Goal: Task Accomplishment & Management: Use online tool/utility

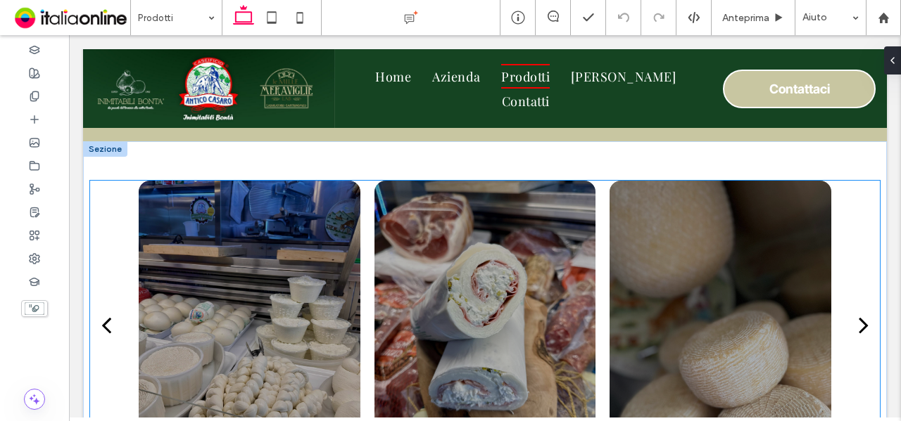
scroll to position [2252, 0]
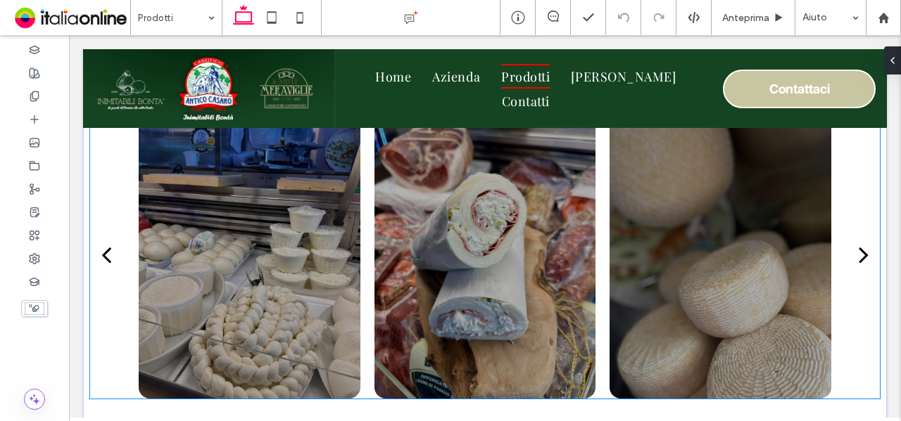
click at [476, 275] on div at bounding box center [485, 254] width 222 height 288
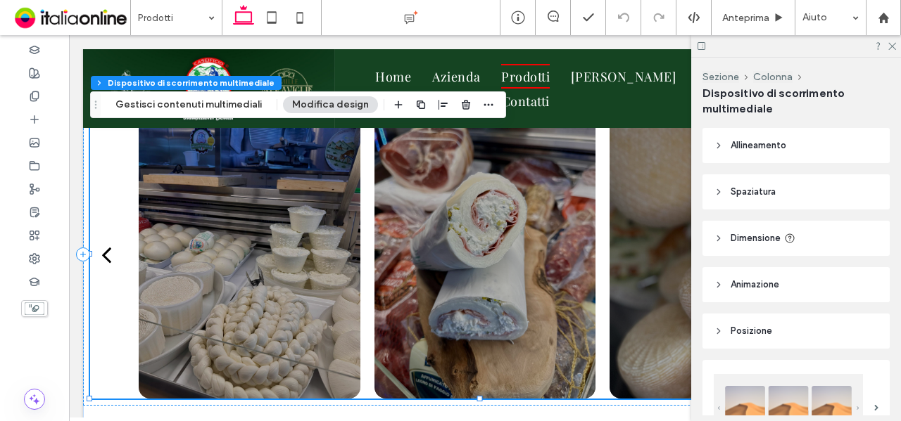
click at [766, 145] on span "Allineamento" at bounding box center [758, 146] width 56 height 14
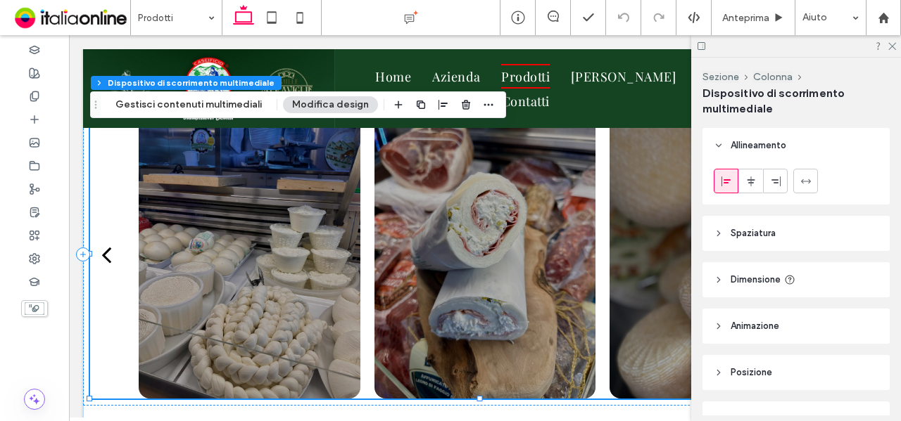
click at [544, 243] on div at bounding box center [485, 254] width 222 height 288
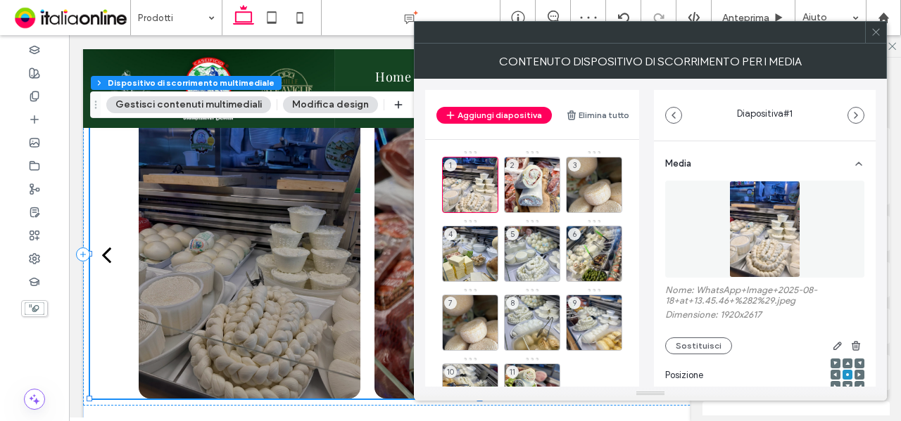
click at [348, 106] on button "Modifica design" at bounding box center [330, 104] width 95 height 17
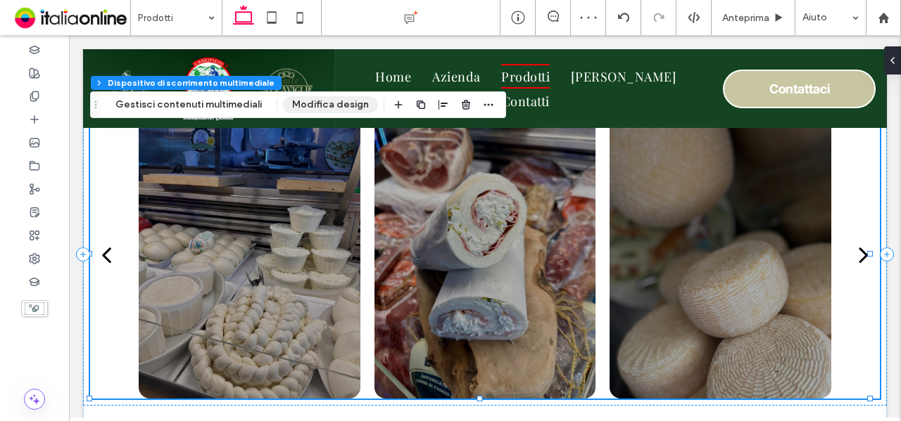
click at [348, 106] on button "Modifica design" at bounding box center [330, 104] width 95 height 17
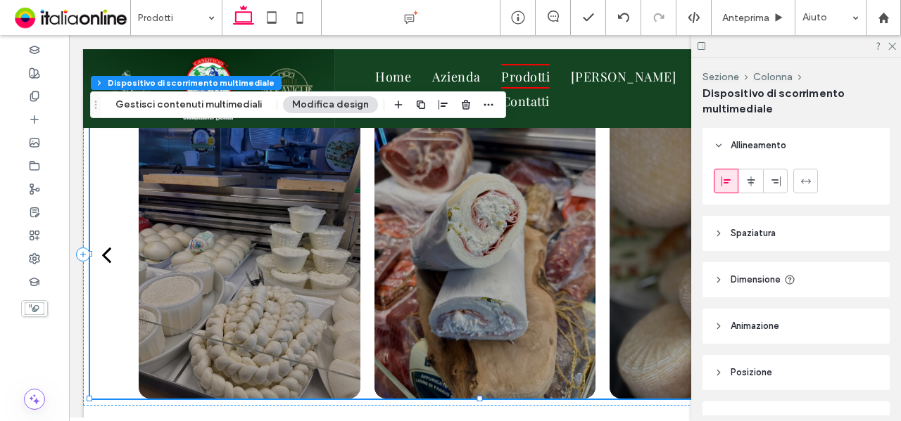
scroll to position [70, 0]
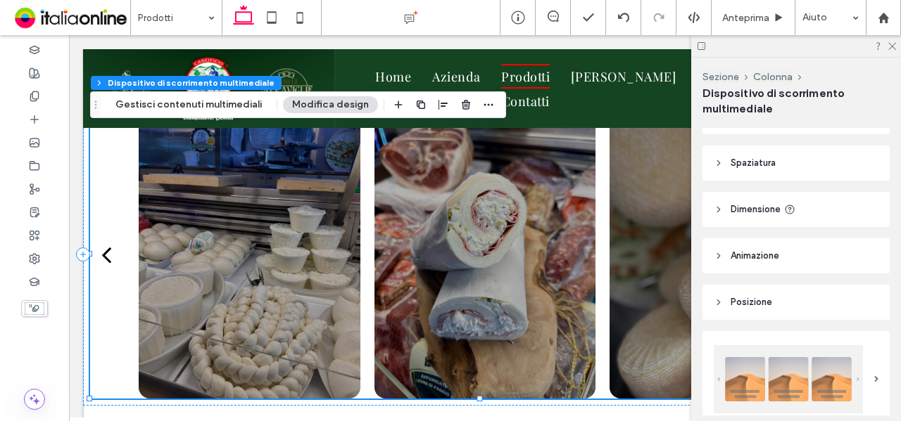
click at [768, 221] on header "Dimensione" at bounding box center [795, 209] width 187 height 35
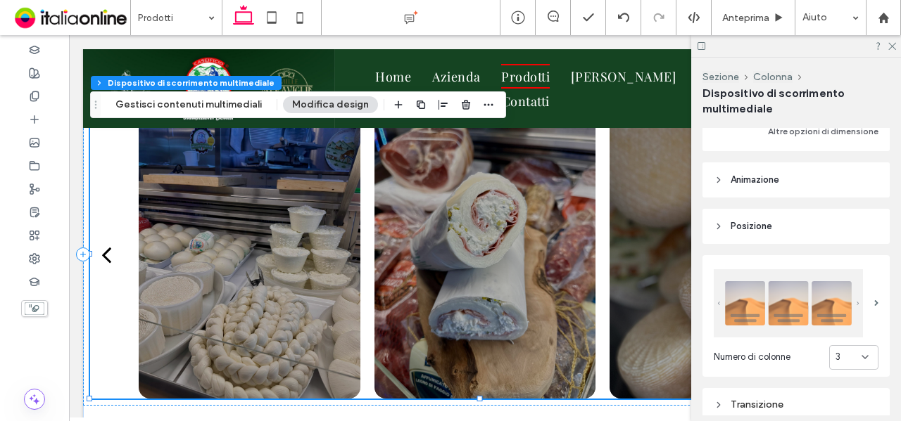
scroll to position [352, 0]
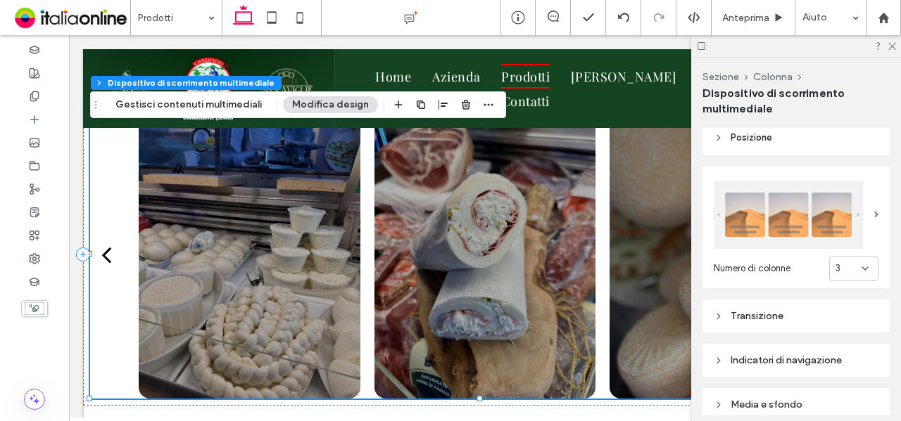
click at [844, 275] on div "3" at bounding box center [853, 269] width 49 height 25
click at [848, 193] on div "4" at bounding box center [847, 191] width 49 height 25
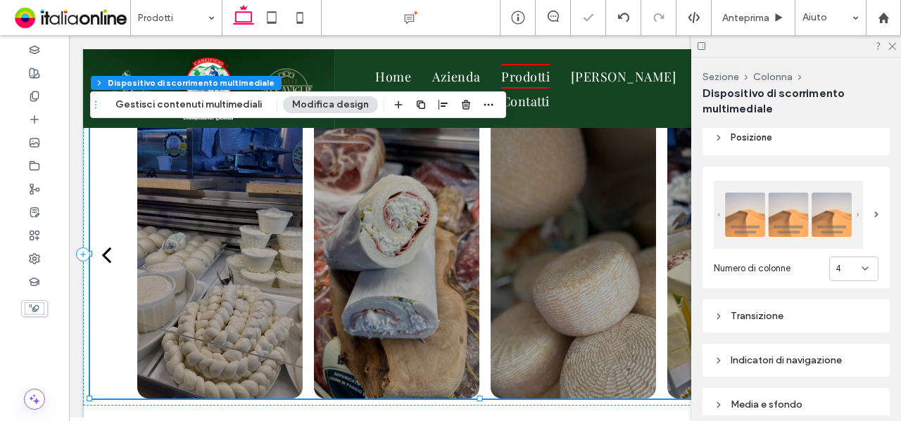
click at [844, 264] on div "4" at bounding box center [848, 269] width 26 height 14
click at [849, 212] on div "5" at bounding box center [847, 215] width 49 height 25
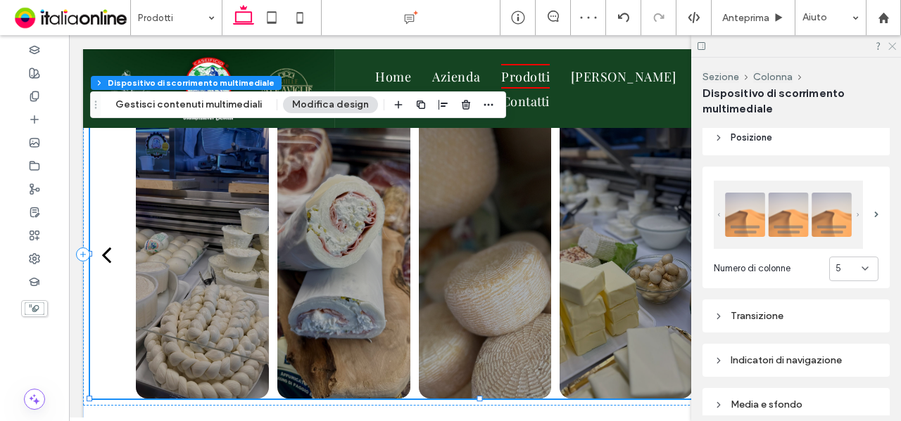
click at [889, 44] on icon at bounding box center [891, 45] width 9 height 9
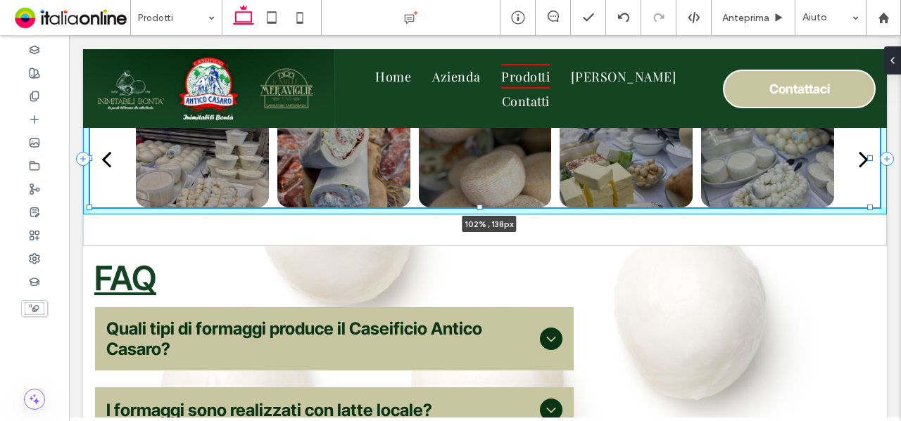
drag, startPoint x: 870, startPoint y: 398, endPoint x: 889, endPoint y: 302, distance: 97.6
type input "***"
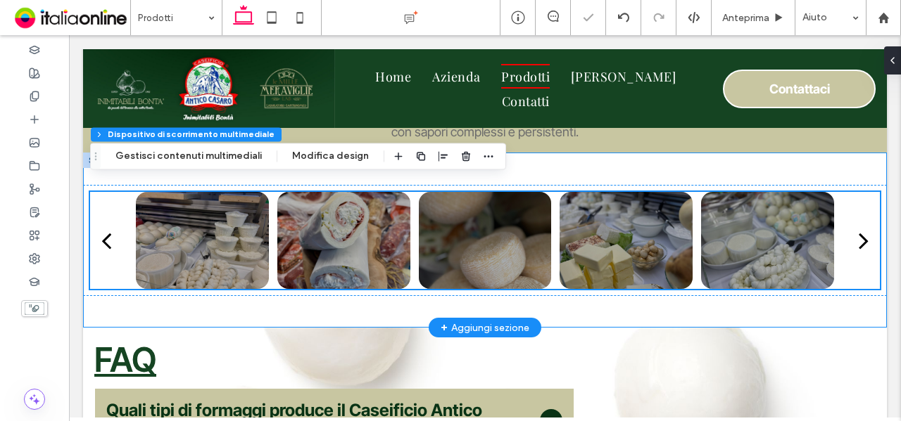
scroll to position [2181, 0]
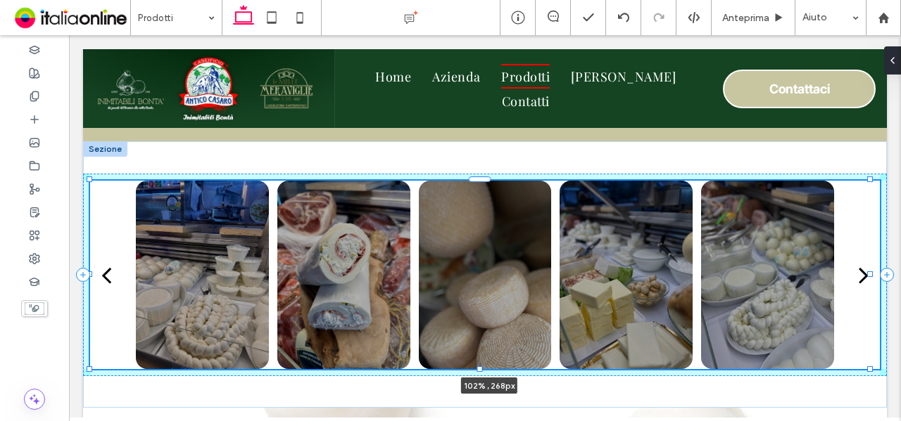
drag, startPoint x: 869, startPoint y: 277, endPoint x: 888, endPoint y: 323, distance: 49.5
type input "***"
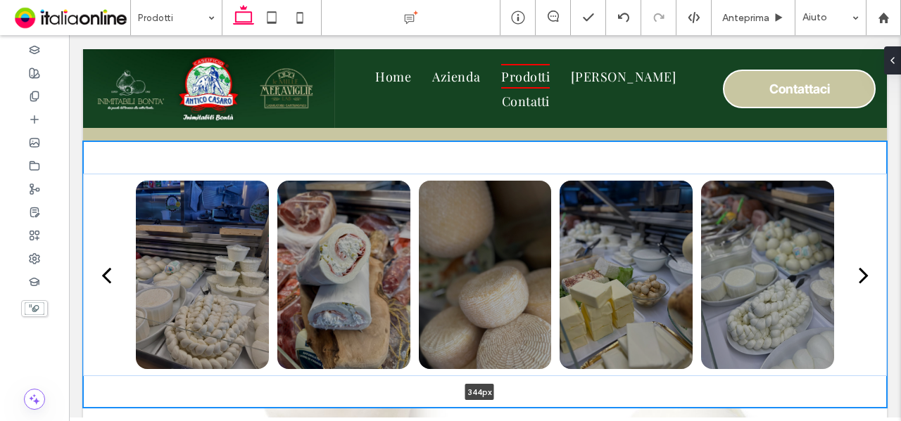
drag, startPoint x: 614, startPoint y: 405, endPoint x: 622, endPoint y: 378, distance: 28.0
click at [622, 378] on div "a a a a 344px Sezione + Aggiungi sezione" at bounding box center [485, 274] width 804 height 267
type input "***"
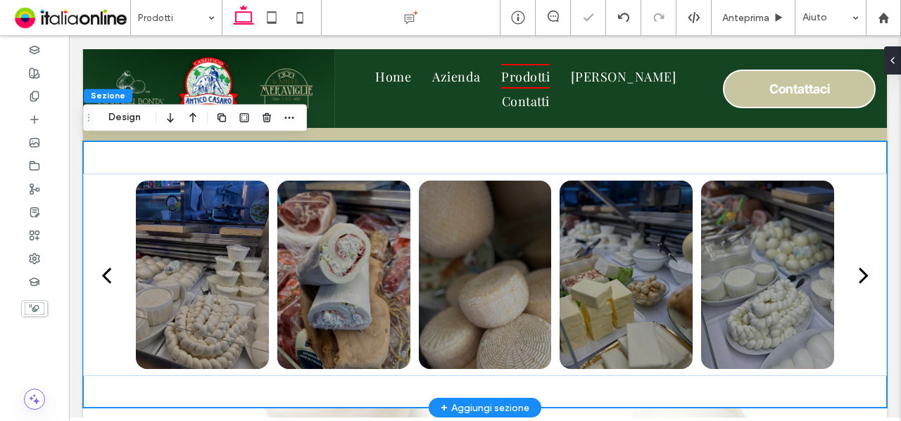
click at [315, 155] on div "a a a a" at bounding box center [485, 274] width 804 height 267
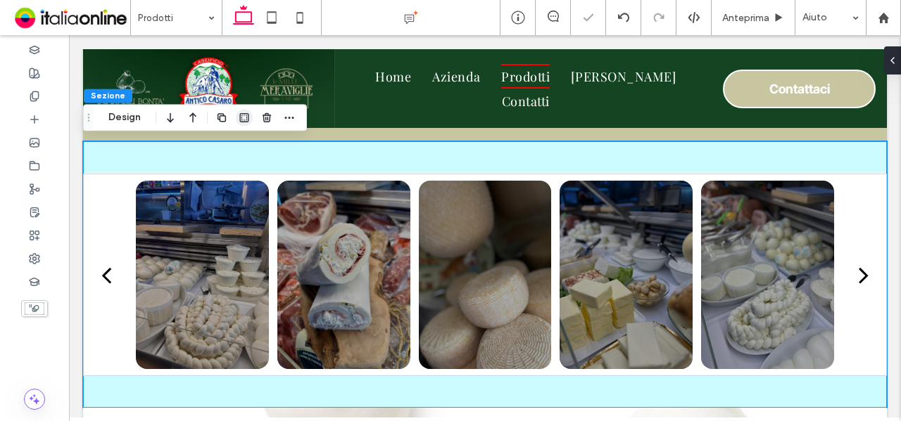
click at [239, 114] on icon "button" at bounding box center [244, 117] width 11 height 11
type input "*"
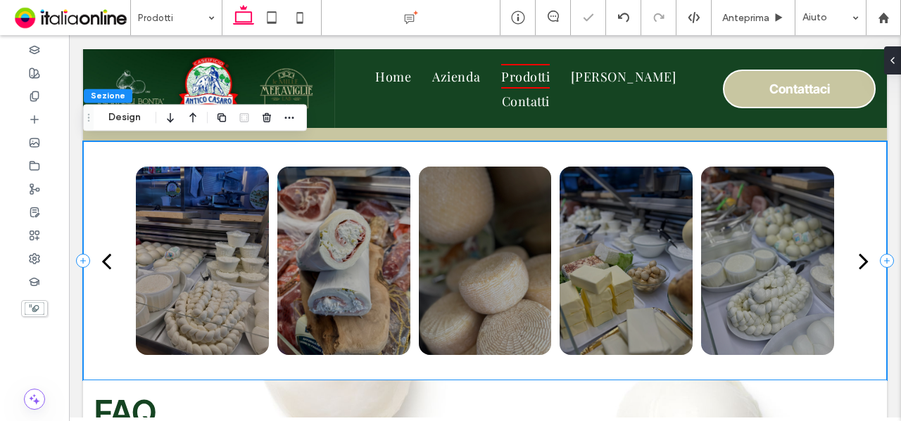
click at [230, 160] on div "a a a a" at bounding box center [485, 260] width 804 height 239
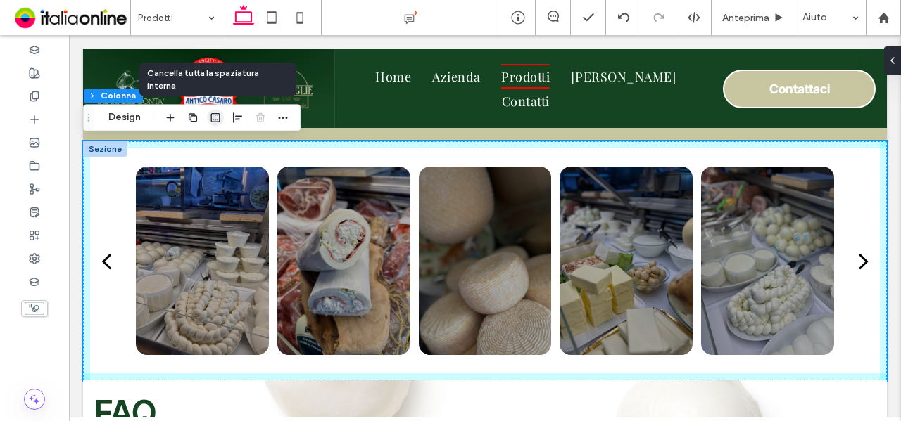
click at [219, 120] on use "button" at bounding box center [215, 117] width 9 height 9
type input "*"
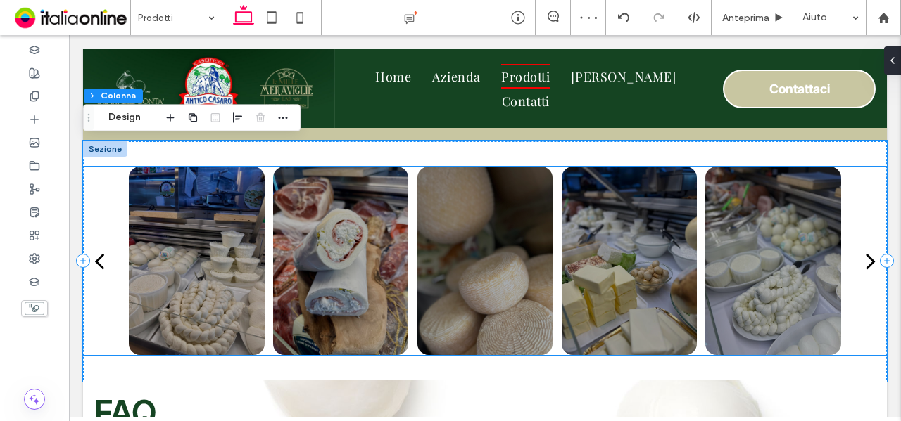
click at [839, 349] on div at bounding box center [485, 261] width 804 height 189
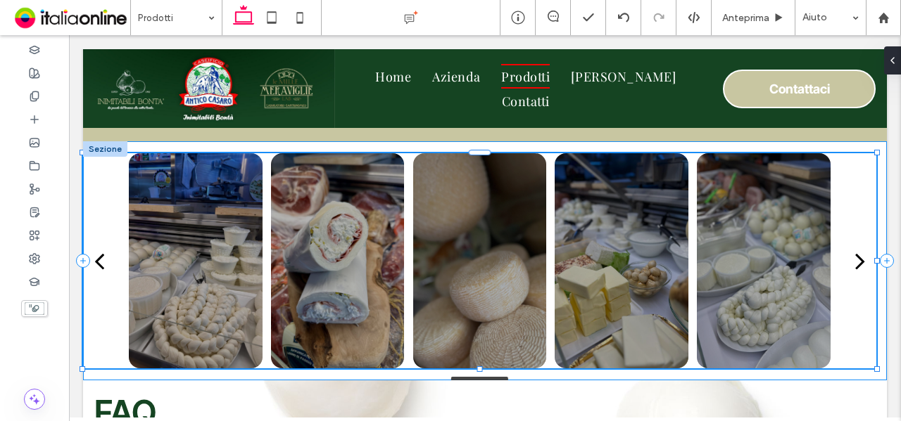
drag, startPoint x: 876, startPoint y: 357, endPoint x: 882, endPoint y: 370, distance: 14.8
type input "***"
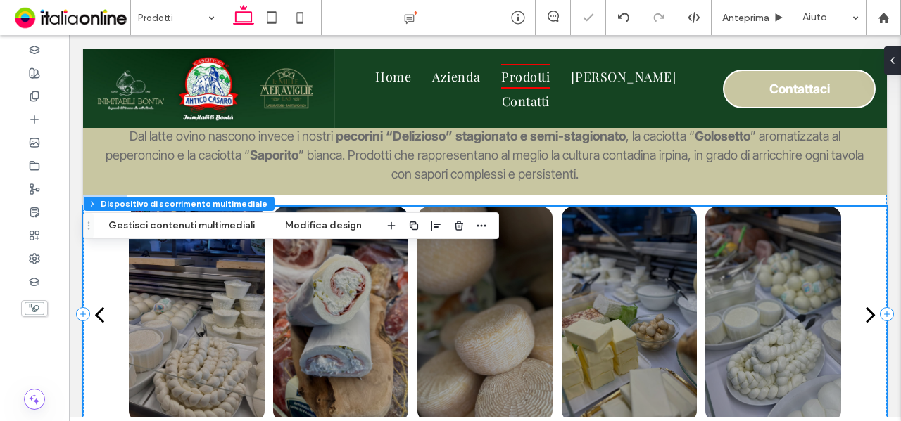
scroll to position [2040, 0]
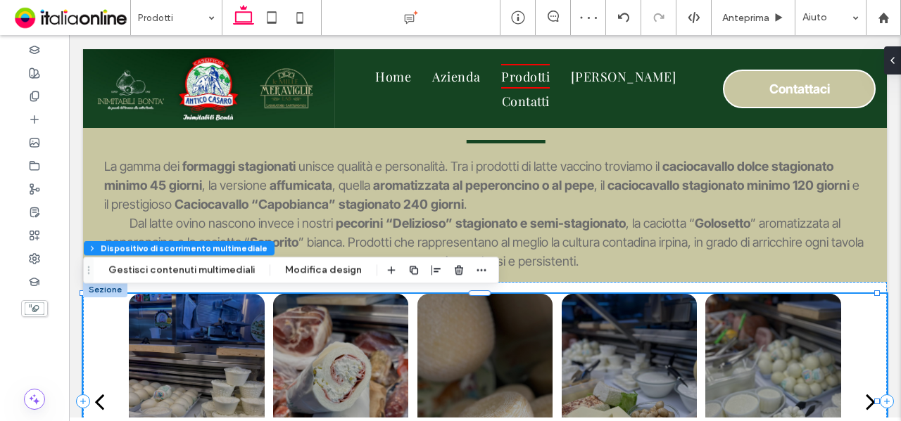
click at [576, 310] on div at bounding box center [629, 401] width 136 height 215
click at [517, 285] on div "a a a a" at bounding box center [485, 401] width 804 height 239
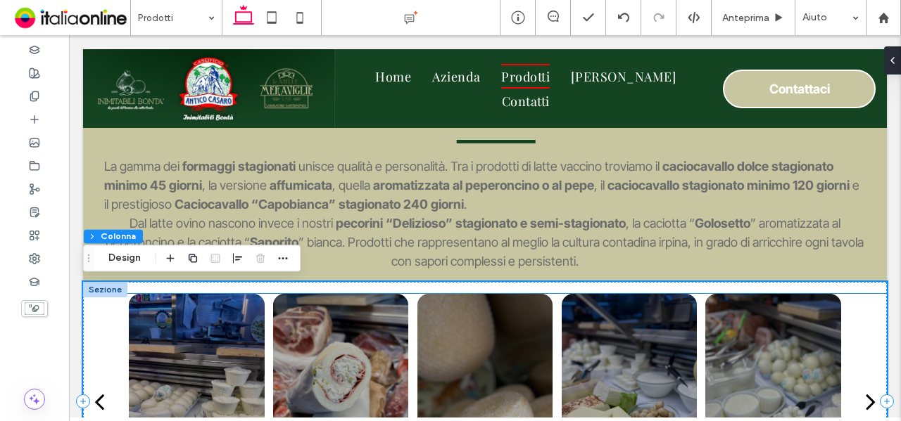
scroll to position [2111, 0]
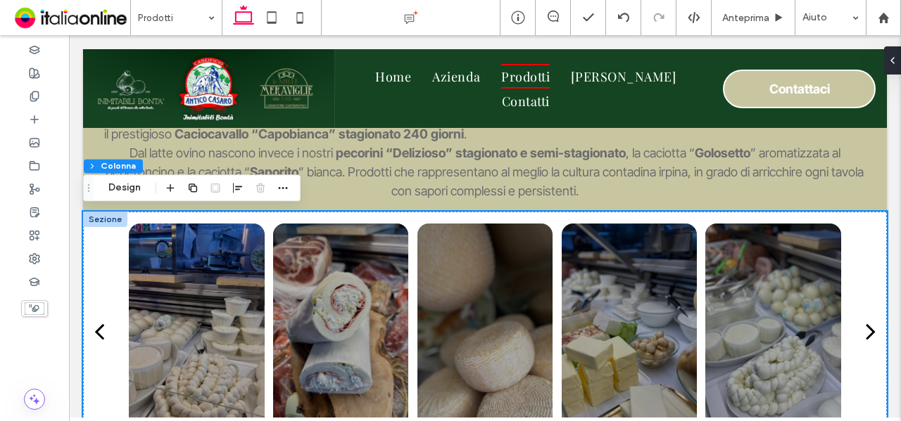
click at [108, 220] on div at bounding box center [105, 219] width 44 height 15
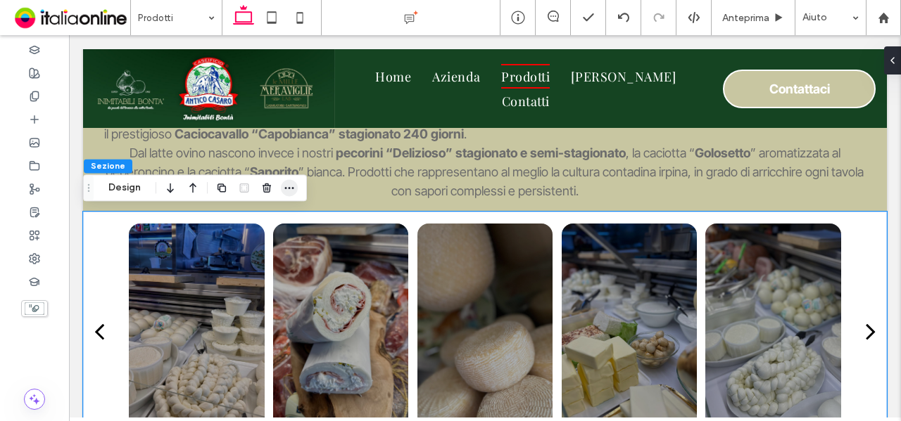
click at [287, 184] on icon "button" at bounding box center [289, 187] width 11 height 11
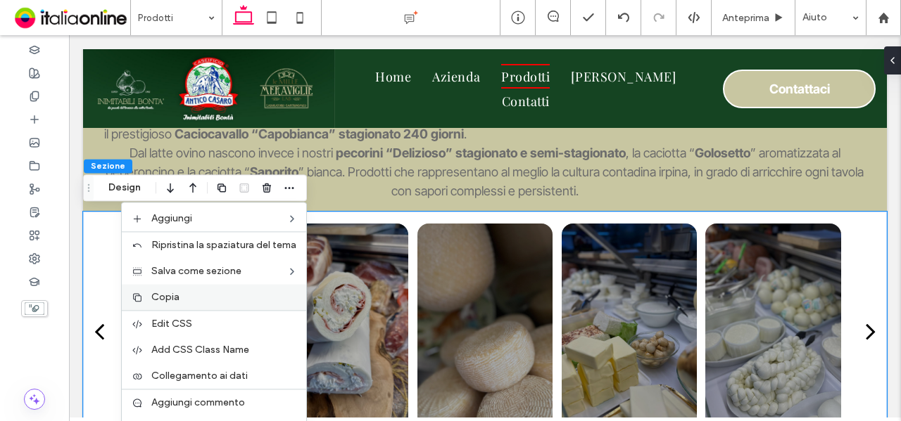
click at [211, 299] on label "Copia" at bounding box center [224, 297] width 146 height 12
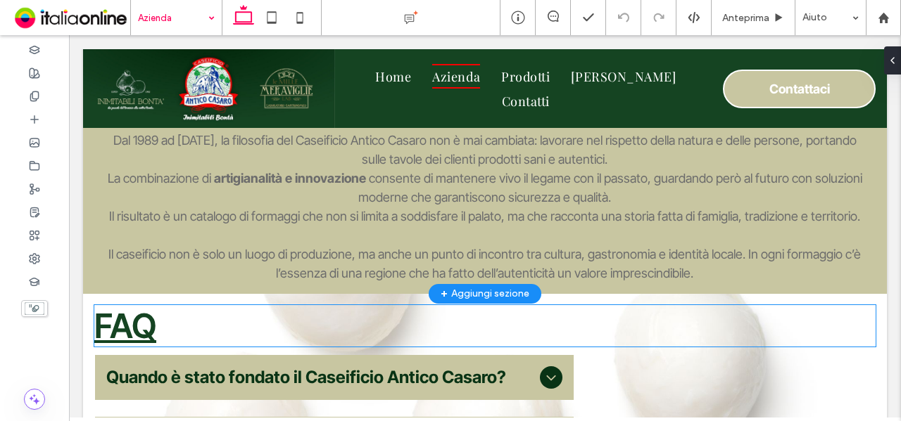
scroll to position [2181, 0]
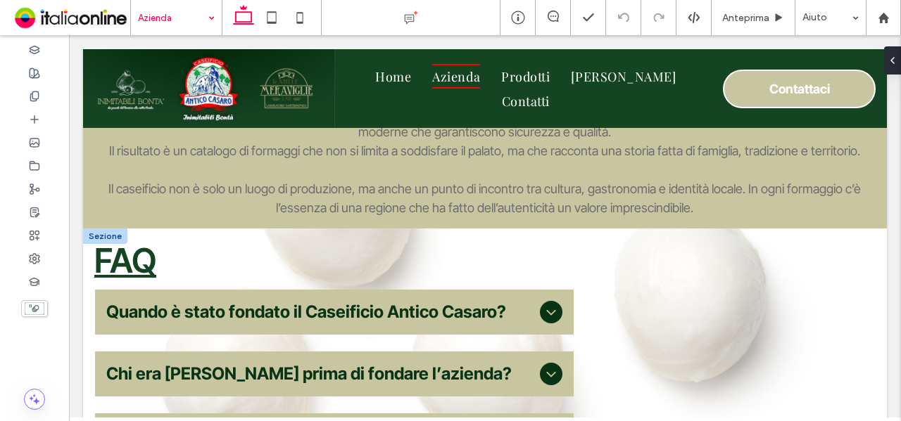
click at [110, 234] on div at bounding box center [105, 236] width 44 height 15
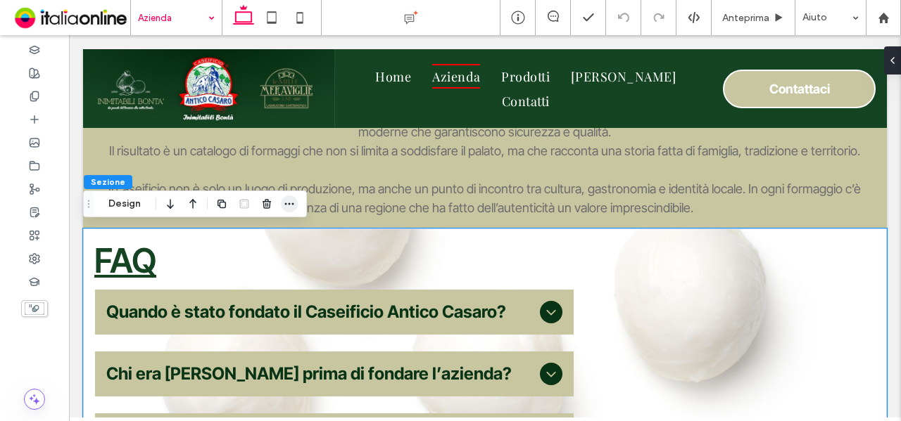
click at [281, 207] on span "button" at bounding box center [289, 204] width 17 height 17
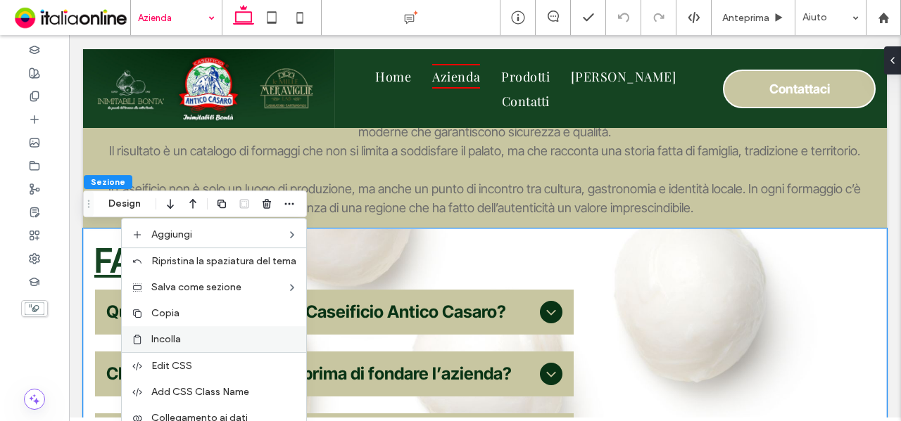
click at [218, 334] on label "Incolla" at bounding box center [224, 340] width 146 height 12
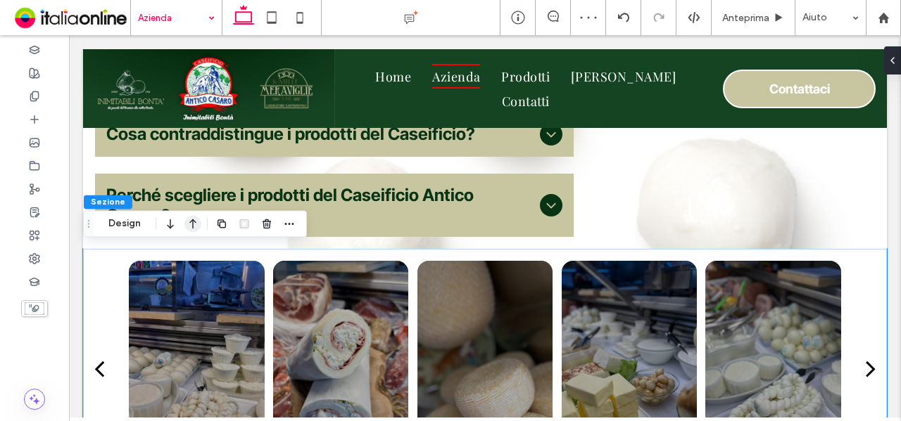
click at [190, 223] on icon "button" at bounding box center [192, 223] width 17 height 25
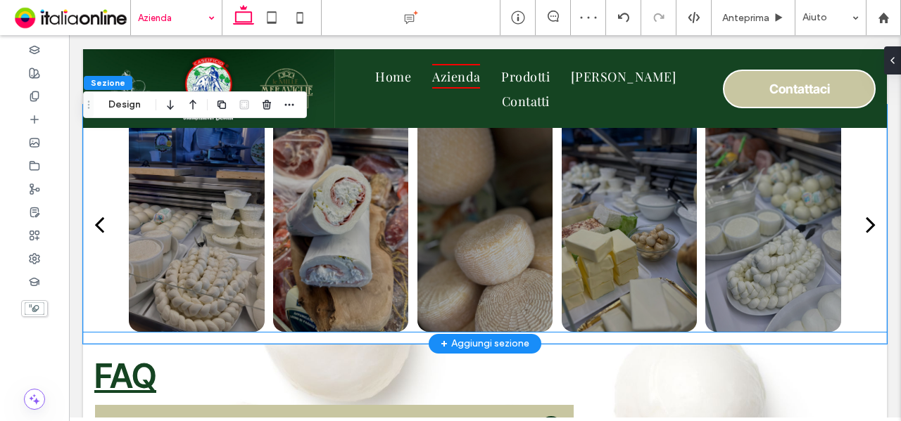
scroll to position [2078, 0]
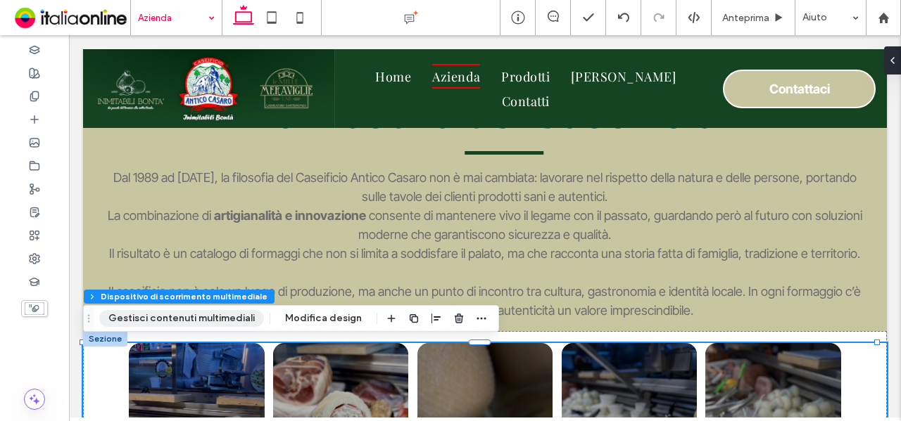
click at [196, 322] on button "Gestisci contenuti multimediali" at bounding box center [181, 318] width 165 height 17
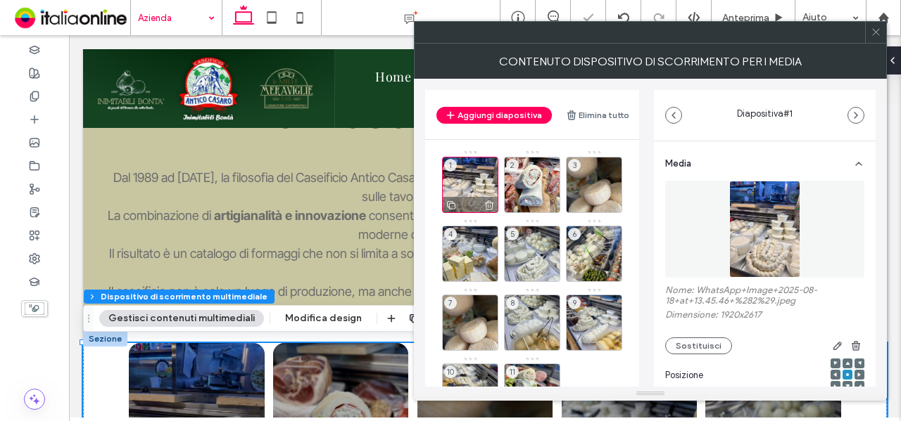
click at [474, 187] on div "1" at bounding box center [470, 185] width 56 height 56
click at [715, 345] on button "Sostituisci" at bounding box center [698, 346] width 67 height 17
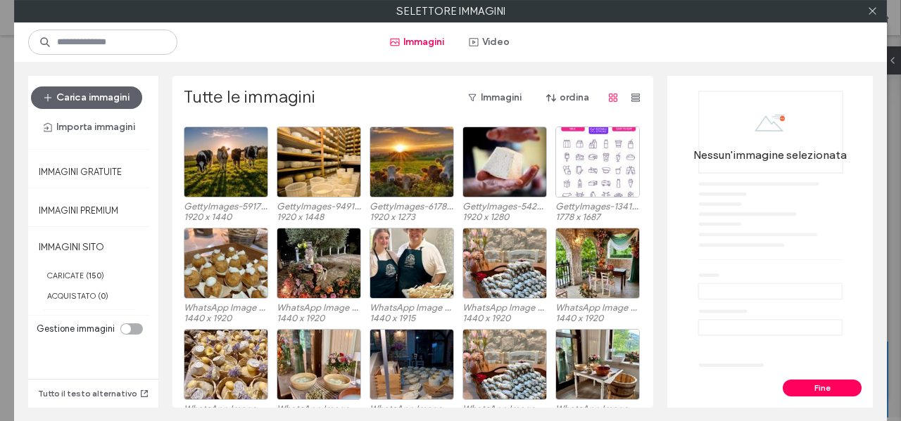
scroll to position [146, 0]
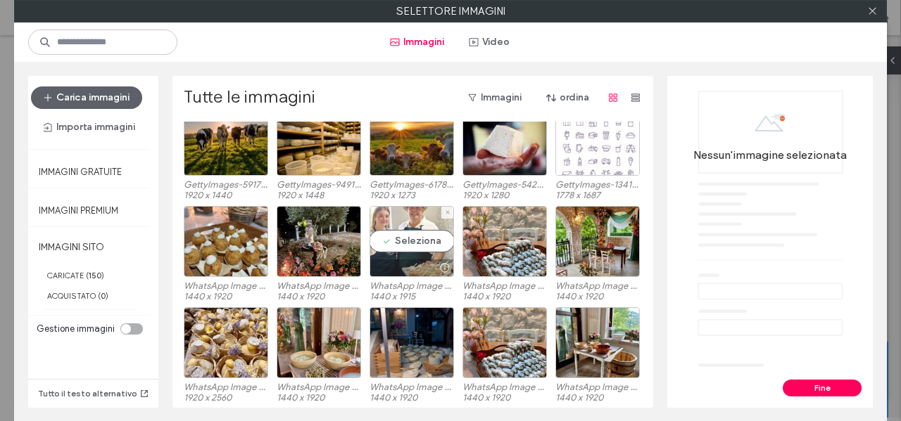
click at [378, 241] on div "Seleziona" at bounding box center [411, 241] width 84 height 71
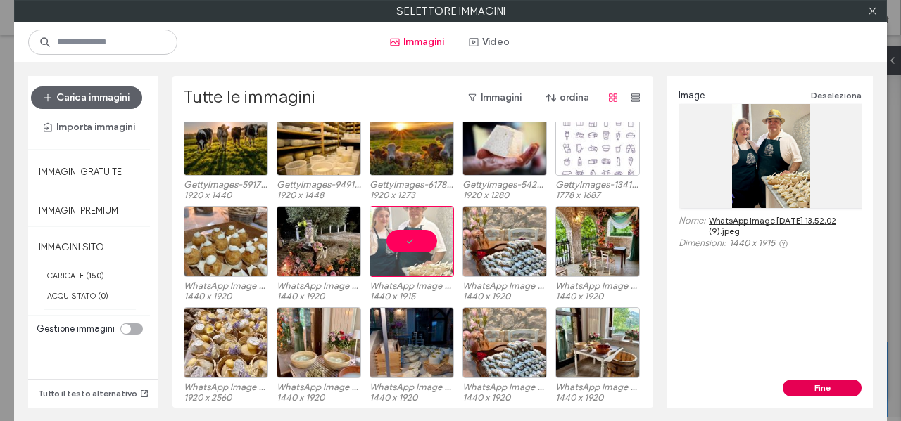
click at [834, 386] on button "Fine" at bounding box center [821, 388] width 79 height 17
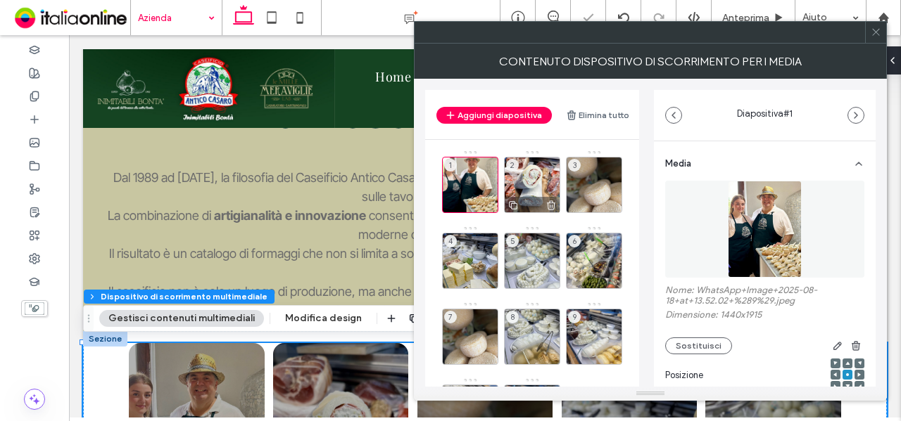
click at [521, 177] on div "2" at bounding box center [532, 185] width 56 height 56
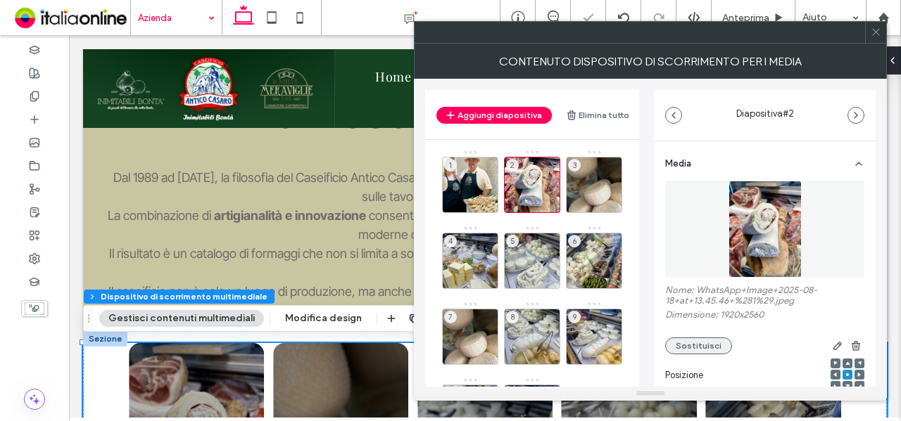
click at [685, 341] on button "Sostituisci" at bounding box center [698, 346] width 67 height 17
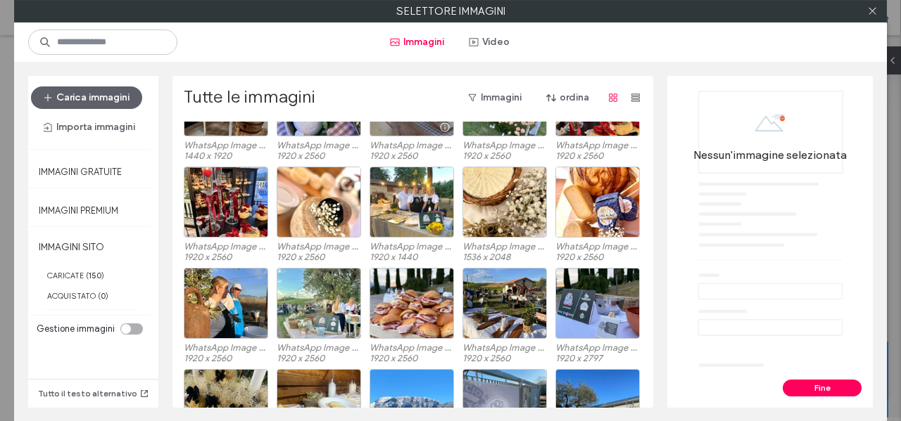
scroll to position [512, 0]
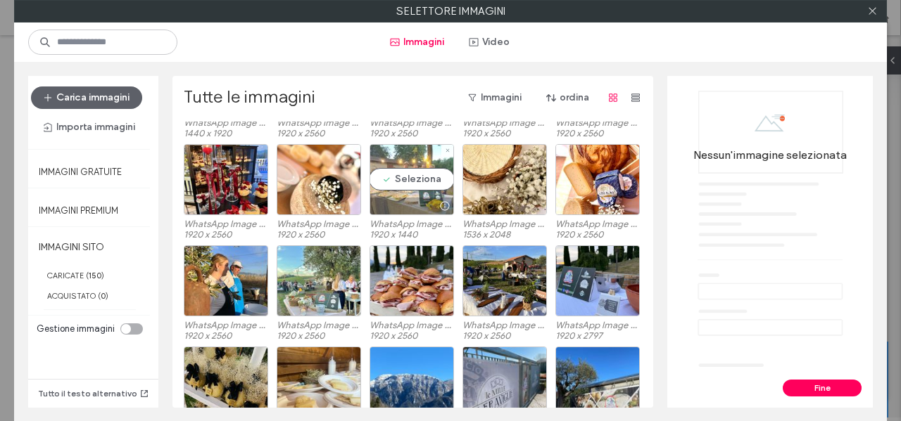
click at [391, 179] on div "Seleziona" at bounding box center [411, 179] width 84 height 71
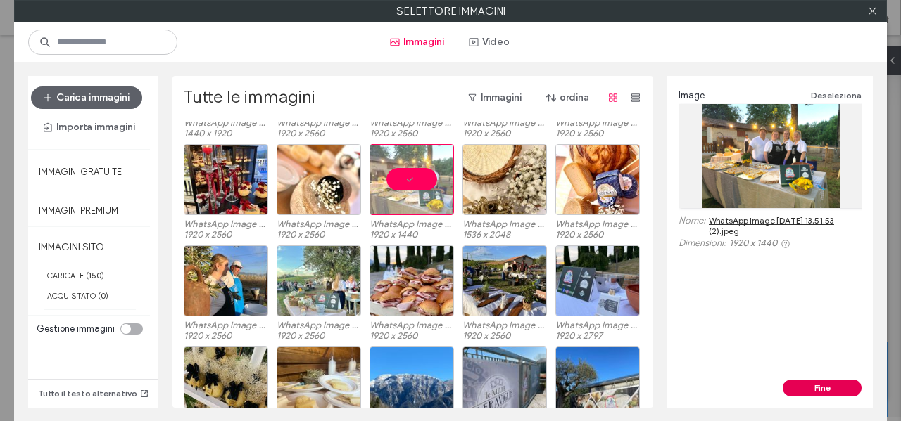
click at [811, 386] on button "Fine" at bounding box center [821, 388] width 79 height 17
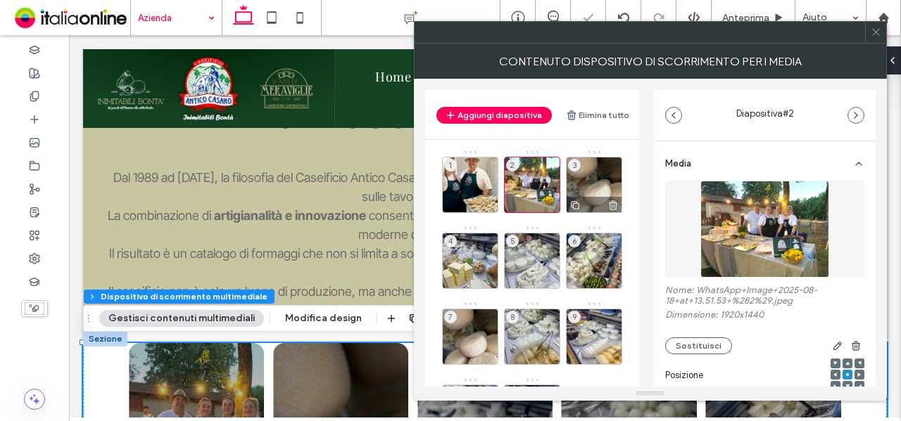
click at [592, 183] on div "3" at bounding box center [594, 185] width 56 height 56
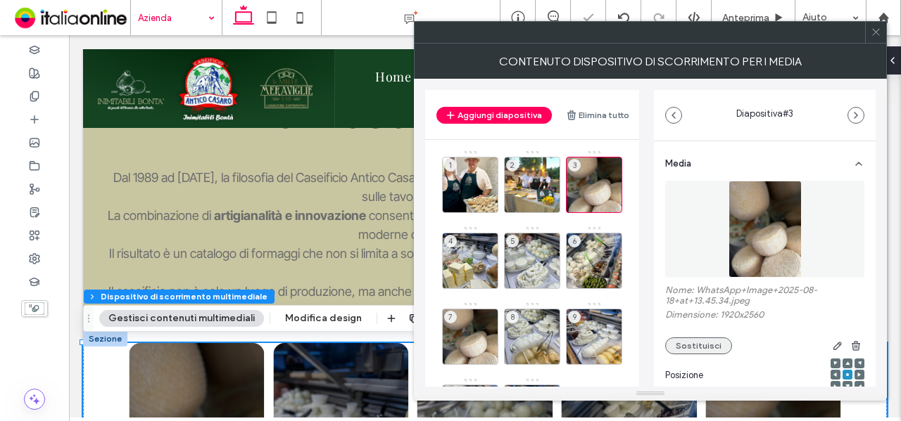
click at [705, 344] on button "Sostituisci" at bounding box center [698, 346] width 67 height 17
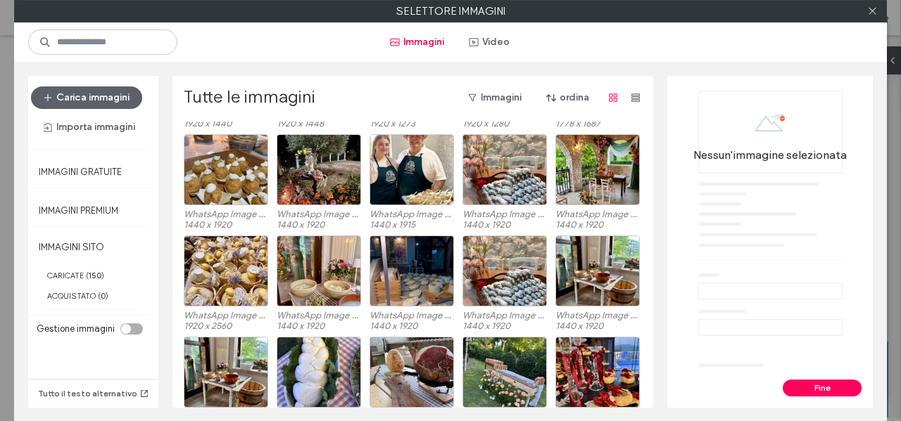
scroll to position [217, 0]
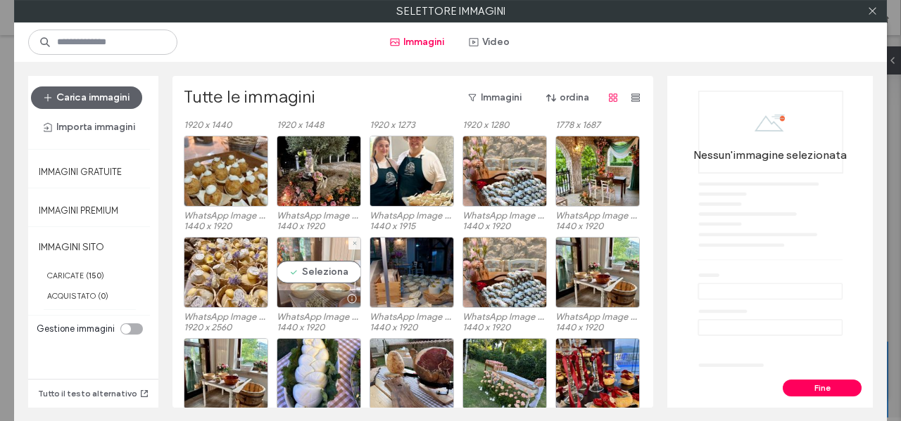
click at [319, 267] on div "Seleziona" at bounding box center [319, 272] width 84 height 71
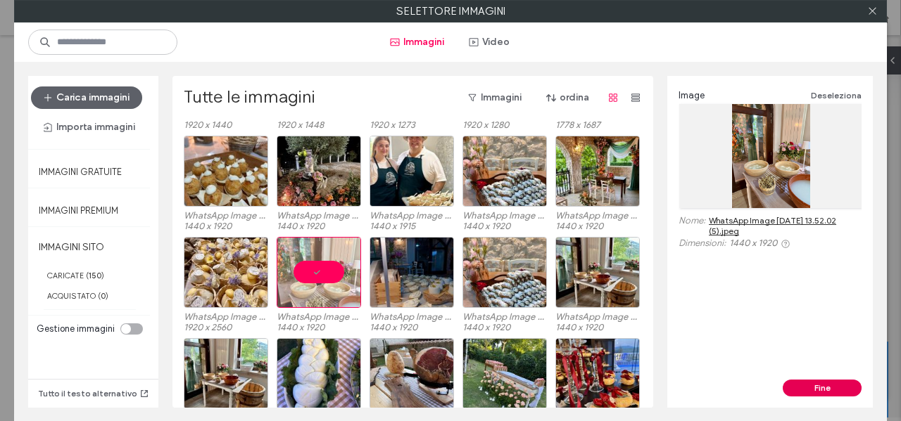
click at [826, 382] on button "Fine" at bounding box center [821, 388] width 79 height 17
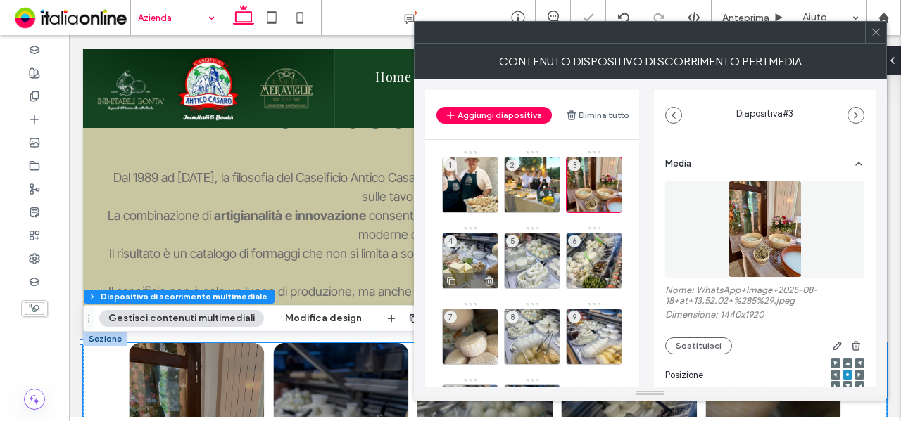
click at [474, 254] on div "4" at bounding box center [470, 261] width 56 height 56
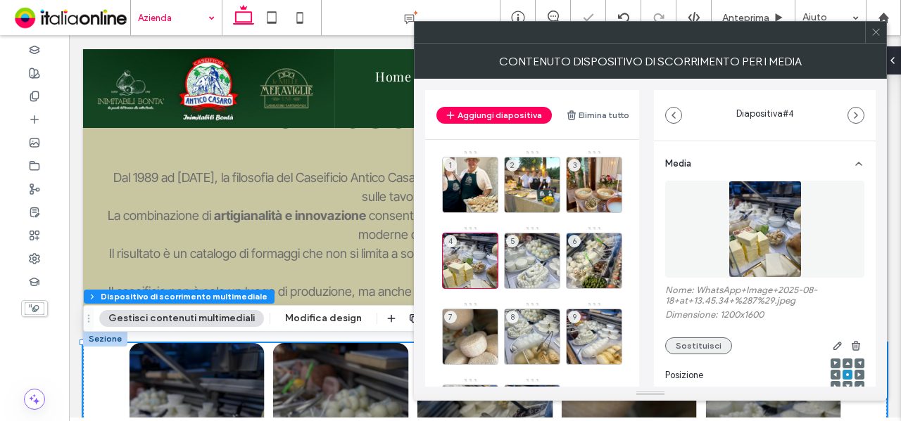
click at [699, 340] on button "Sostituisci" at bounding box center [698, 346] width 67 height 17
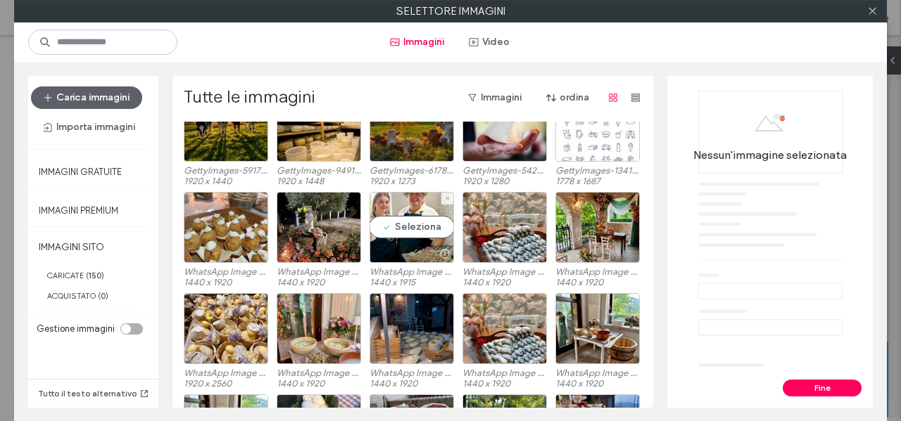
scroll to position [231, 0]
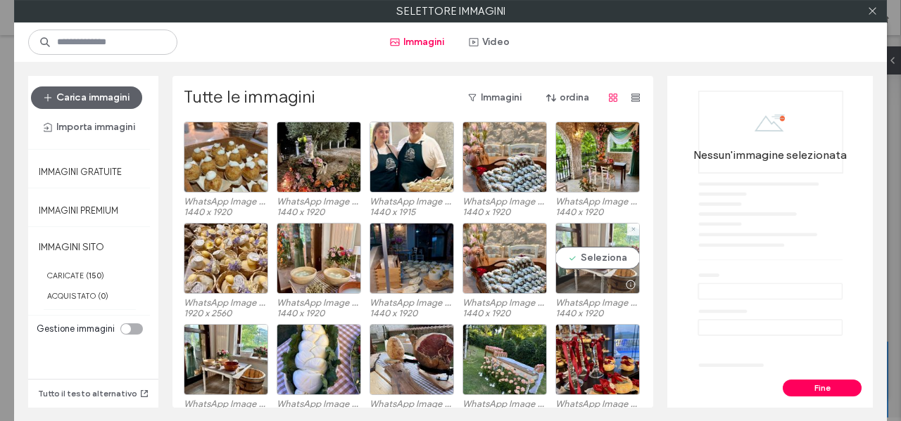
click at [595, 253] on div "Seleziona" at bounding box center [597, 258] width 84 height 71
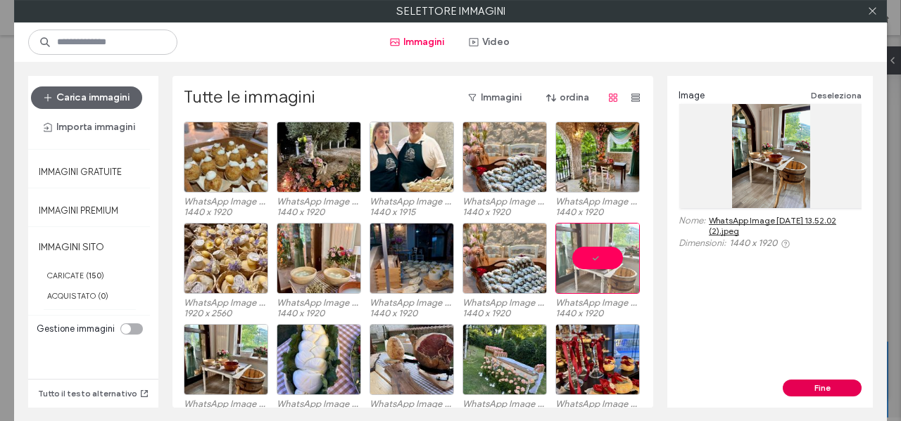
click at [826, 388] on button "Fine" at bounding box center [821, 388] width 79 height 17
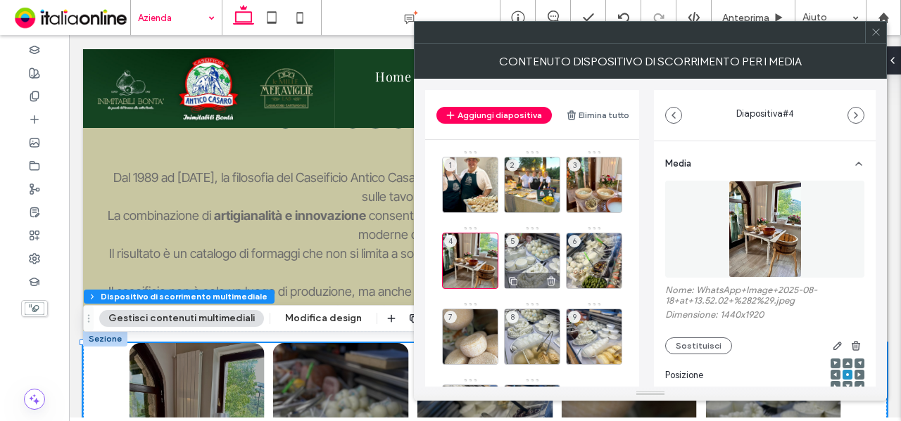
click at [528, 262] on div "5" at bounding box center [532, 261] width 56 height 56
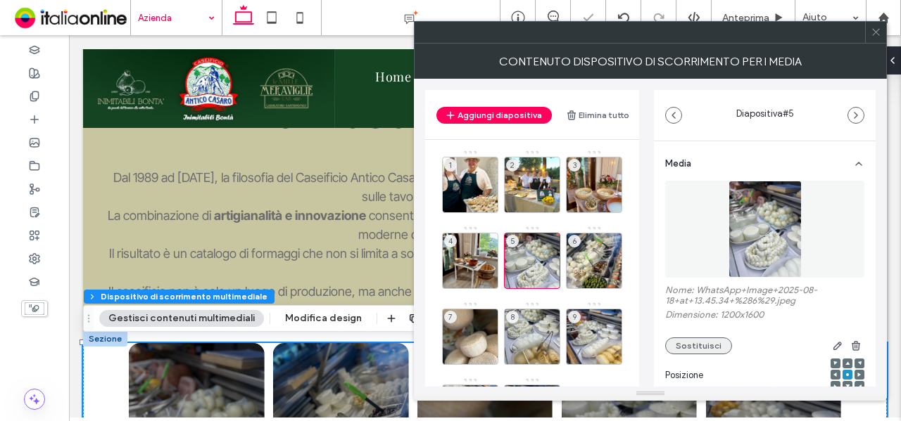
click at [685, 341] on button "Sostituisci" at bounding box center [698, 346] width 67 height 17
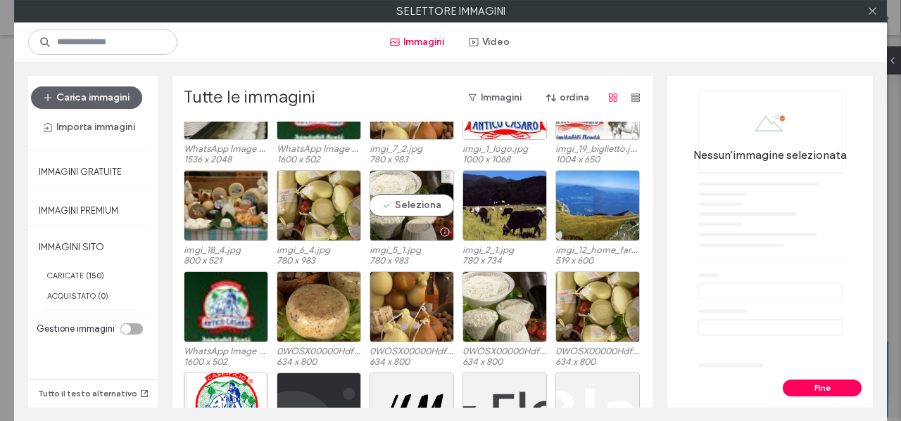
scroll to position [1680, 0]
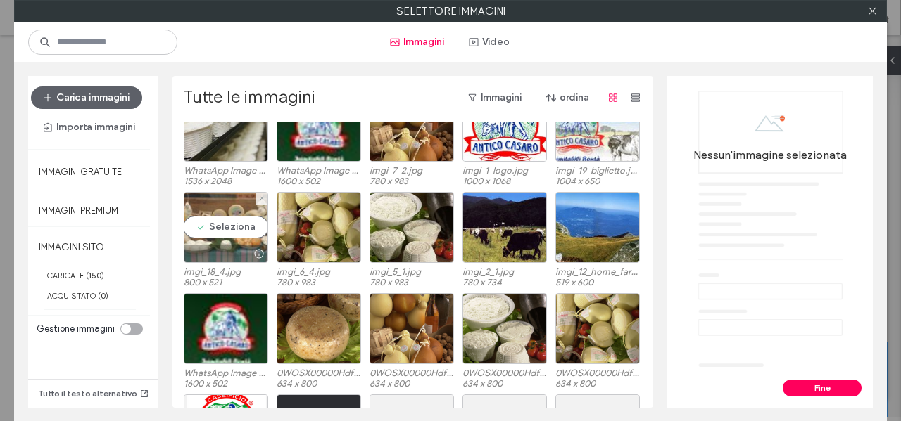
click at [222, 227] on div "Seleziona" at bounding box center [226, 227] width 84 height 71
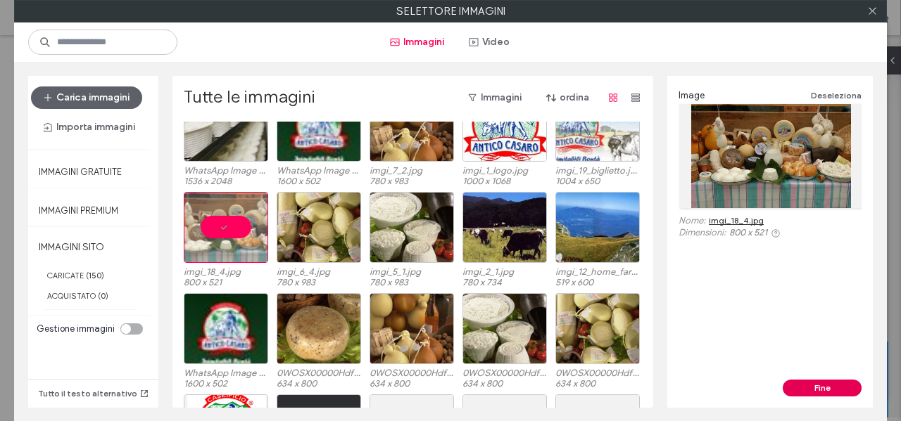
click at [844, 393] on button "Fine" at bounding box center [821, 388] width 79 height 17
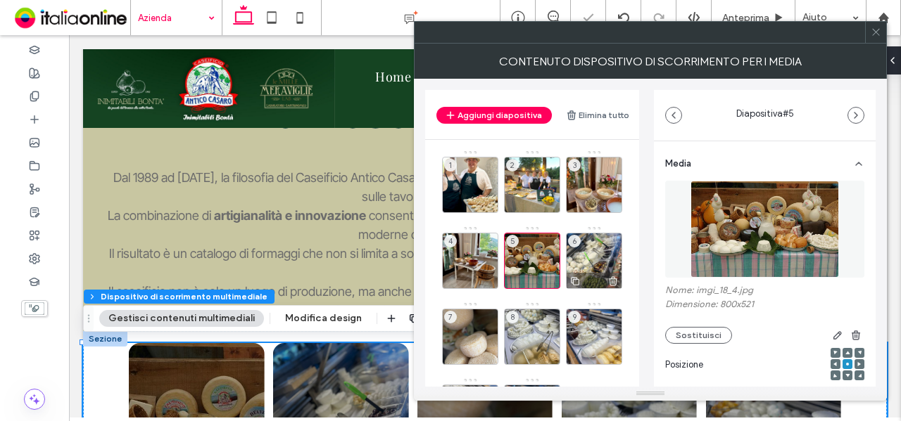
click at [598, 255] on div "6" at bounding box center [594, 261] width 56 height 56
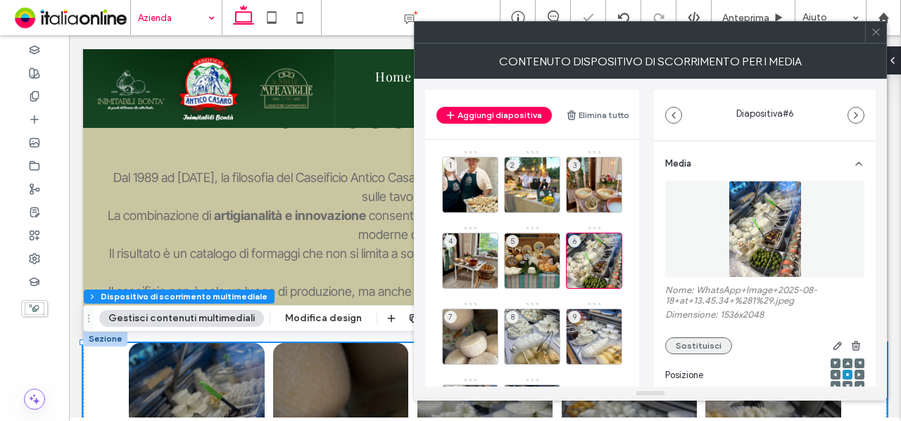
click at [675, 351] on button "Sostituisci" at bounding box center [698, 346] width 67 height 17
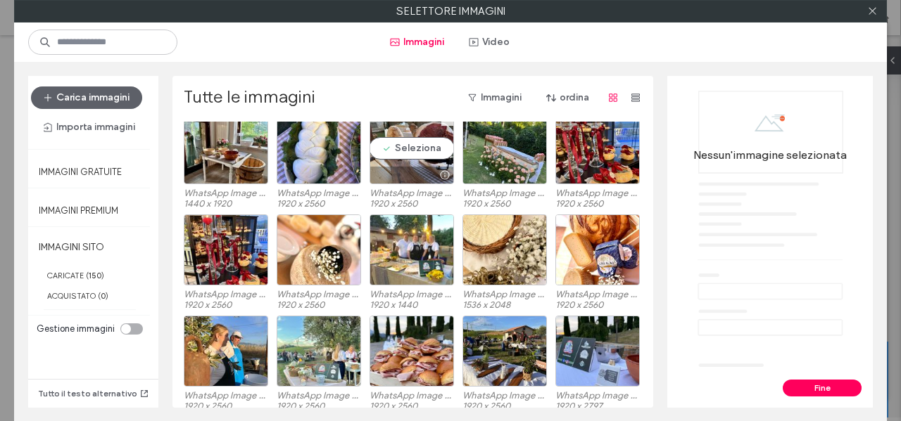
scroll to position [512, 0]
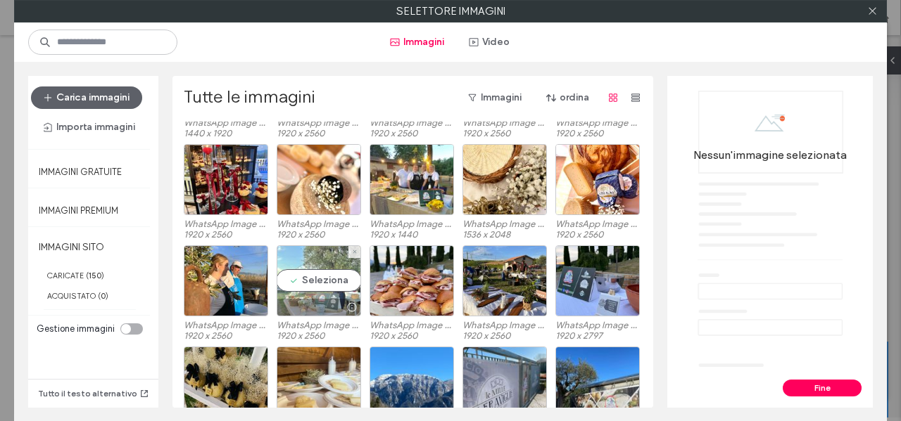
click at [315, 288] on div "Seleziona" at bounding box center [319, 281] width 84 height 71
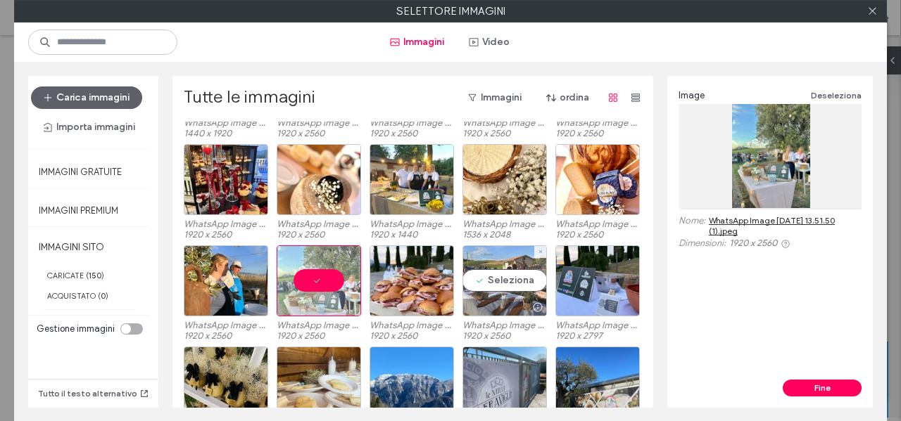
click at [509, 293] on div "Seleziona" at bounding box center [504, 281] width 84 height 71
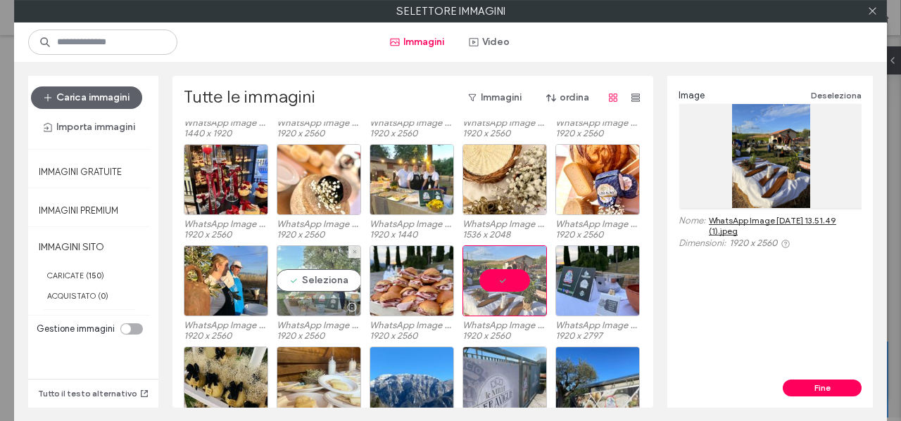
click at [307, 279] on div "Seleziona" at bounding box center [319, 281] width 84 height 71
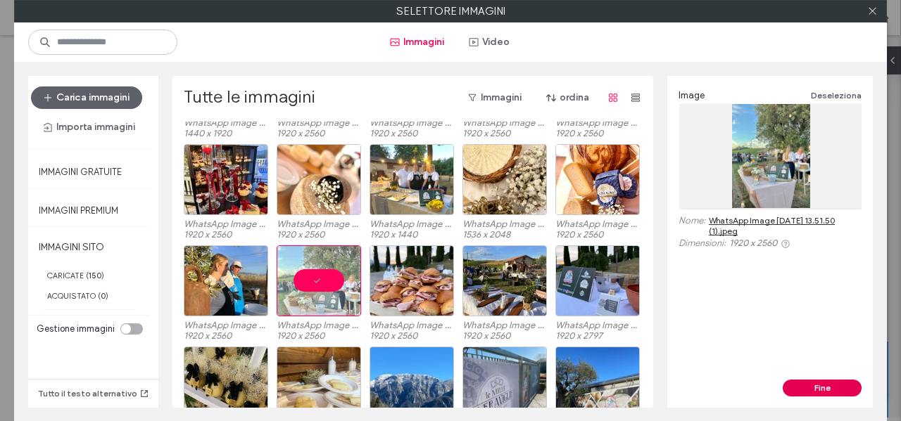
click at [831, 391] on button "Fine" at bounding box center [821, 388] width 79 height 17
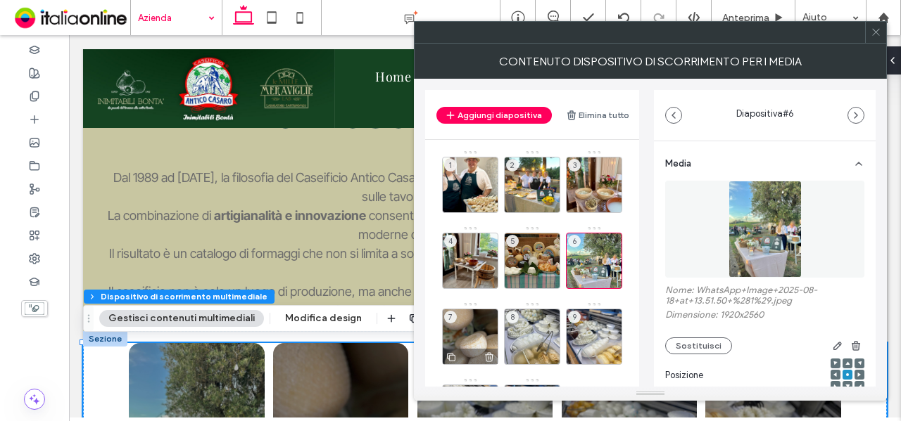
click at [474, 329] on div "7" at bounding box center [470, 337] width 56 height 56
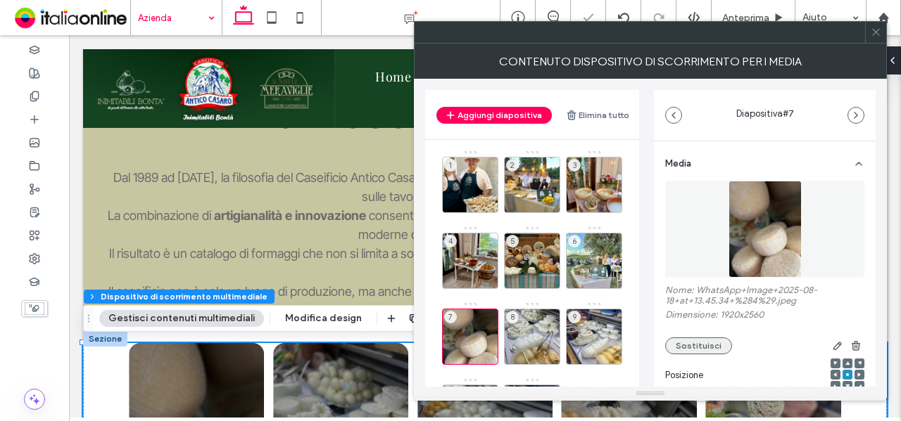
click at [670, 340] on button "Sostituisci" at bounding box center [698, 346] width 67 height 17
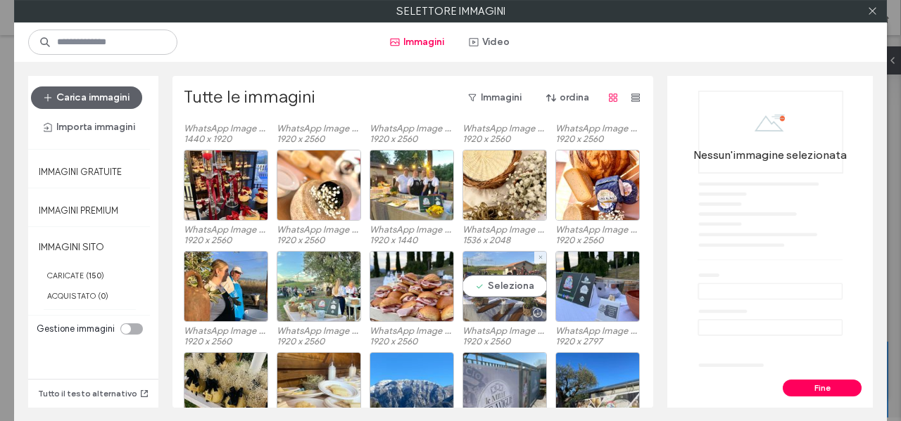
scroll to position [583, 0]
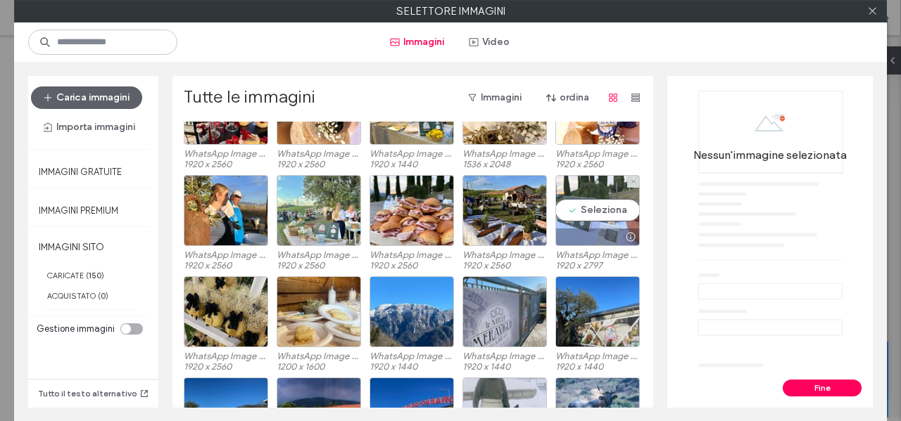
click at [595, 217] on div "Seleziona" at bounding box center [597, 210] width 84 height 71
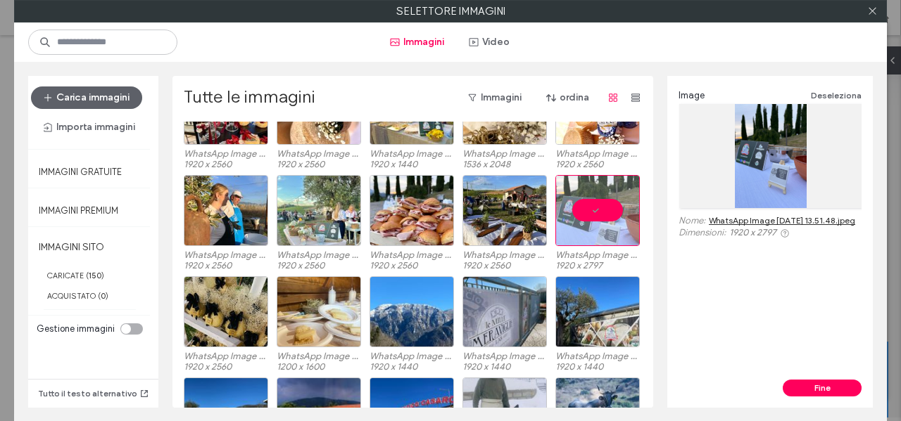
scroll to position [653, 0]
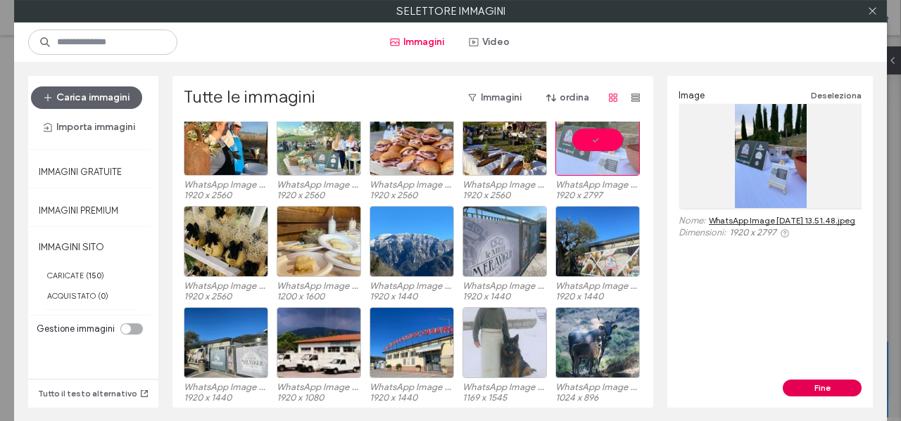
click at [809, 389] on button "Fine" at bounding box center [821, 388] width 79 height 17
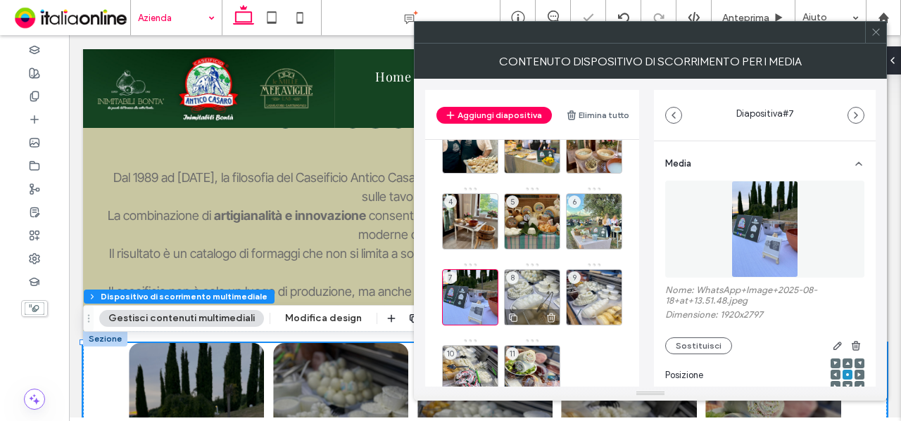
scroll to position [70, 0]
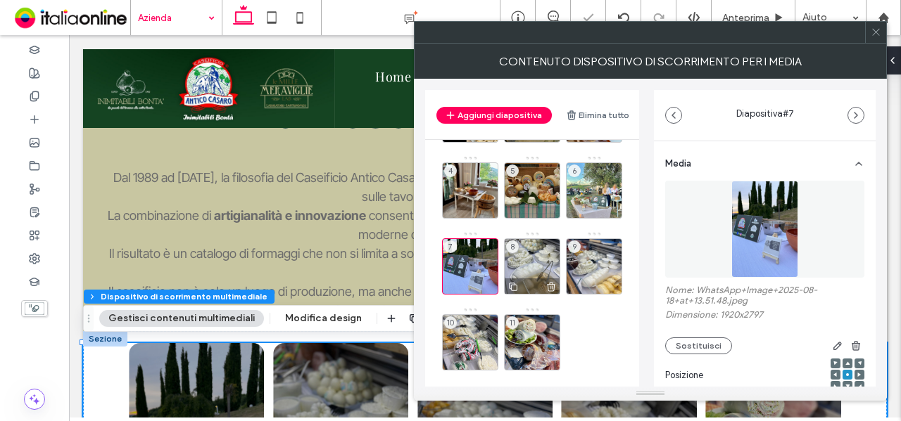
click at [533, 265] on div "8" at bounding box center [532, 267] width 56 height 56
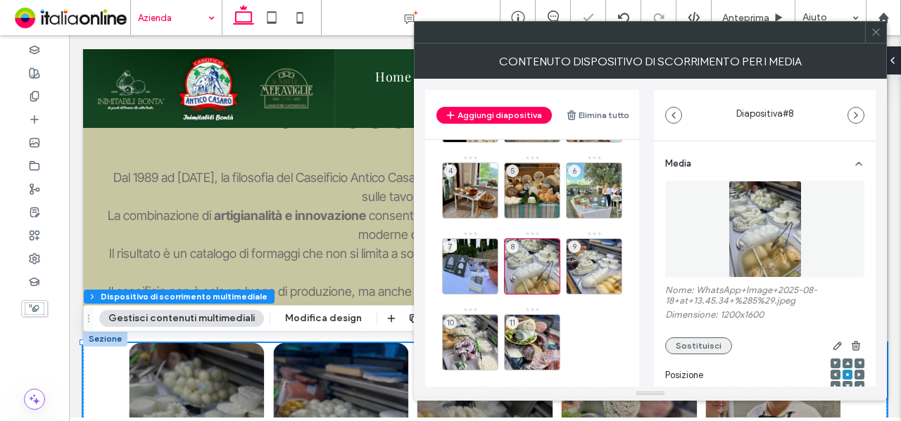
click at [698, 343] on button "Sostituisci" at bounding box center [698, 346] width 67 height 17
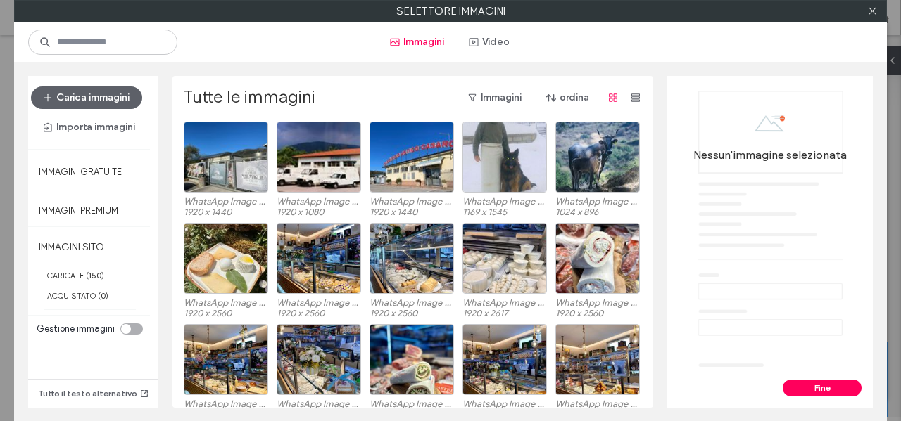
scroll to position [695, 0]
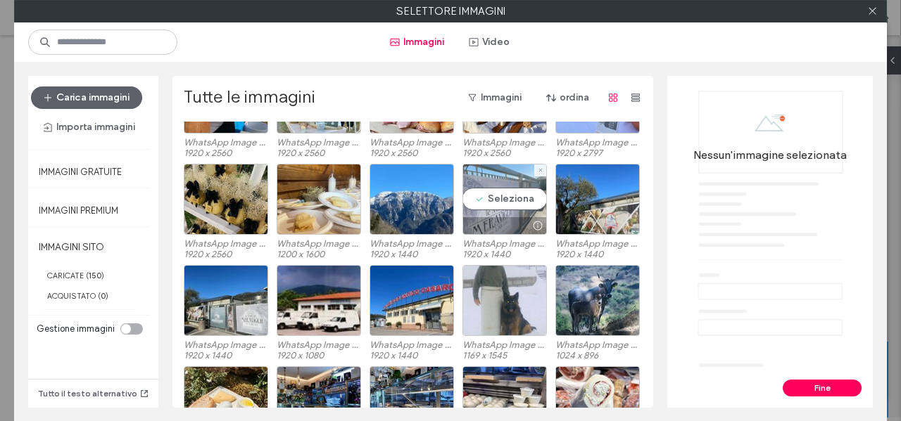
click at [483, 201] on div "Seleziona" at bounding box center [504, 199] width 84 height 71
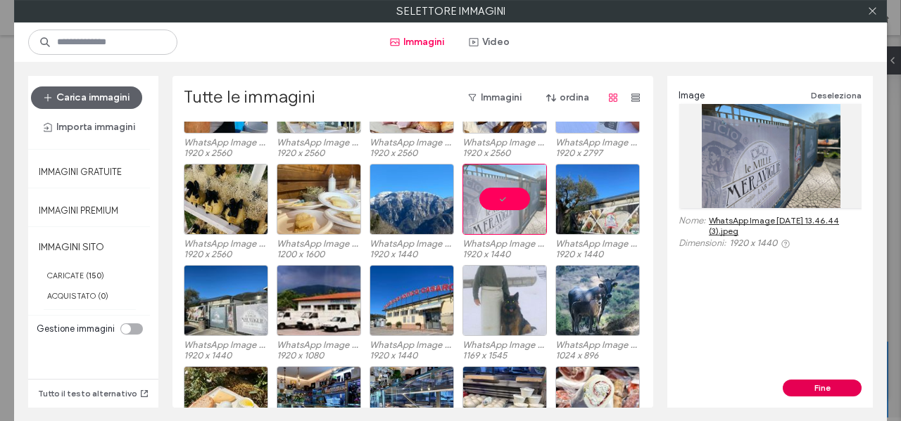
click at [820, 393] on button "Fine" at bounding box center [821, 388] width 79 height 17
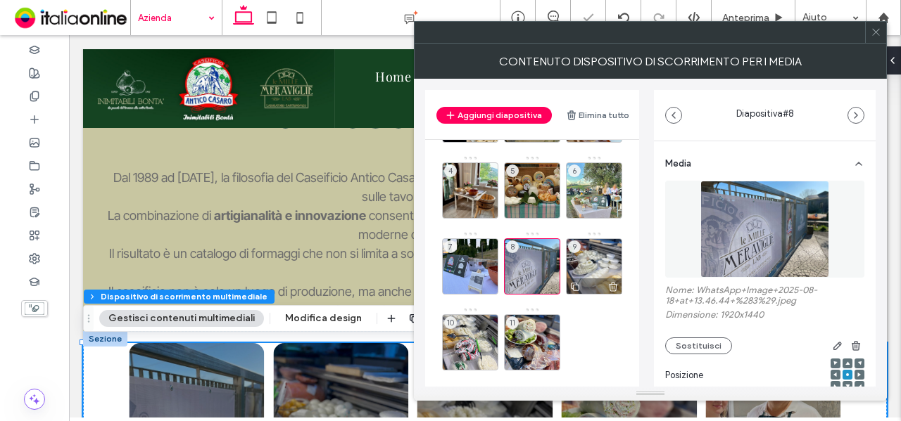
click at [594, 261] on div "9" at bounding box center [594, 267] width 56 height 56
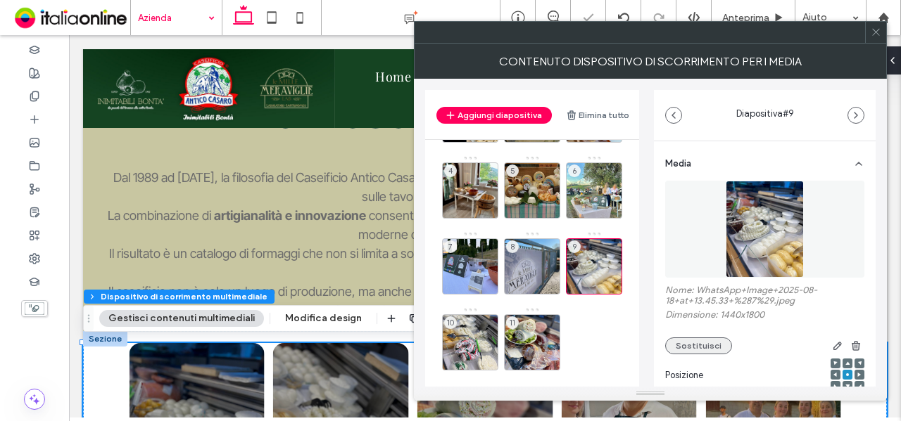
click at [704, 348] on button "Sostituisci" at bounding box center [698, 346] width 67 height 17
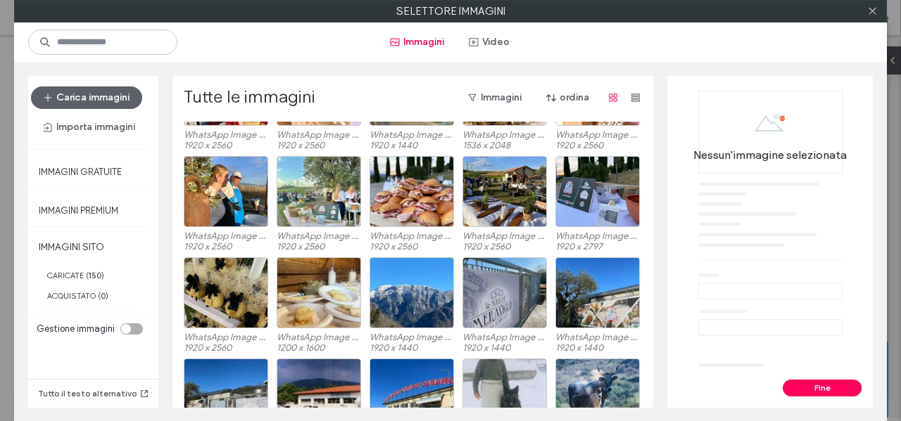
scroll to position [653, 0]
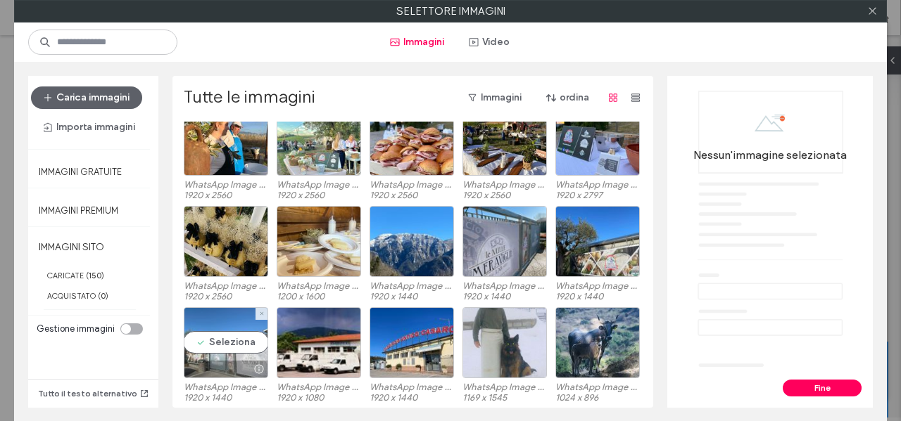
click at [198, 340] on div "Seleziona" at bounding box center [226, 342] width 84 height 71
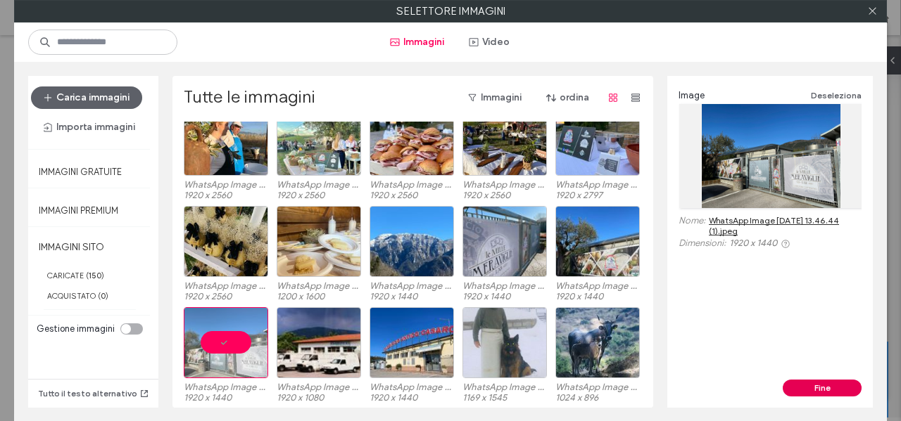
click at [816, 385] on button "Fine" at bounding box center [821, 388] width 79 height 17
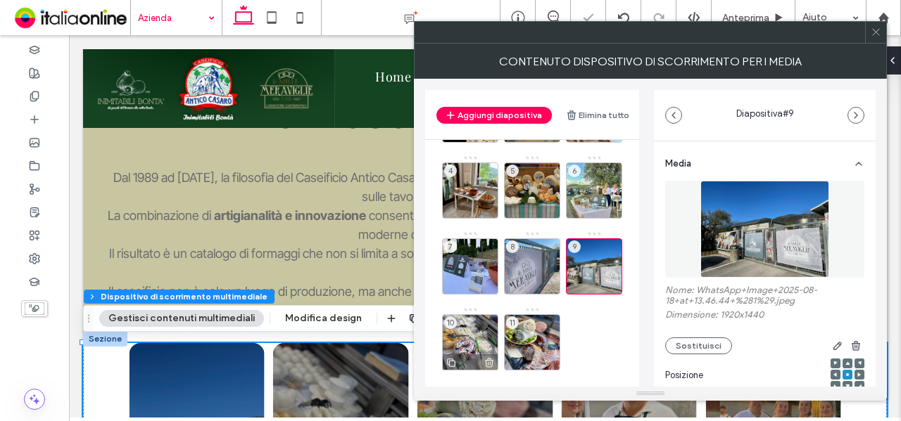
click at [468, 327] on div "10" at bounding box center [470, 343] width 56 height 56
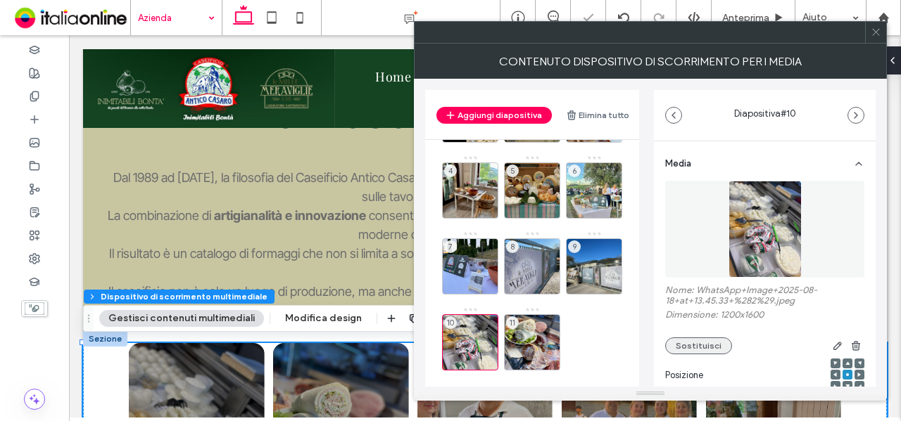
click at [713, 344] on button "Sostituisci" at bounding box center [698, 346] width 67 height 17
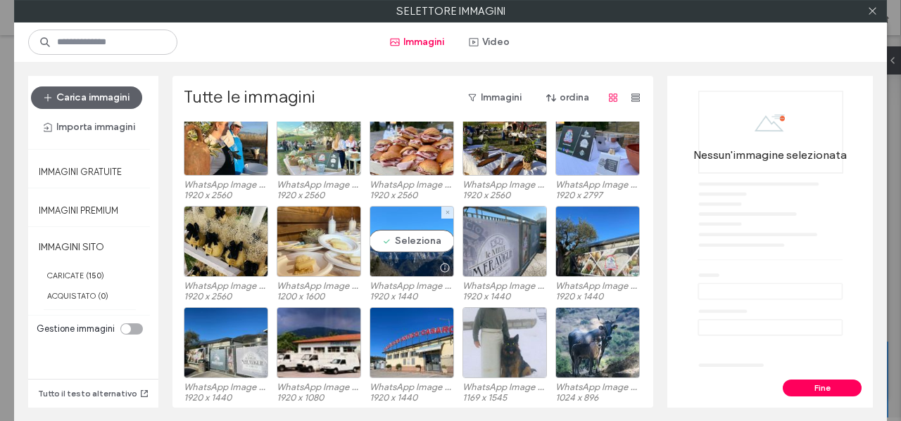
scroll to position [737, 0]
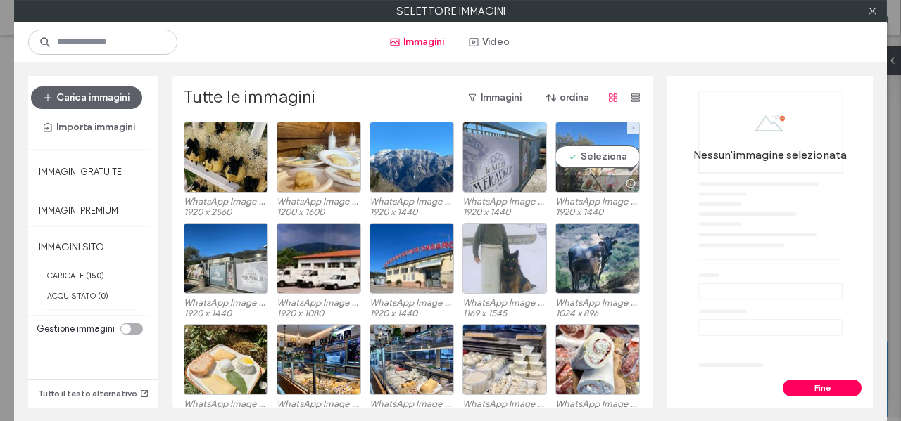
click at [596, 155] on div "Seleziona" at bounding box center [597, 157] width 84 height 71
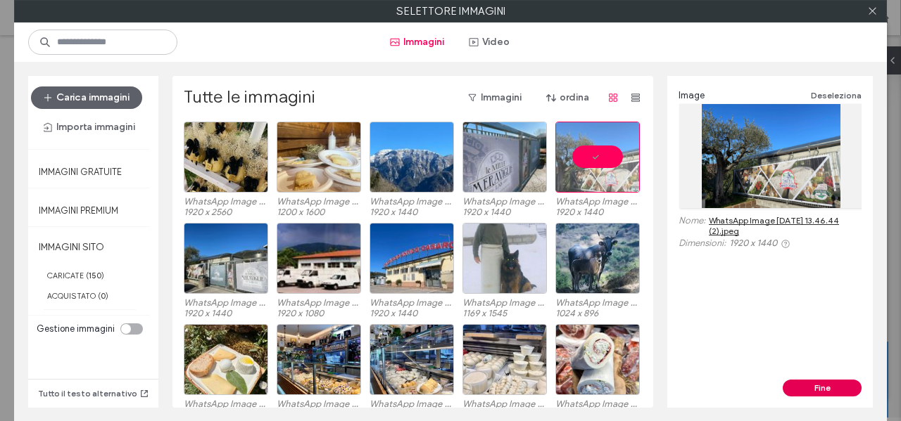
click at [797, 386] on button "Fine" at bounding box center [821, 388] width 79 height 17
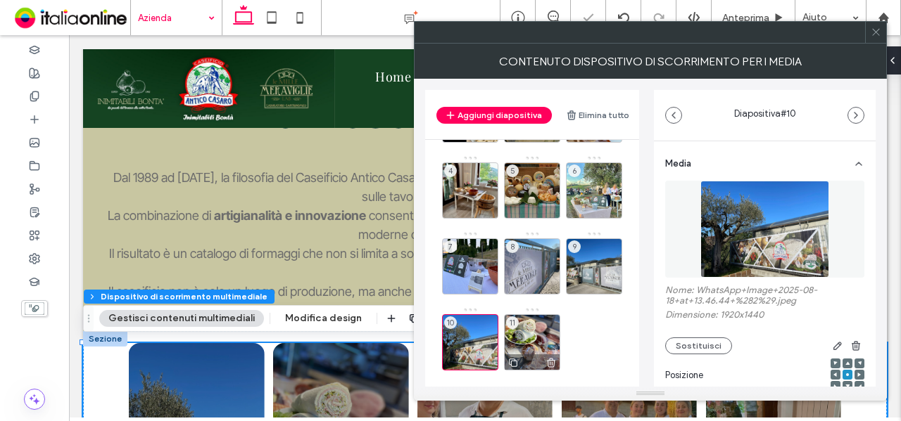
click at [521, 334] on div "11" at bounding box center [532, 343] width 56 height 56
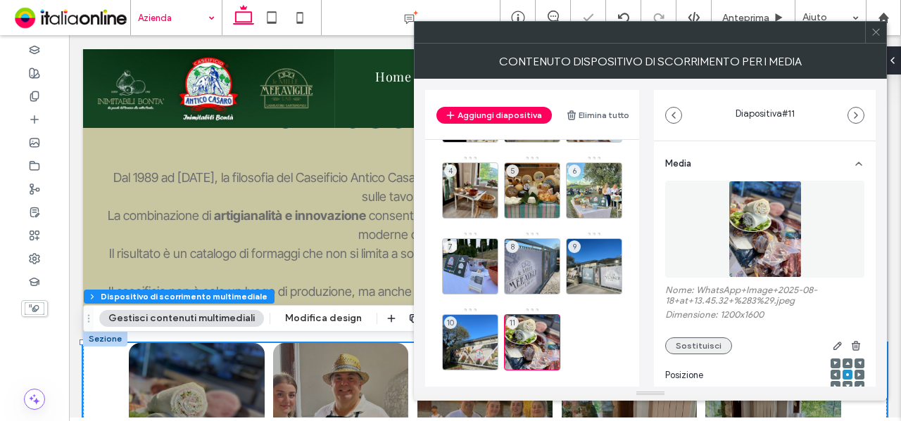
click at [685, 340] on button "Sostituisci" at bounding box center [698, 346] width 67 height 17
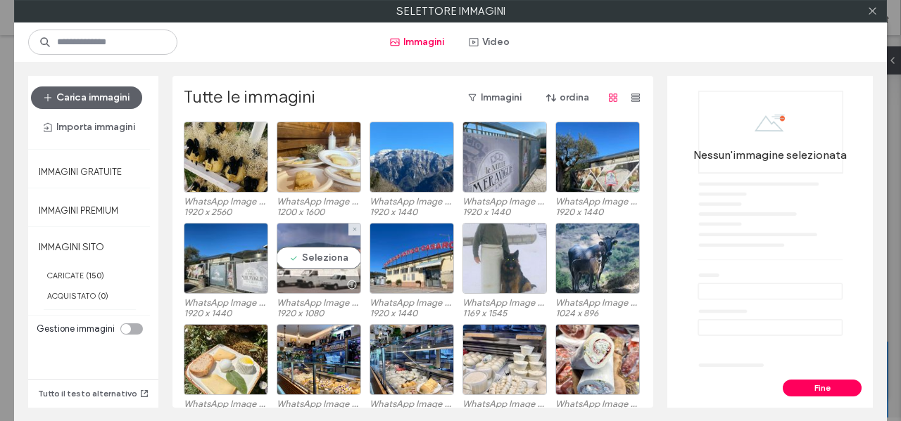
click at [339, 272] on div "Seleziona" at bounding box center [319, 258] width 84 height 71
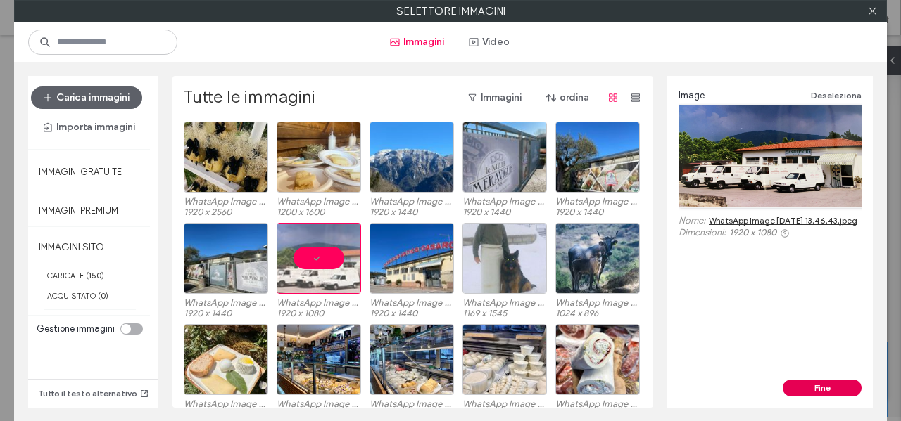
click at [816, 383] on button "Fine" at bounding box center [821, 388] width 79 height 17
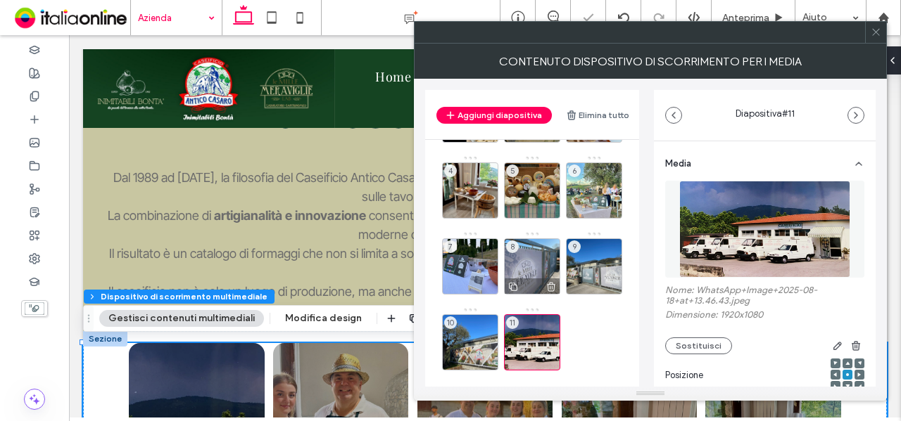
scroll to position [0, 0]
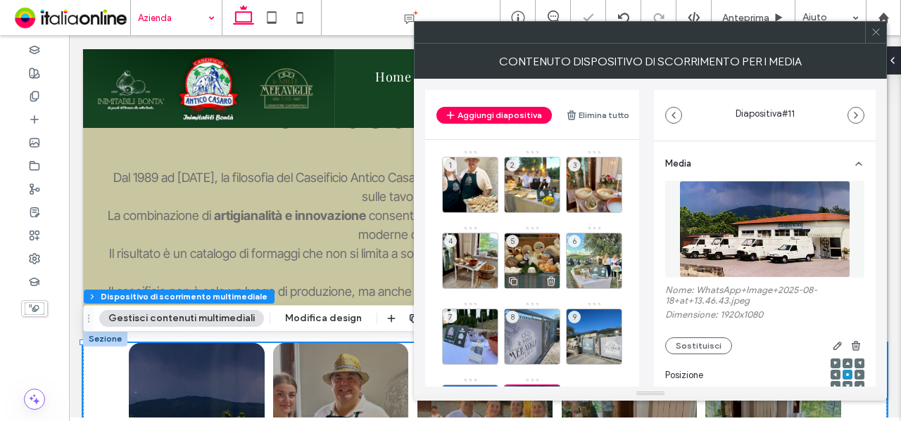
click at [533, 250] on div "5" at bounding box center [532, 261] width 56 height 56
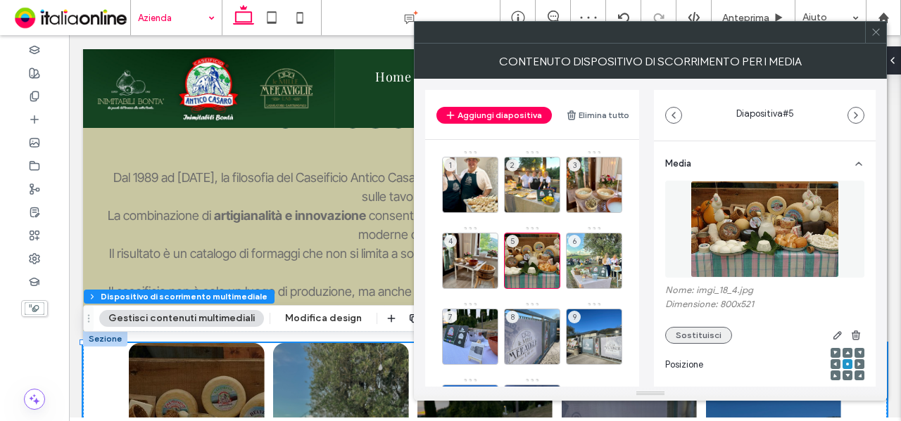
click at [704, 336] on button "Sostituisci" at bounding box center [698, 335] width 67 height 17
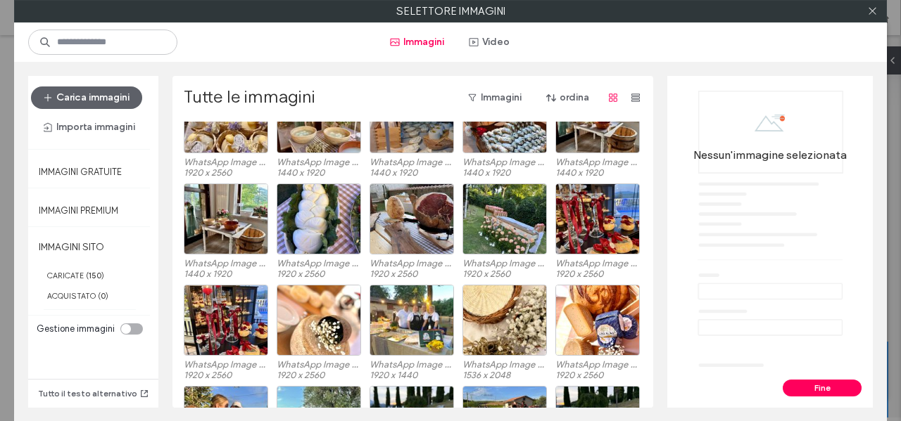
scroll to position [653, 0]
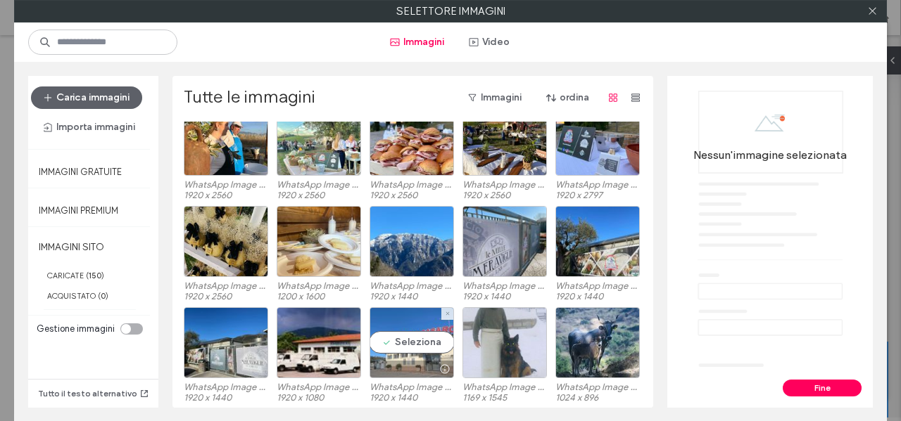
click at [414, 340] on div "Seleziona" at bounding box center [411, 342] width 84 height 71
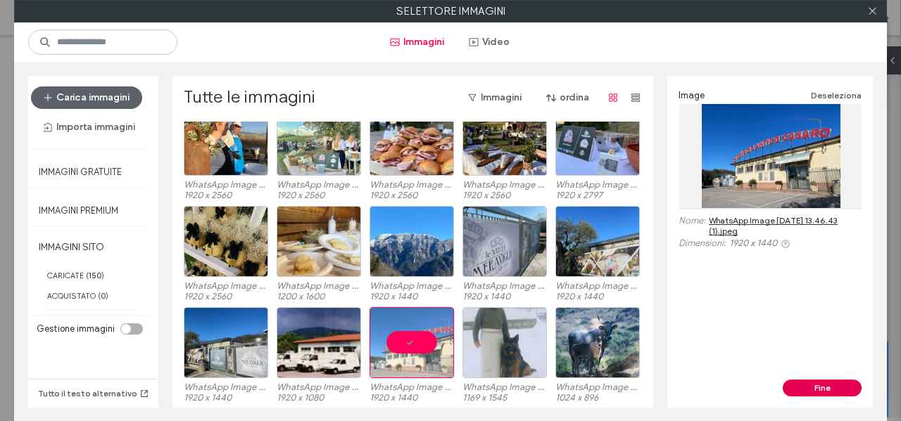
click at [819, 391] on button "Fine" at bounding box center [821, 388] width 79 height 17
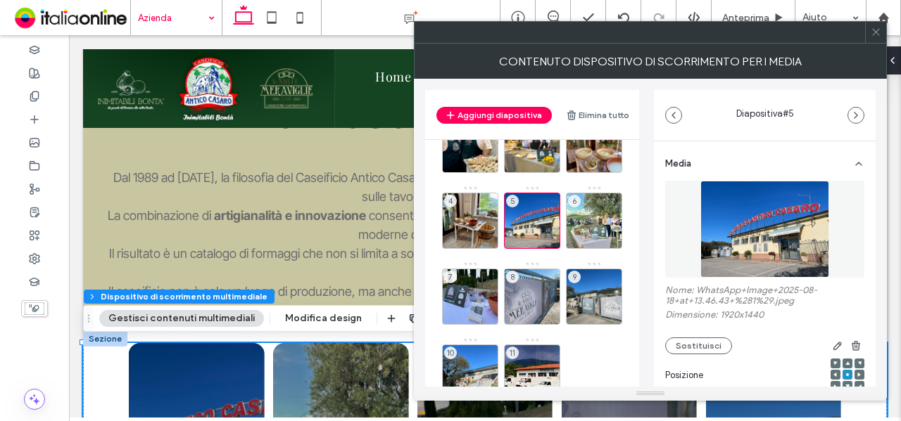
scroll to position [0, 0]
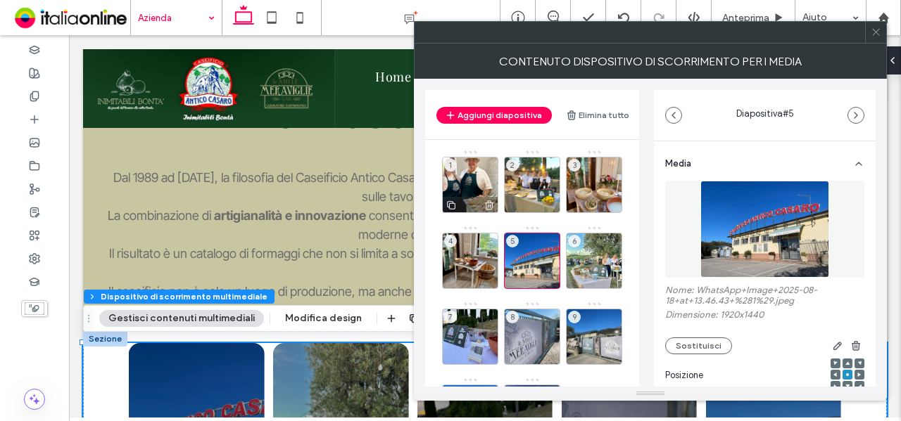
click at [489, 205] on icon at bounding box center [488, 205] width 11 height 13
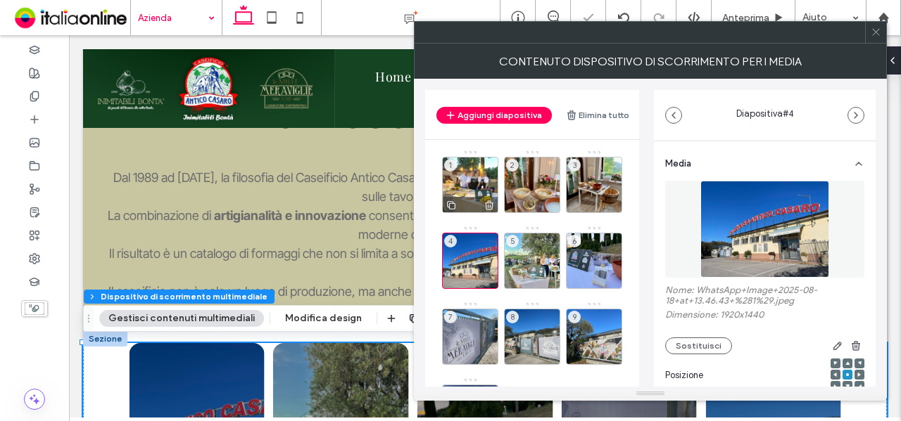
click at [488, 205] on icon at bounding box center [488, 205] width 11 height 13
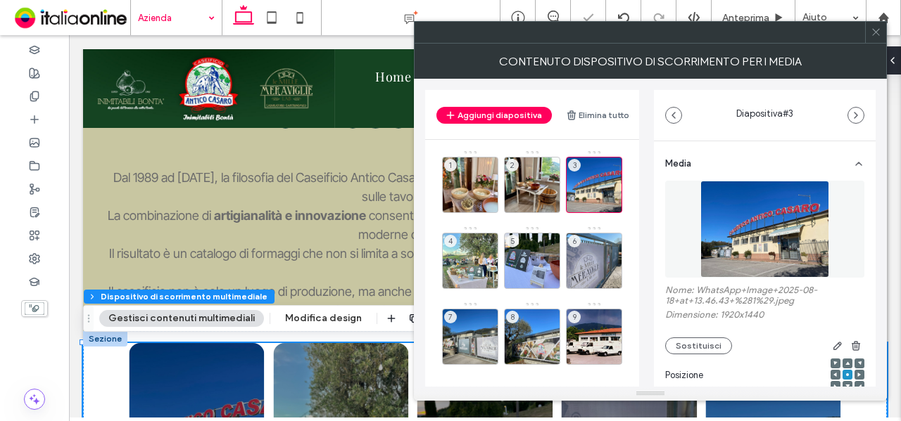
click at [0, 0] on icon at bounding box center [0, 0] width 0 height 0
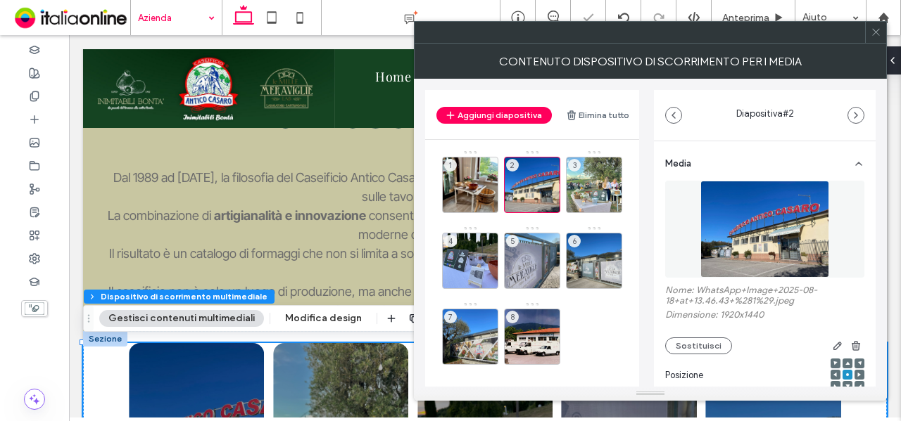
click at [0, 0] on icon at bounding box center [0, 0] width 0 height 0
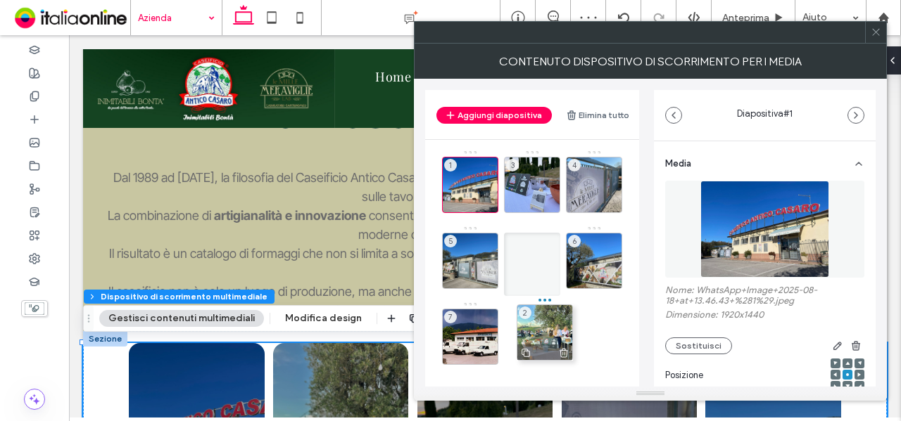
drag, startPoint x: 533, startPoint y: 181, endPoint x: 546, endPoint y: 329, distance: 148.3
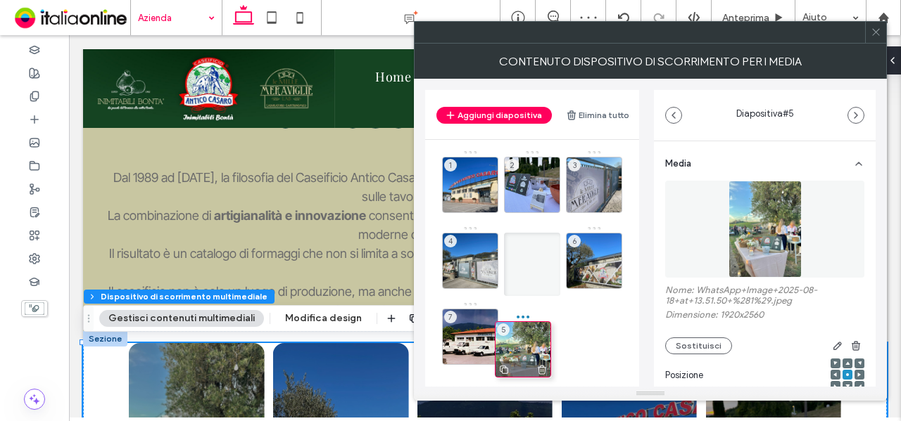
drag, startPoint x: 531, startPoint y: 265, endPoint x: 522, endPoint y: 354, distance: 89.1
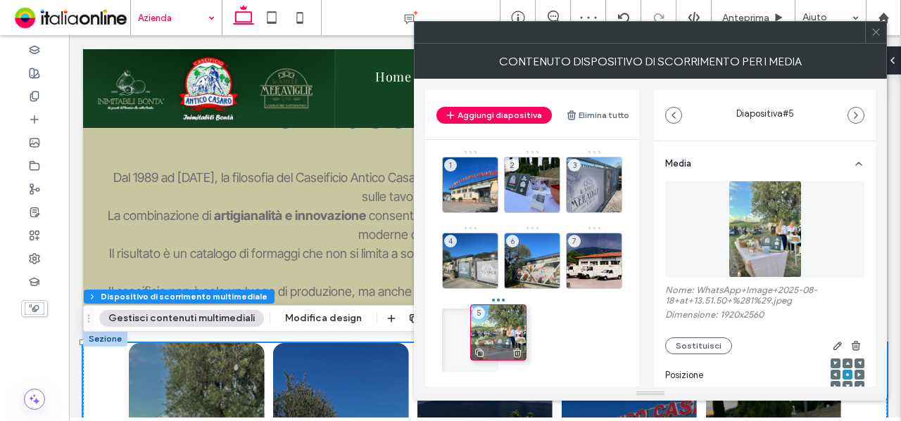
drag, startPoint x: 528, startPoint y: 260, endPoint x: 494, endPoint y: 331, distance: 79.3
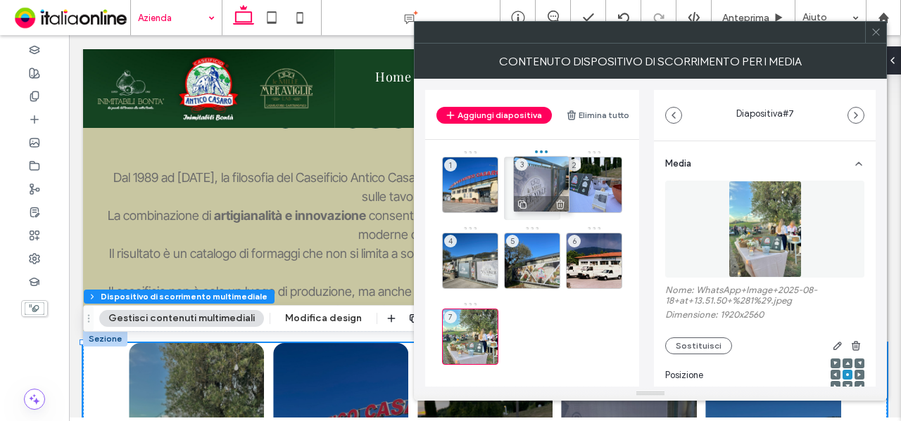
drag, startPoint x: 602, startPoint y: 167, endPoint x: 549, endPoint y: 167, distance: 52.8
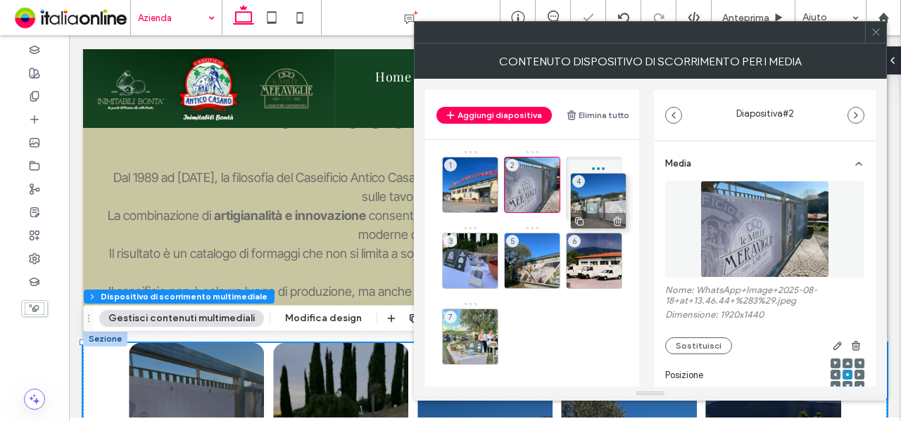
drag, startPoint x: 462, startPoint y: 262, endPoint x: 590, endPoint y: 201, distance: 142.9
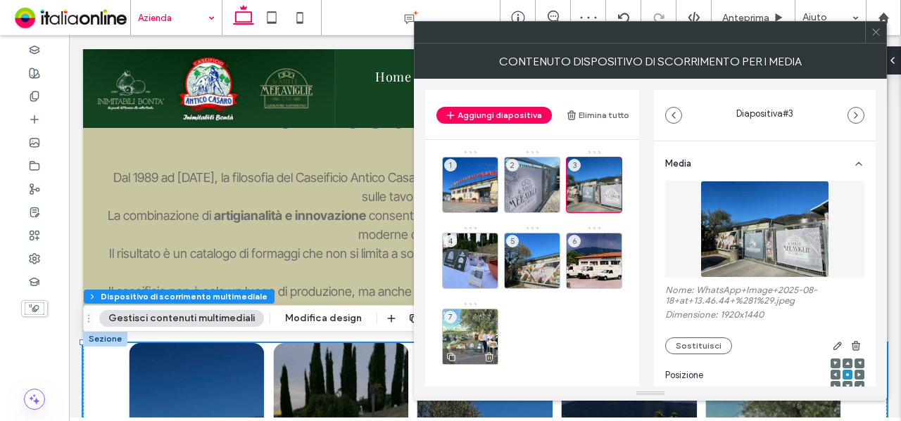
click at [471, 331] on div "7" at bounding box center [470, 337] width 56 height 56
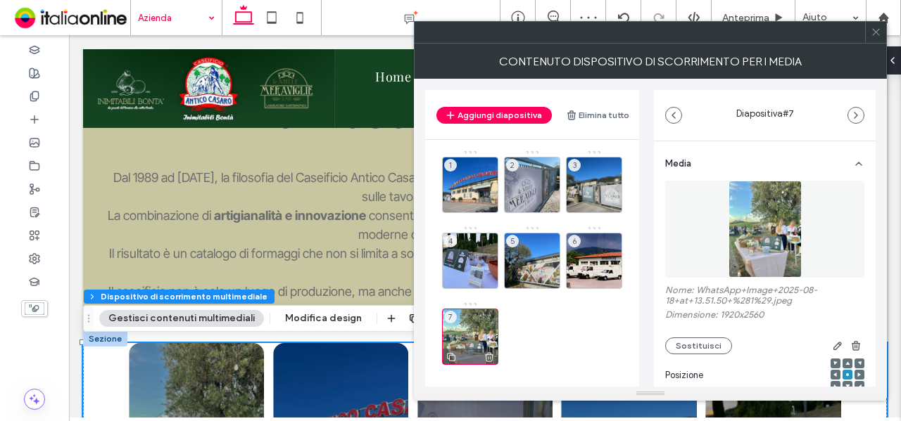
click at [487, 353] on icon at bounding box center [488, 357] width 11 height 13
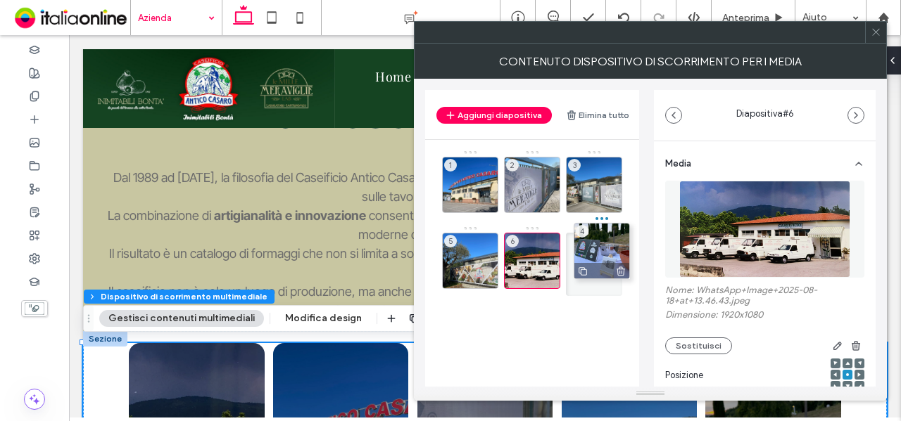
drag, startPoint x: 478, startPoint y: 275, endPoint x: 610, endPoint y: 265, distance: 131.9
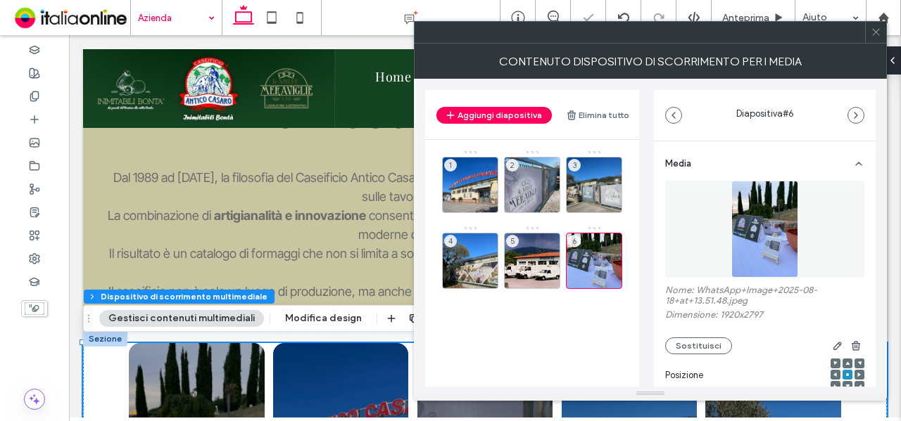
click at [877, 27] on icon at bounding box center [875, 32] width 11 height 11
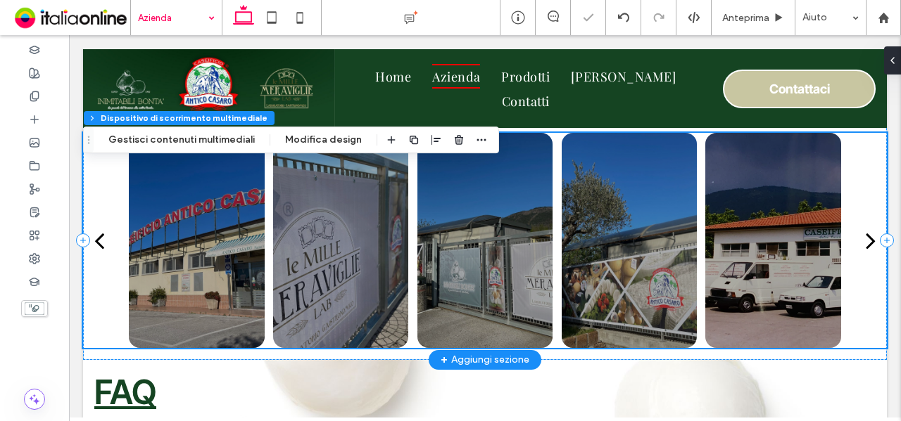
scroll to position [2290, 0]
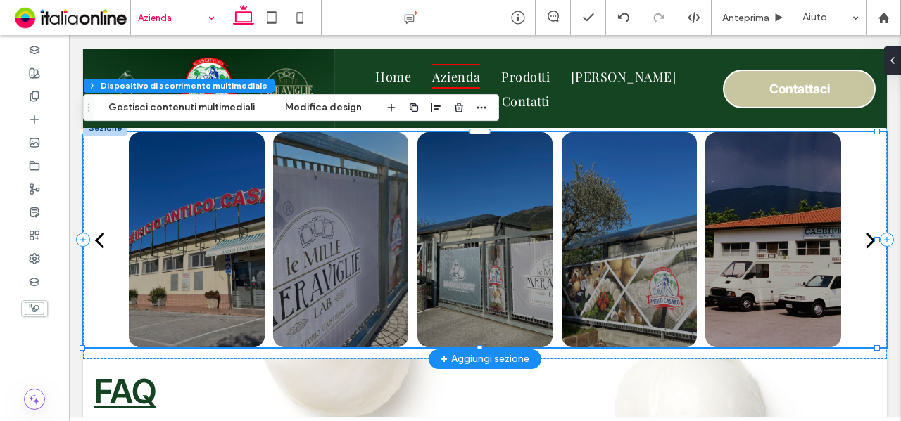
click at [805, 299] on div at bounding box center [773, 239] width 136 height 215
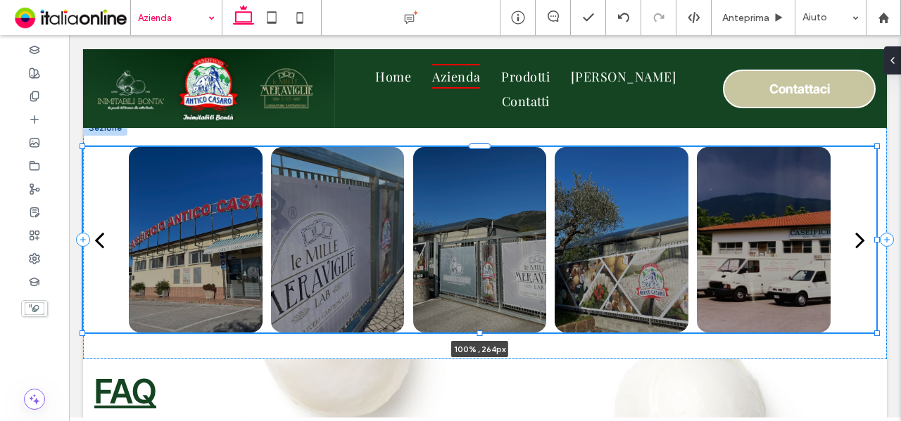
drag, startPoint x: 878, startPoint y: 348, endPoint x: 884, endPoint y: 333, distance: 15.8
type input "***"
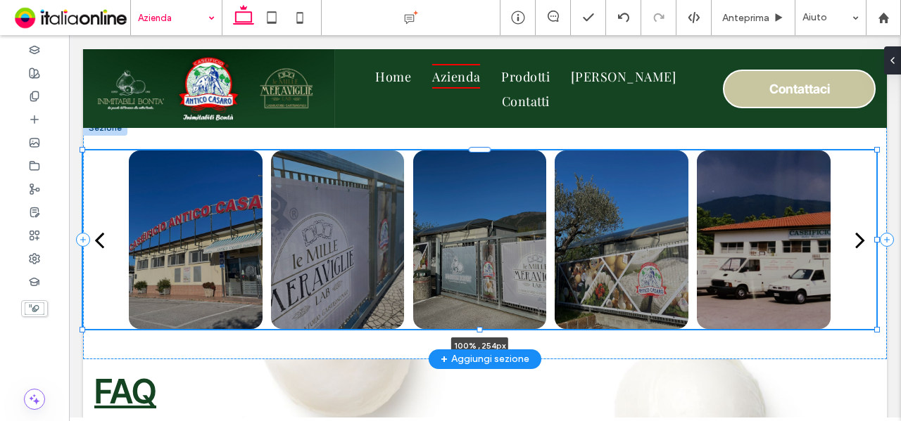
click at [483, 330] on div "a a a a 100% , 254px" at bounding box center [485, 239] width 804 height 239
type input "***"
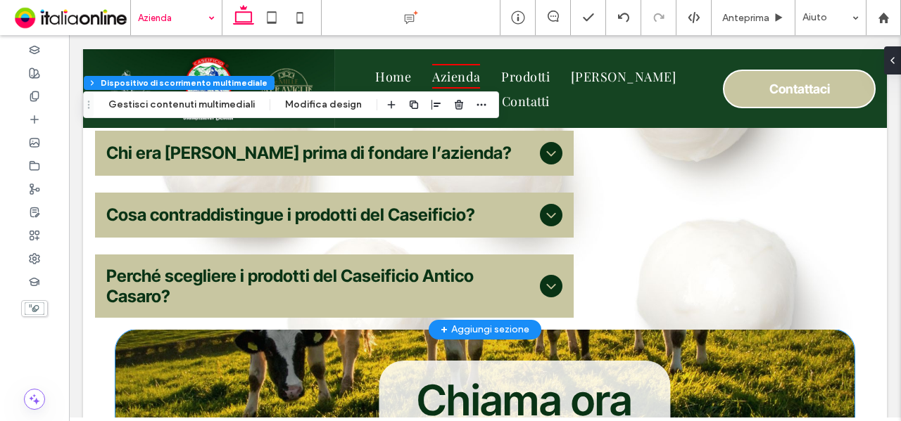
scroll to position [2852, 0]
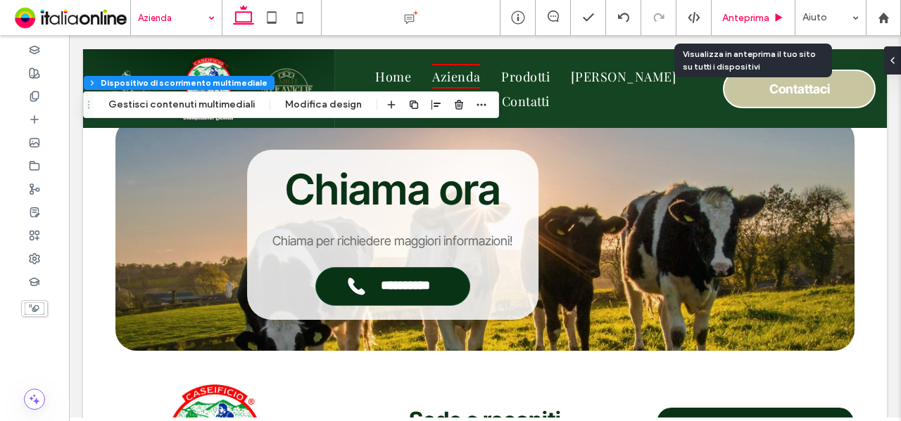
click at [730, 18] on span "Anteprima" at bounding box center [745, 18] width 47 height 12
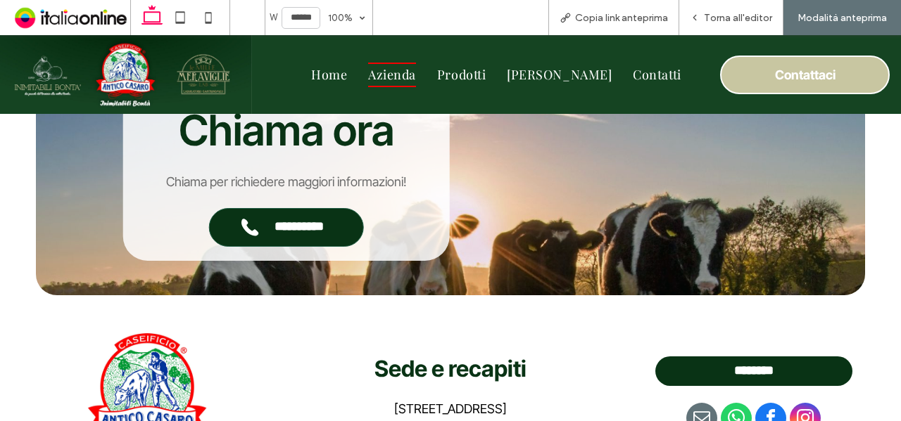
scroll to position [2901, 0]
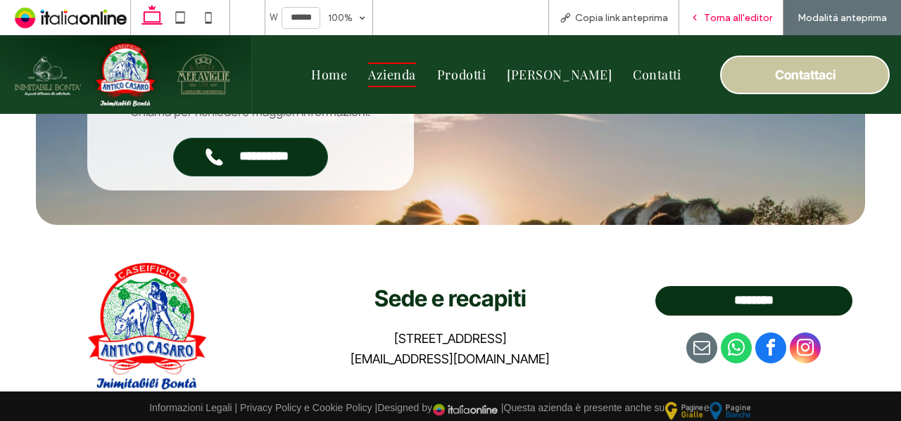
click at [706, 25] on div "Torna all'editor" at bounding box center [731, 17] width 104 height 35
click at [741, 15] on span "Torna all'editor" at bounding box center [738, 18] width 68 height 12
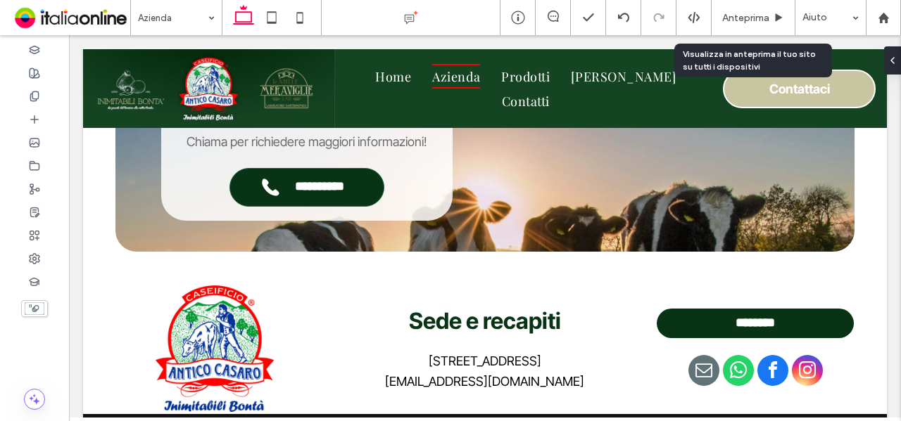
scroll to position [2989, 0]
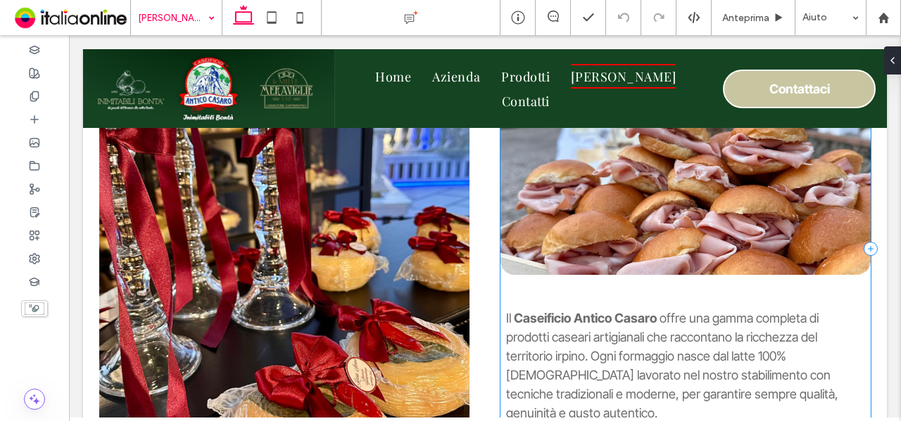
scroll to position [774, 0]
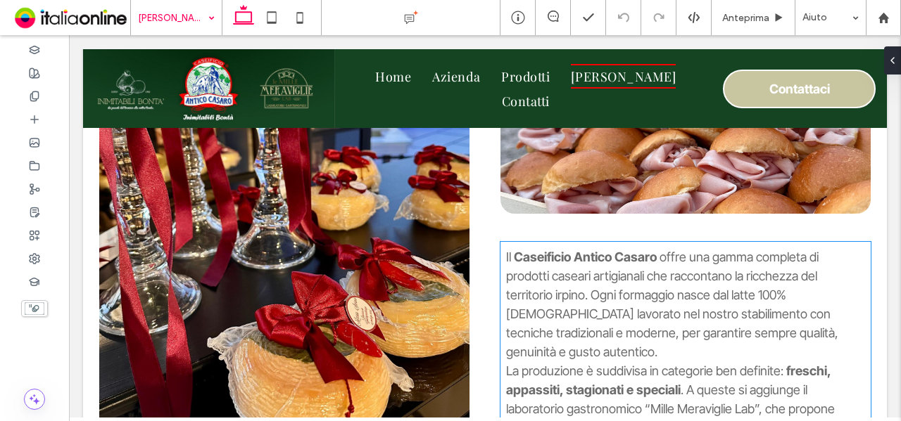
click at [533, 305] on p "Il Caseificio Antico Casaro offre una gamma completa di prodotti caseari artigi…" at bounding box center [682, 305] width 353 height 114
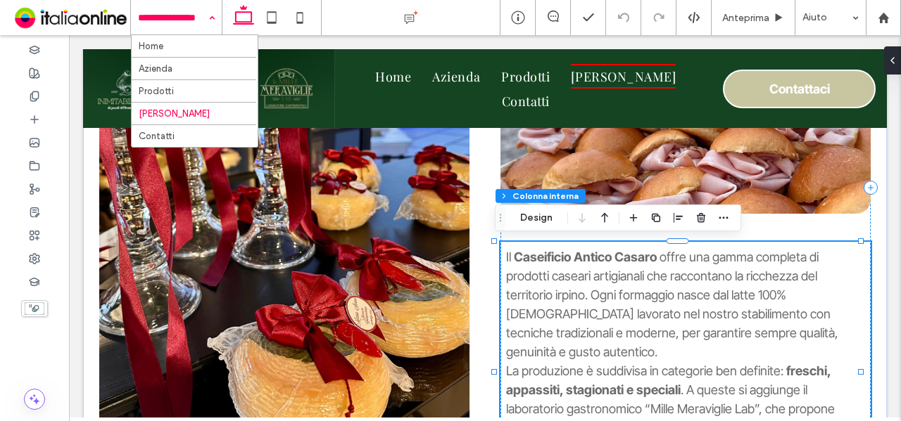
click at [533, 305] on p "Il Caseificio Antico Casaro offre una gamma completa di prodotti caseari artigi…" at bounding box center [682, 305] width 353 height 114
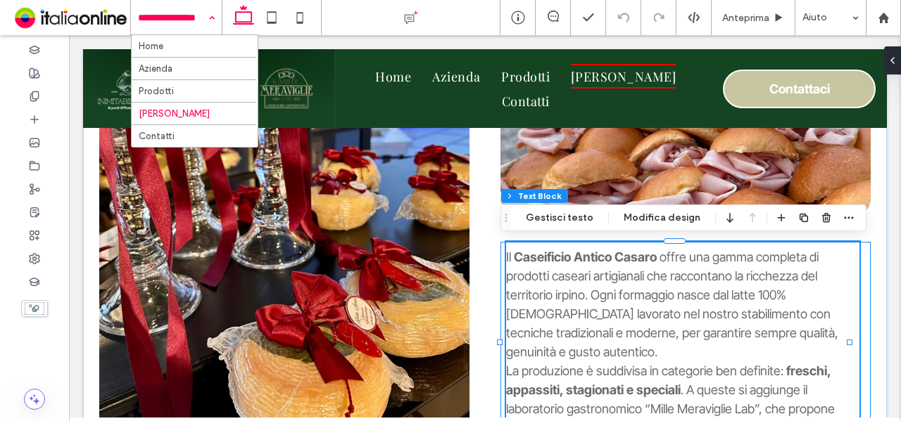
scroll to position [889, 0]
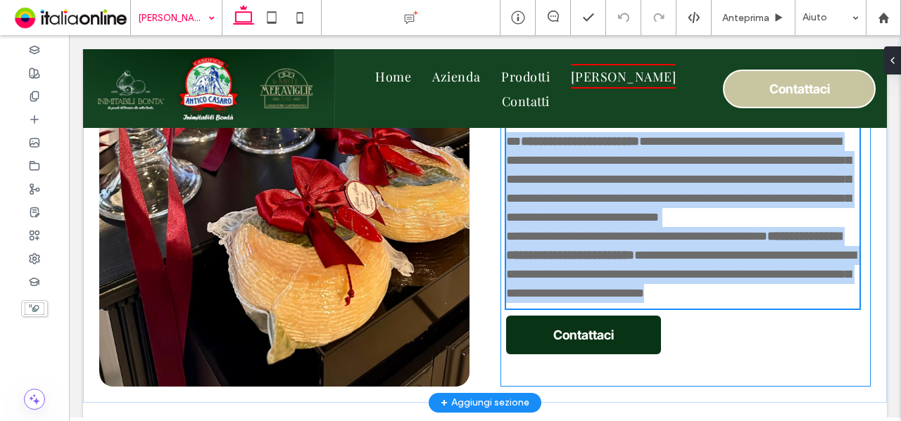
type input "**********"
type input "**"
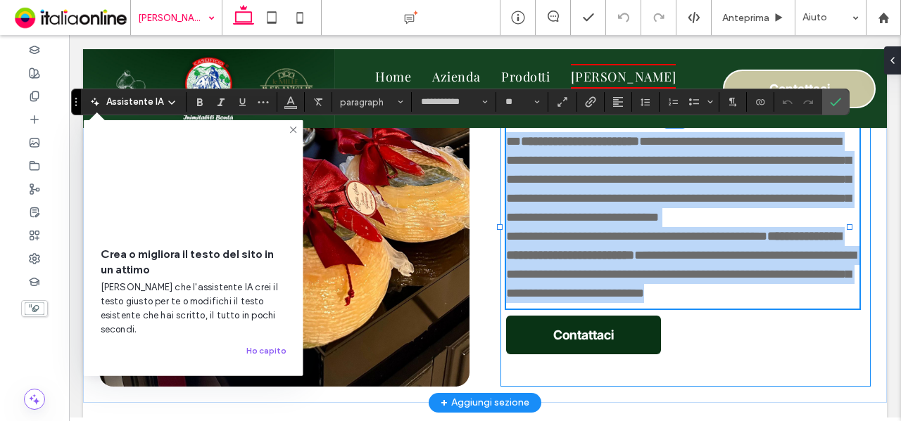
paste div
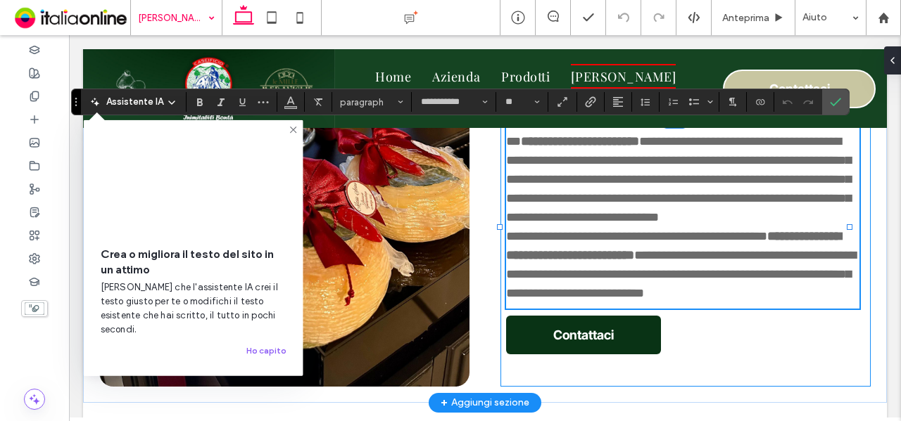
scroll to position [0, 0]
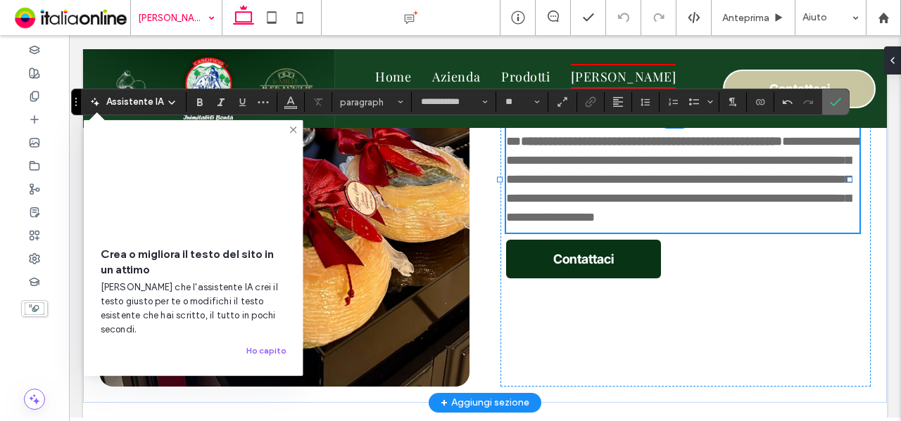
click at [830, 108] on span "Conferma" at bounding box center [833, 101] width 6 height 25
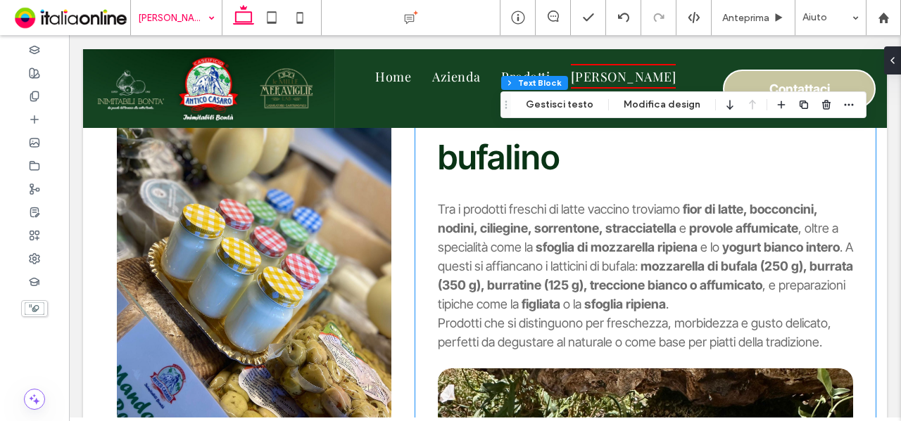
scroll to position [1241, 0]
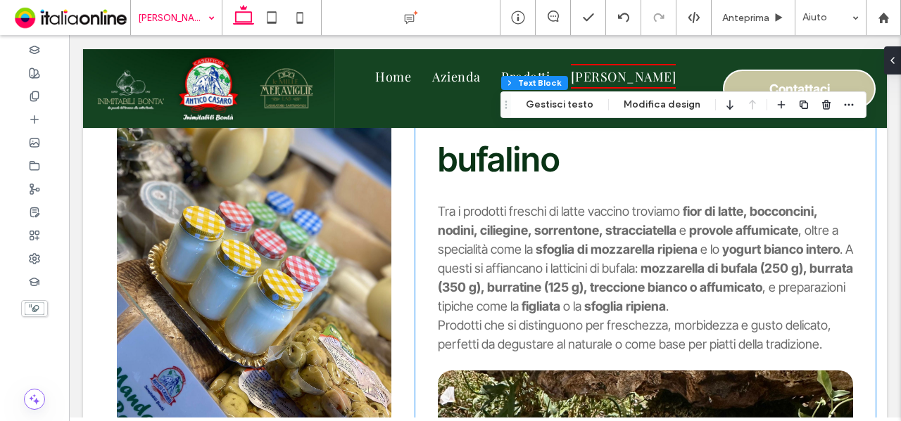
click at [557, 245] on strong "sfoglia di mozzarella ripiena" at bounding box center [616, 249] width 162 height 15
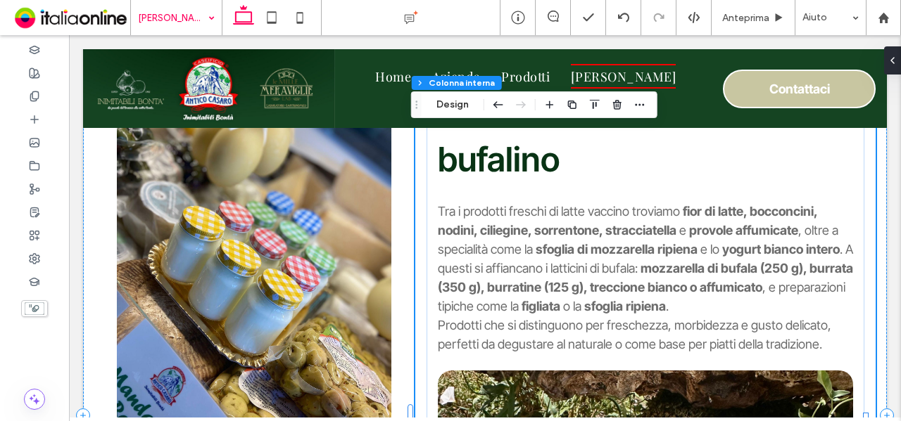
click at [557, 245] on strong "sfoglia di mozzarella ripiena" at bounding box center [616, 249] width 162 height 15
click at [557, 245] on div "Tra i prodotti freschi di latte vaccino troviamo fior di latte, bocconcini, nod…" at bounding box center [645, 278] width 415 height 152
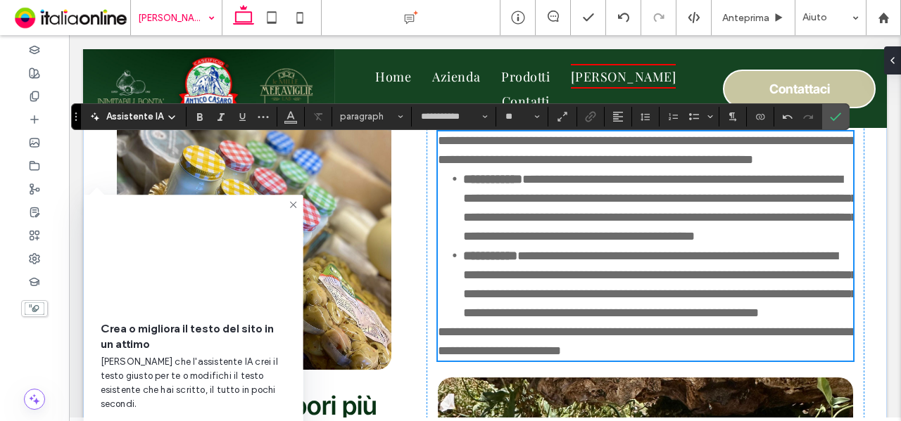
scroll to position [1231, 0]
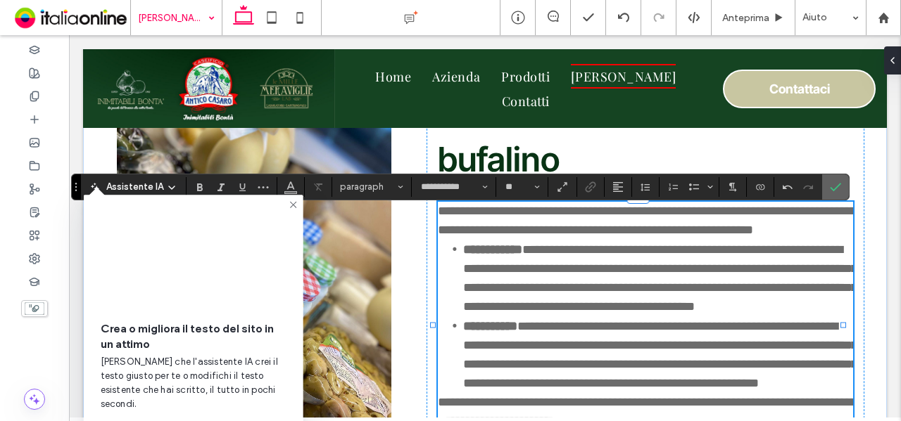
click at [830, 193] on span "Conferma" at bounding box center [833, 186] width 6 height 25
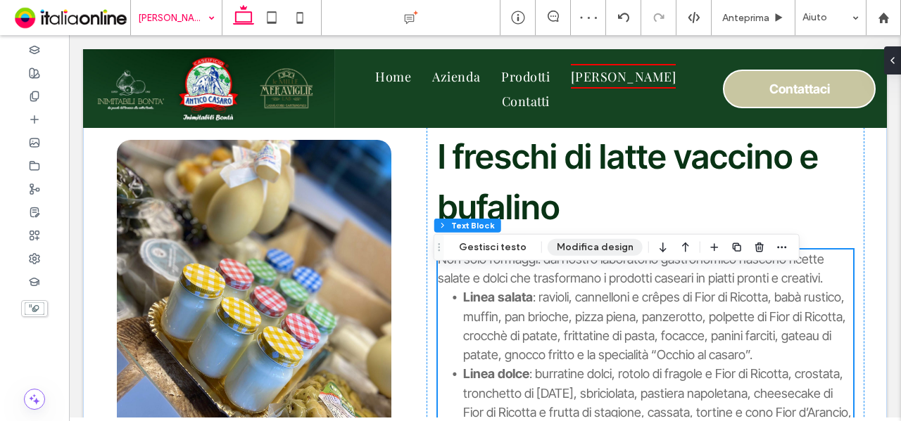
scroll to position [1161, 0]
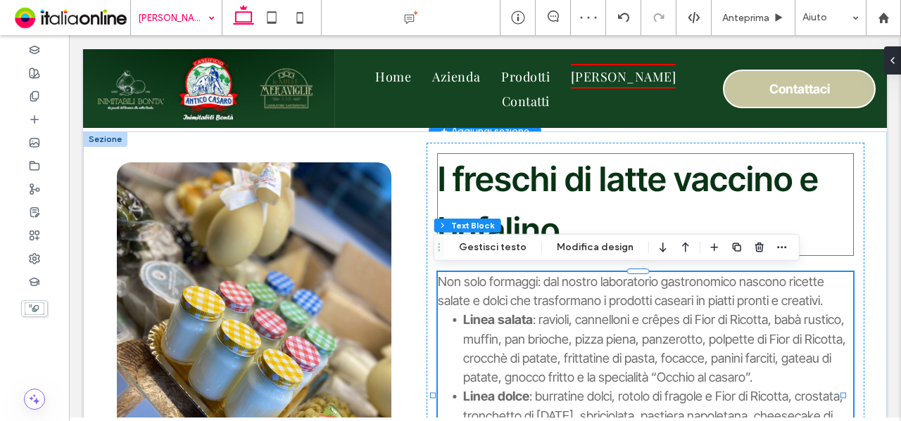
click at [559, 174] on span "I freschi di latte vaccino e bufalino" at bounding box center [628, 204] width 381 height 92
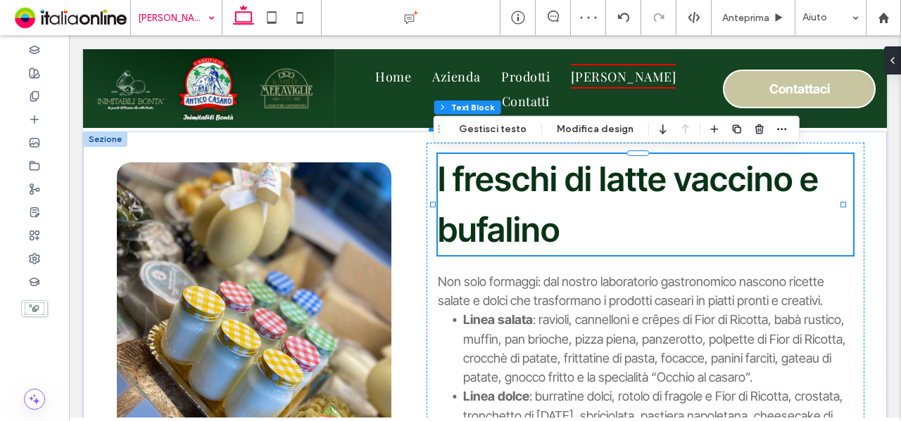
click at [559, 174] on span "I freschi di latte vaccino e bufalino" at bounding box center [628, 204] width 381 height 92
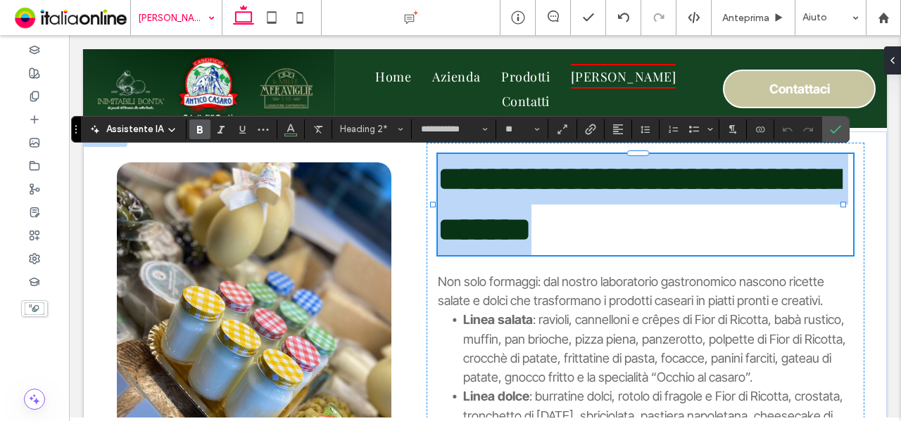
click at [559, 174] on span "**********" at bounding box center [638, 205] width 401 height 84
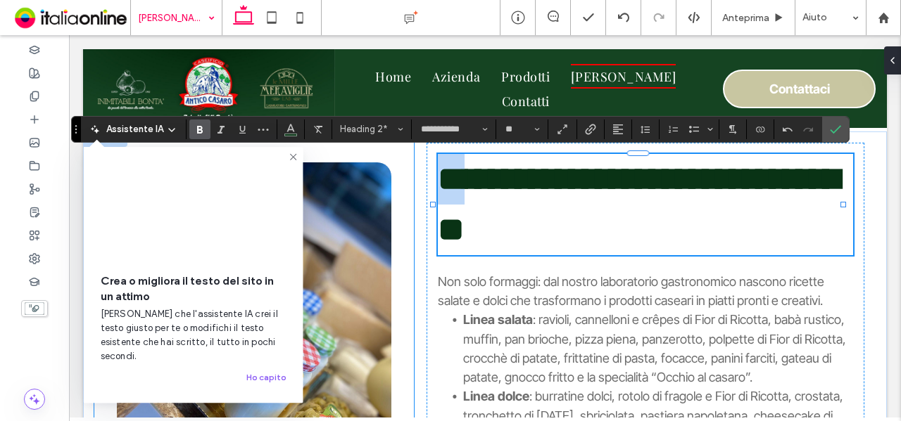
drag, startPoint x: 474, startPoint y: 178, endPoint x: 403, endPoint y: 170, distance: 71.6
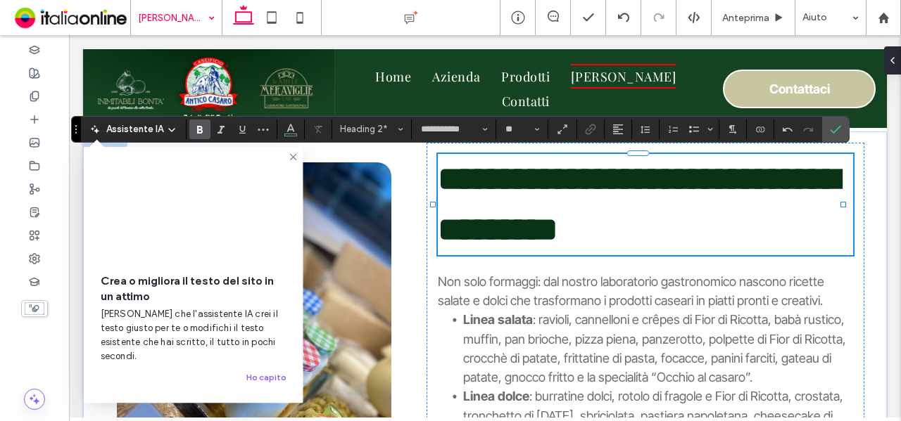
click at [761, 182] on h2 "**********" at bounding box center [645, 204] width 415 height 101
click at [655, 220] on span "**********" at bounding box center [638, 205] width 401 height 84
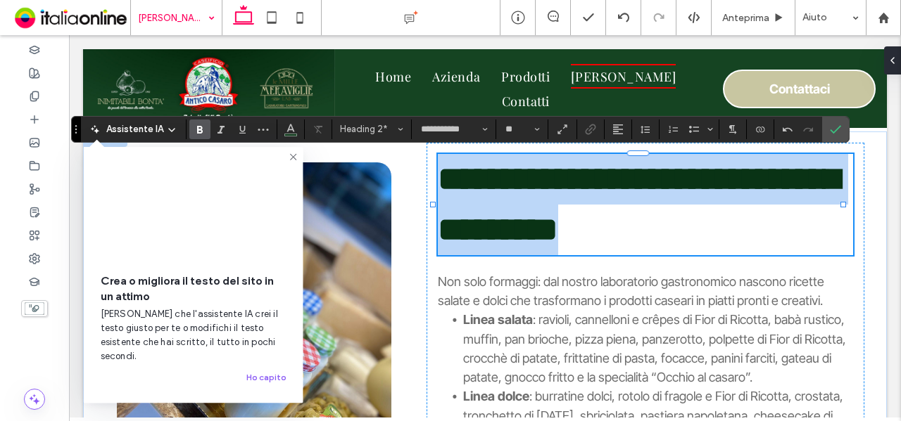
click at [655, 220] on span "**********" at bounding box center [638, 205] width 401 height 84
click at [747, 179] on span "**********" at bounding box center [638, 205] width 401 height 84
click at [761, 175] on h2 "**********" at bounding box center [645, 204] width 415 height 101
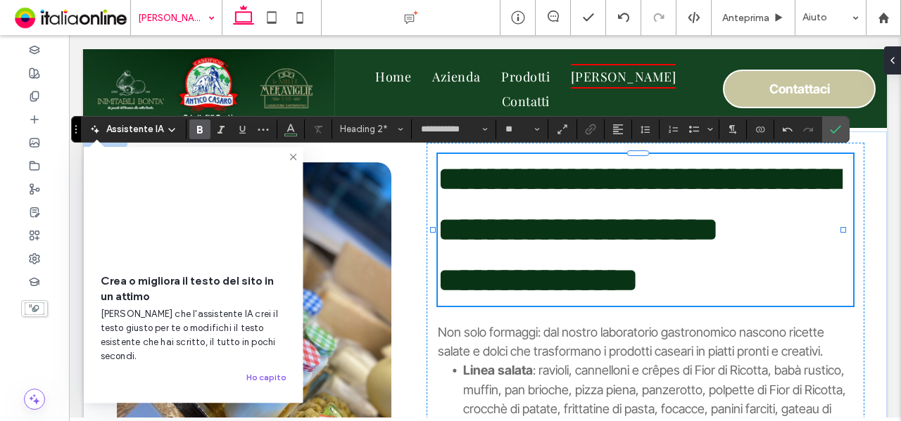
click at [580, 288] on span "**********" at bounding box center [538, 280] width 201 height 33
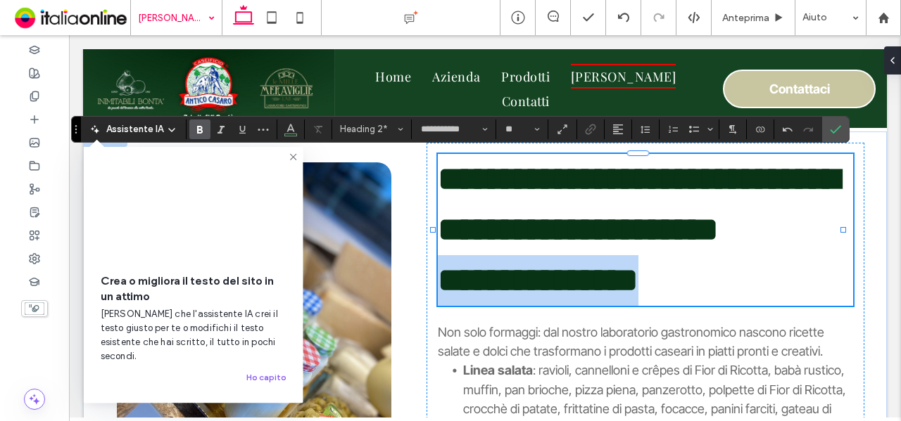
click at [580, 288] on span "**********" at bounding box center [538, 280] width 201 height 33
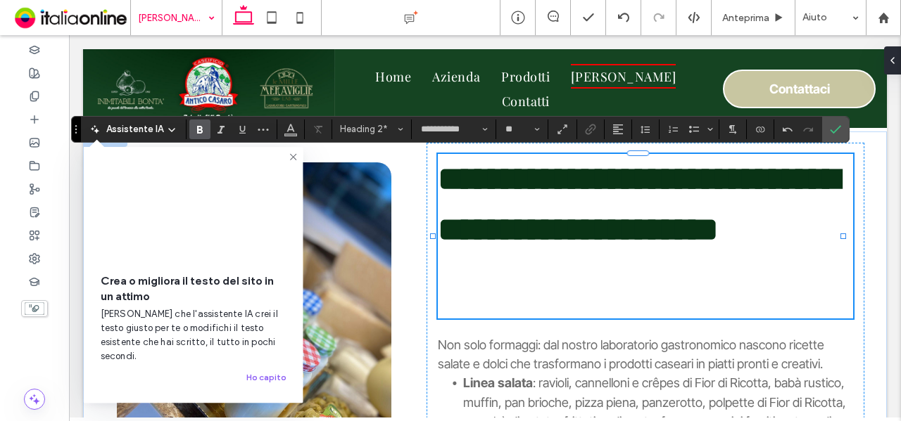
type input "**"
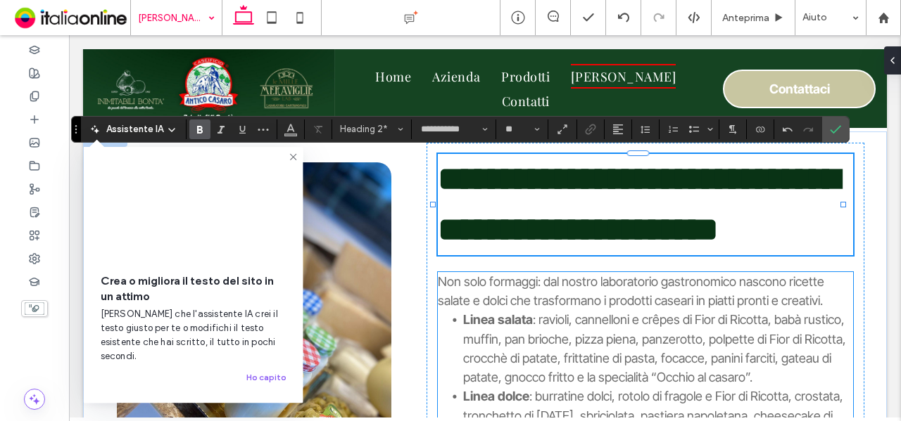
click at [550, 278] on span "Non solo formaggi: dal nostro laboratorio gastronomico nascono ricette salate e…" at bounding box center [631, 291] width 386 height 34
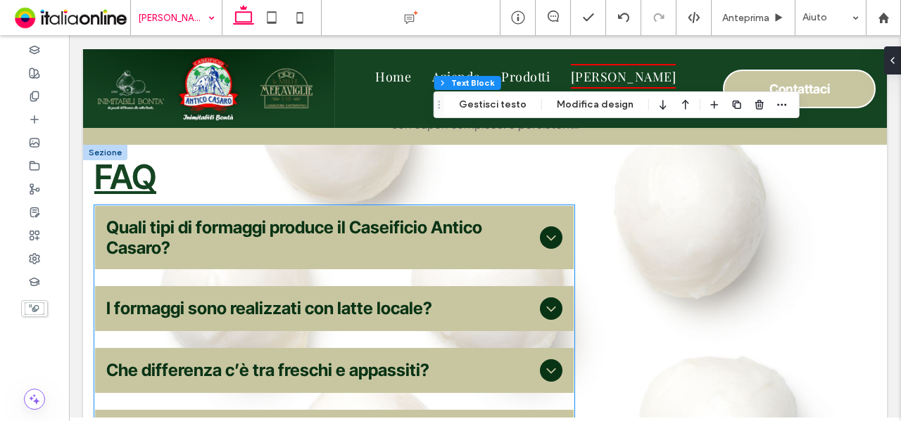
scroll to position [2287, 0]
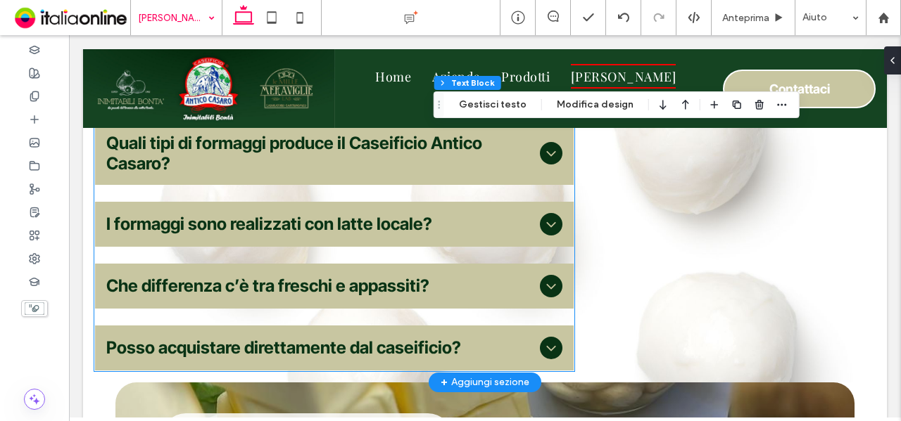
click at [403, 247] on div "I formaggi sono realizzati con latte locale?" at bounding box center [334, 224] width 478 height 45
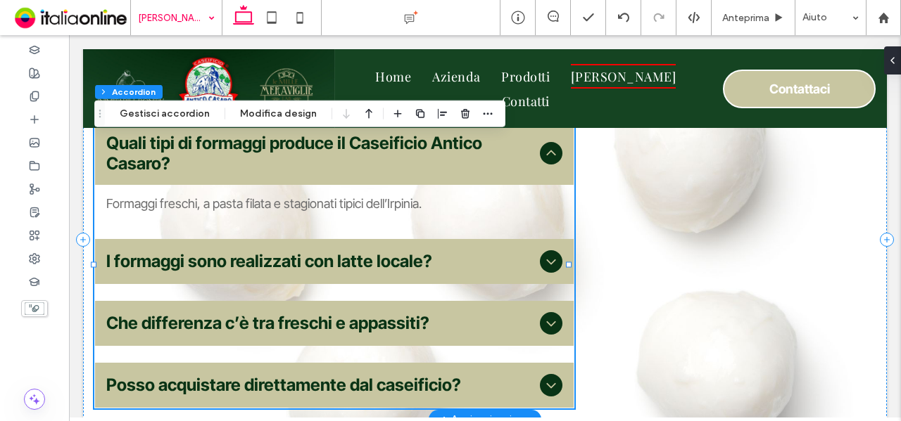
click at [307, 158] on span "Quali tipi di formaggi produce il Caseificio Antico Casaro?" at bounding box center [320, 153] width 428 height 41
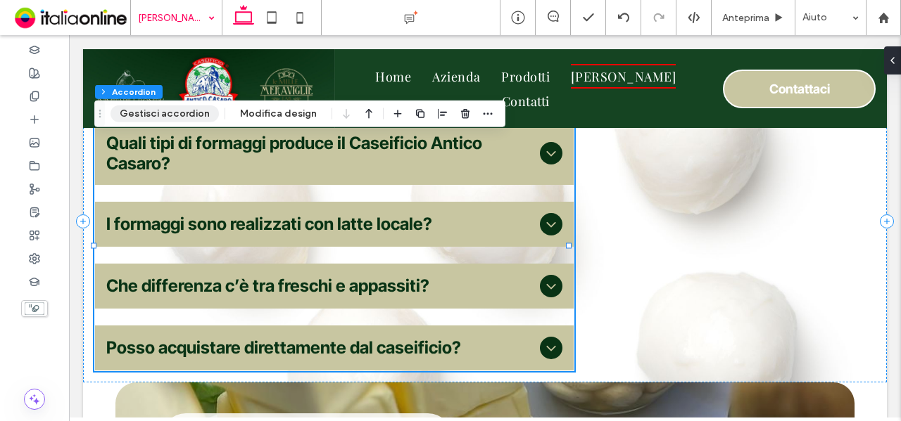
click at [160, 117] on button "Gestisci accordion" at bounding box center [164, 114] width 108 height 17
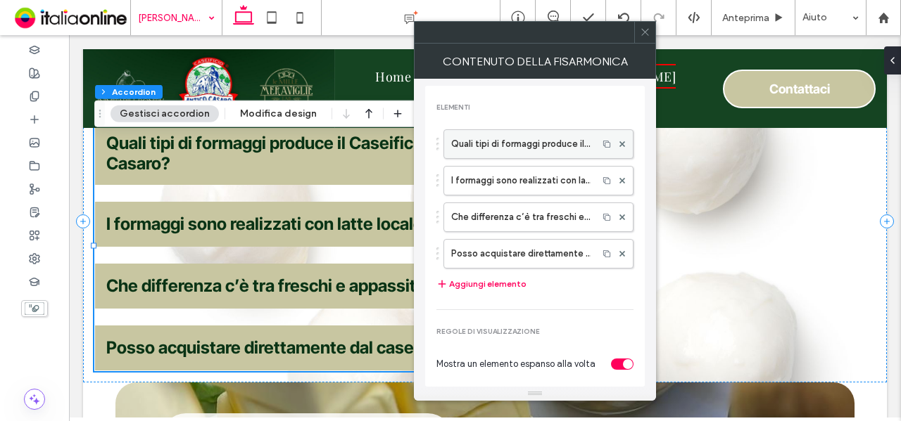
click at [474, 135] on label "Quali tipi di formaggi produce il Caseificio Antico Casaro?" at bounding box center [520, 144] width 139 height 28
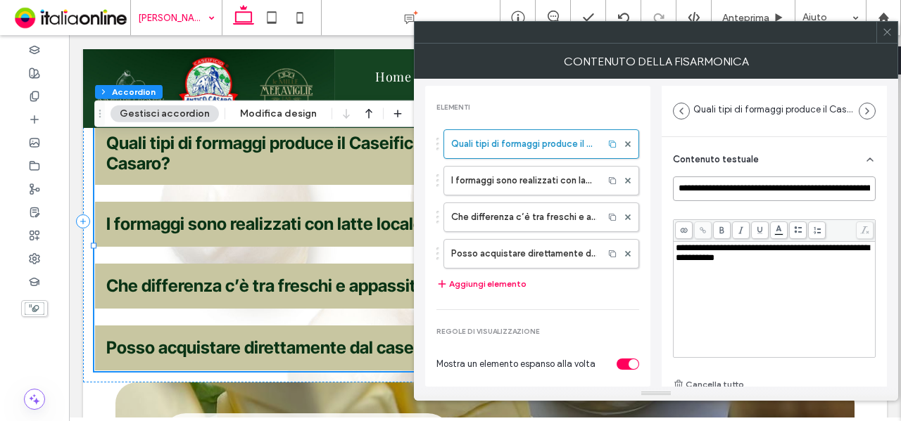
click at [778, 179] on input "**********" at bounding box center [774, 189] width 203 height 25
paste input
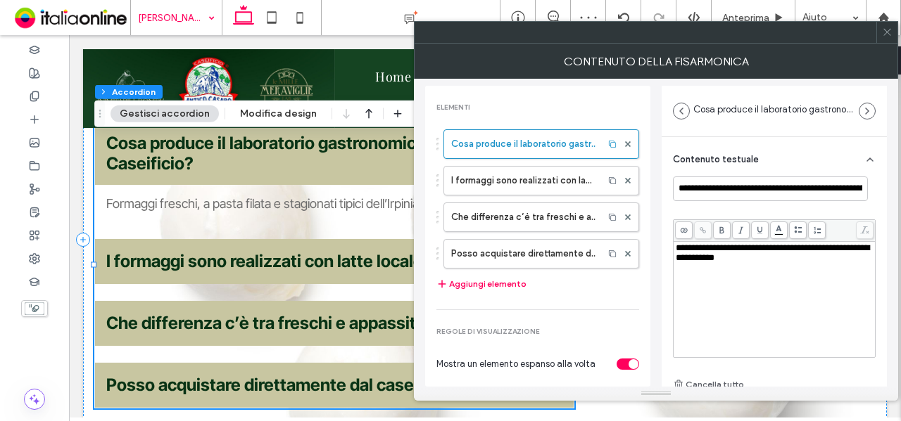
click at [709, 251] on span "**********" at bounding box center [771, 252] width 193 height 19
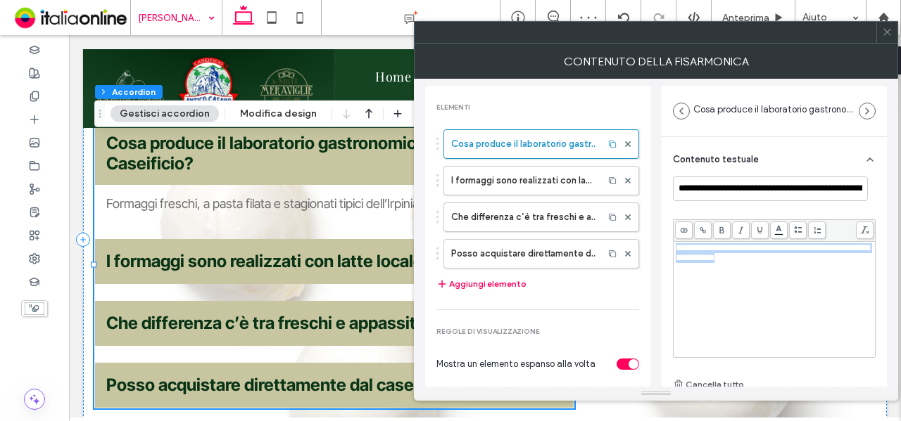
click at [709, 251] on span "**********" at bounding box center [771, 252] width 193 height 19
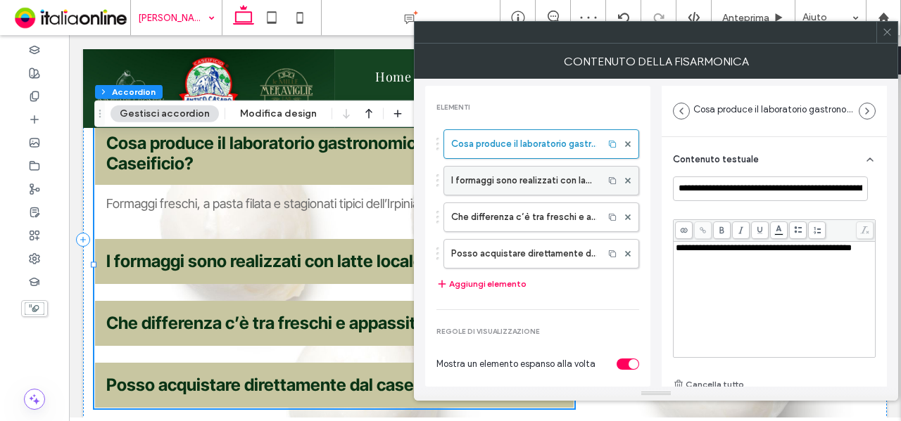
click at [515, 167] on label "I formaggi sono realizzati con latte locale?" at bounding box center [523, 181] width 145 height 28
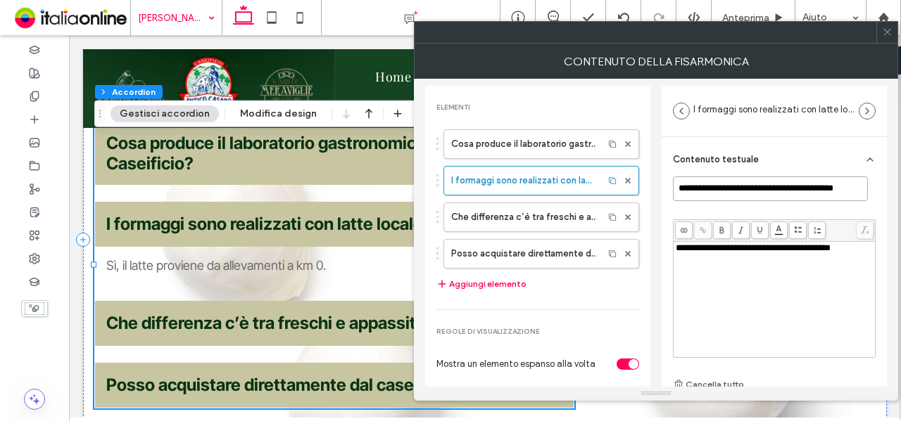
click at [721, 184] on input "**********" at bounding box center [770, 189] width 195 height 25
paste input "*"
click at [756, 254] on div "**********" at bounding box center [774, 299] width 198 height 113
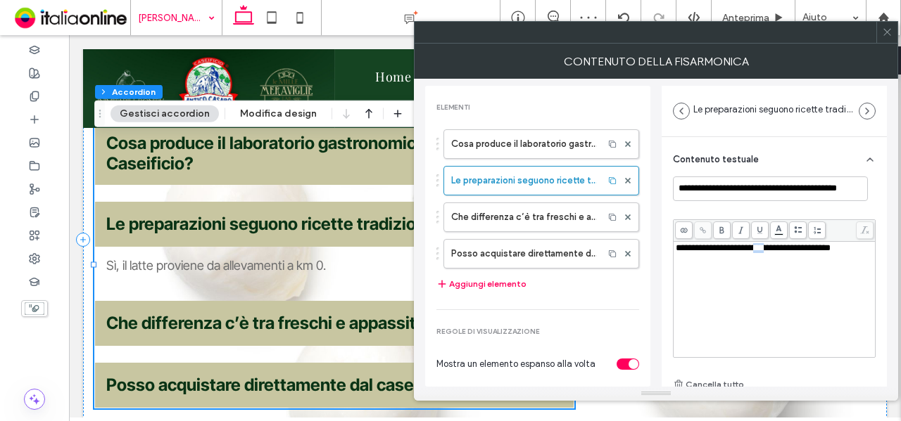
click at [756, 254] on div "**********" at bounding box center [774, 299] width 198 height 113
click at [545, 220] on label "Che differenza c’è tra freschi e appassiti?" at bounding box center [523, 217] width 145 height 28
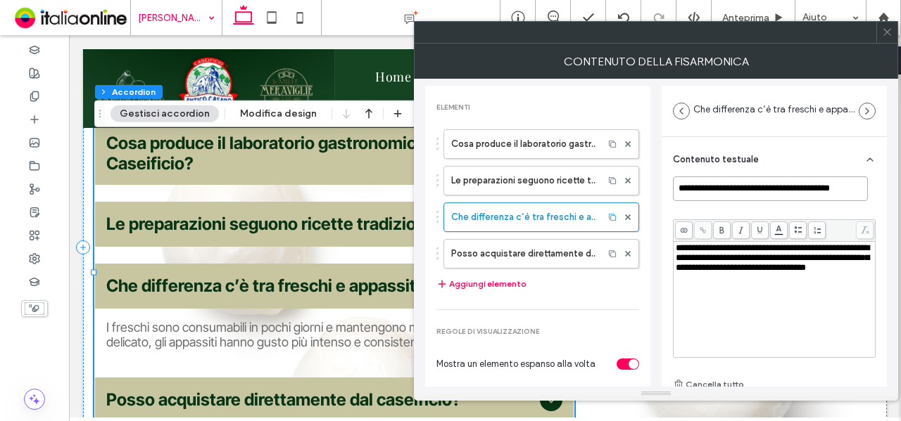
click at [700, 185] on input "**********" at bounding box center [770, 189] width 195 height 25
paste input "**********"
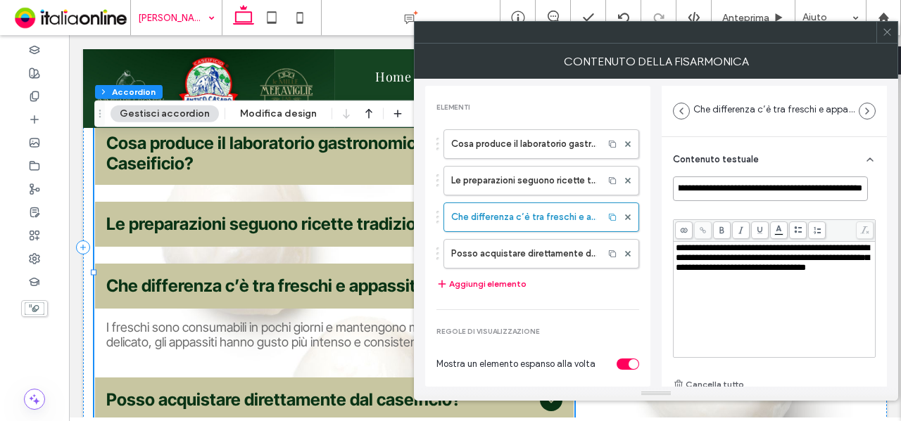
type input "**********"
click at [770, 272] on span "**********" at bounding box center [771, 257] width 193 height 29
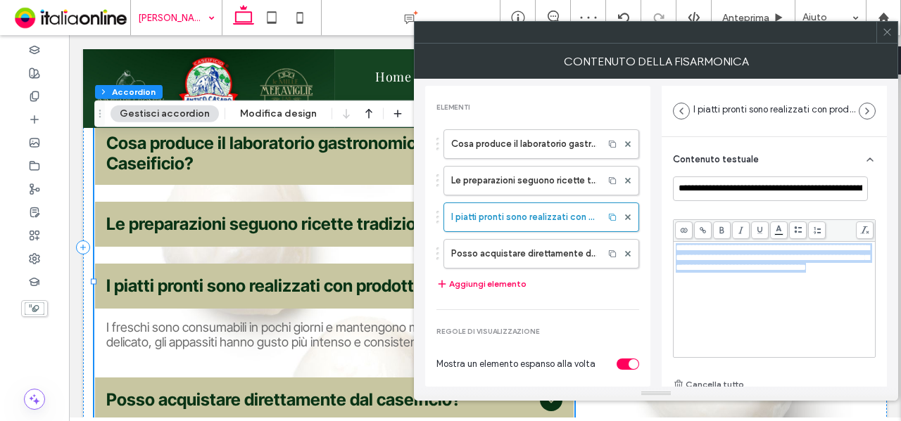
click at [770, 272] on span "**********" at bounding box center [771, 257] width 193 height 29
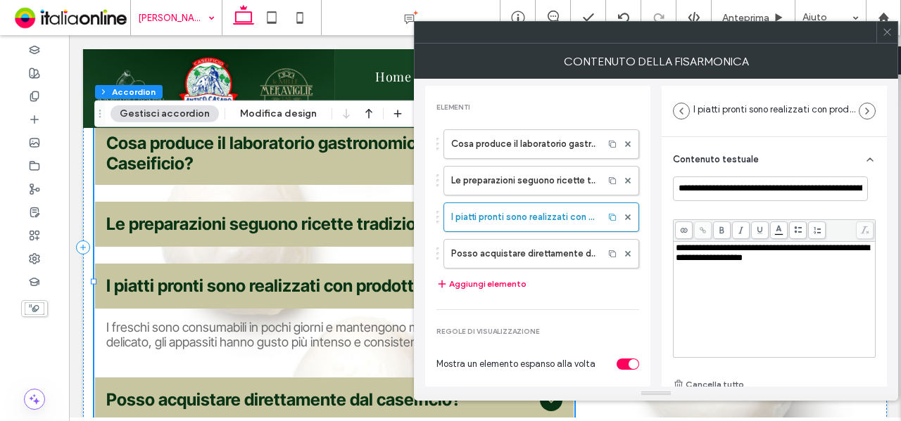
click at [889, 32] on icon at bounding box center [887, 32] width 11 height 11
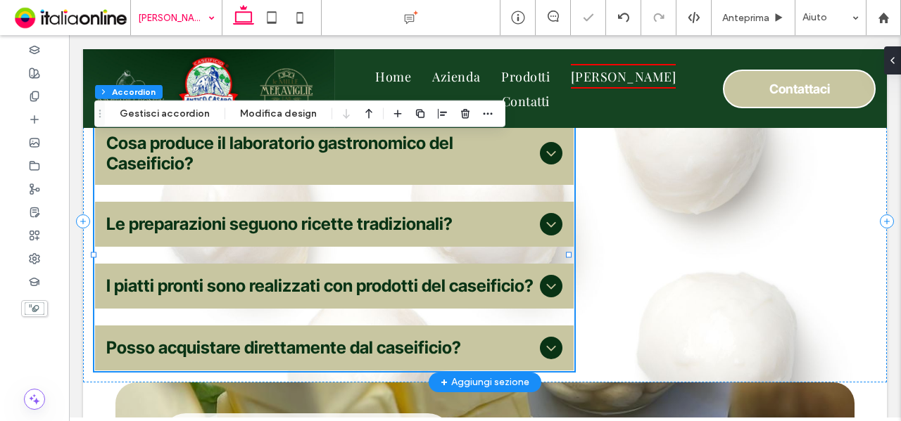
click at [355, 371] on div "Posso acquistare direttamente dal caseificio?" at bounding box center [334, 348] width 478 height 45
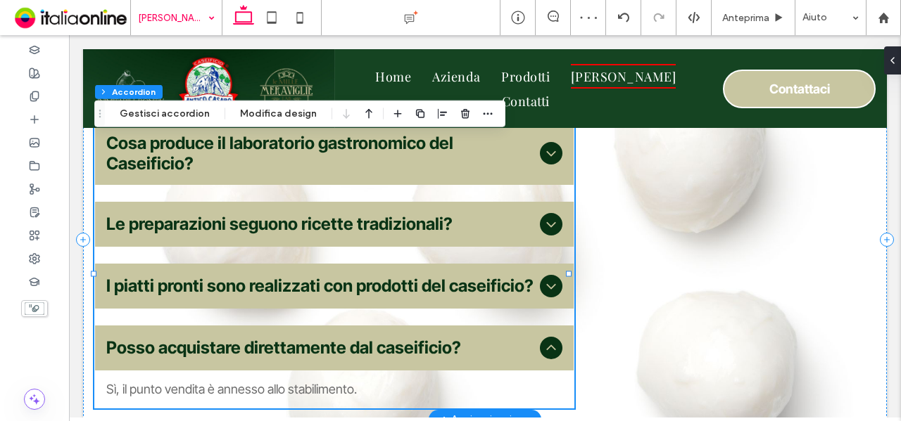
click at [302, 296] on span "I piatti pronti sono realizzati con prodotti del caseificio?" at bounding box center [320, 286] width 428 height 20
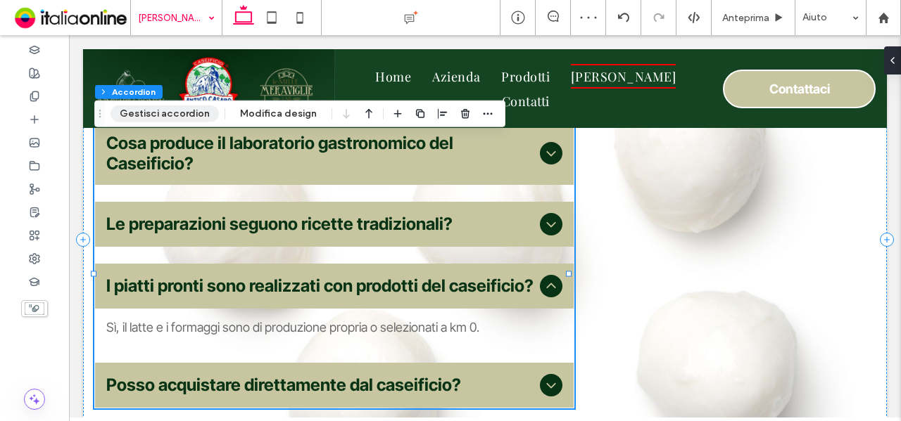
click at [163, 105] on div "Sezione Colonna Accordion Gestisci accordion Modifica design" at bounding box center [299, 114] width 411 height 27
click at [160, 110] on button "Gestisci accordion" at bounding box center [164, 114] width 108 height 17
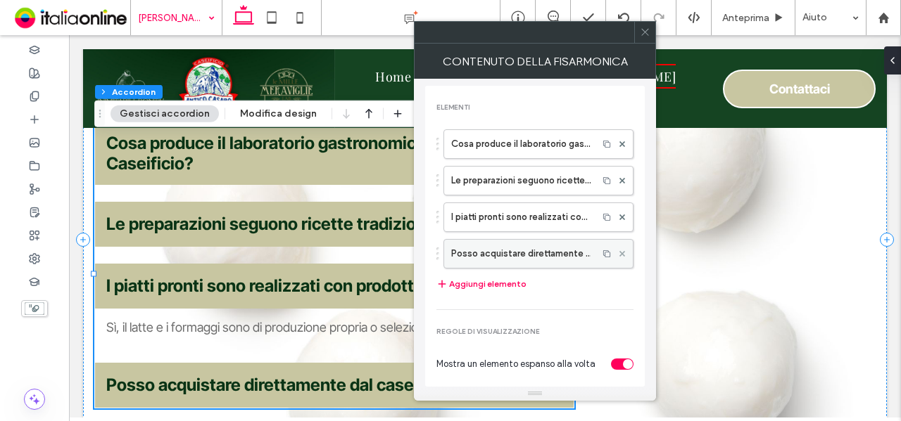
click at [619, 251] on use at bounding box center [622, 253] width 6 height 6
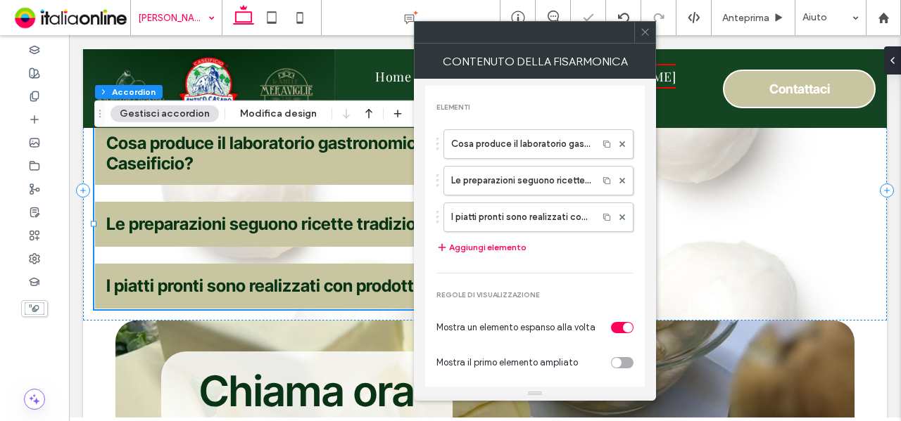
click at [645, 38] on span at bounding box center [645, 32] width 11 height 21
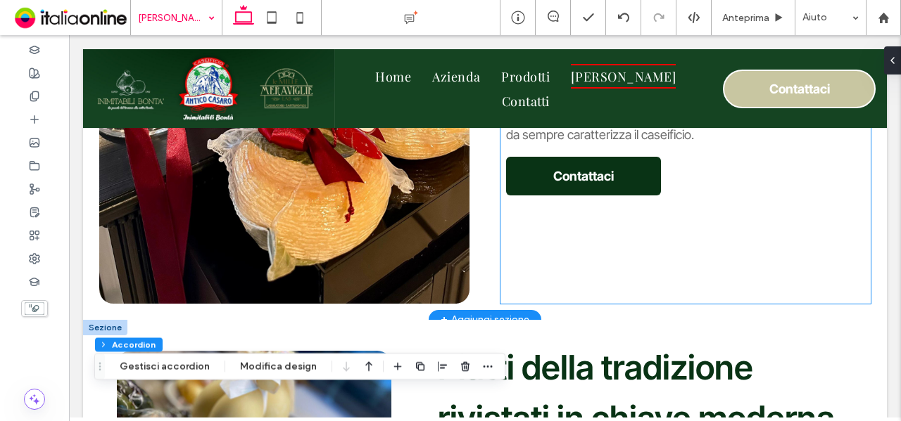
scroll to position [880, 0]
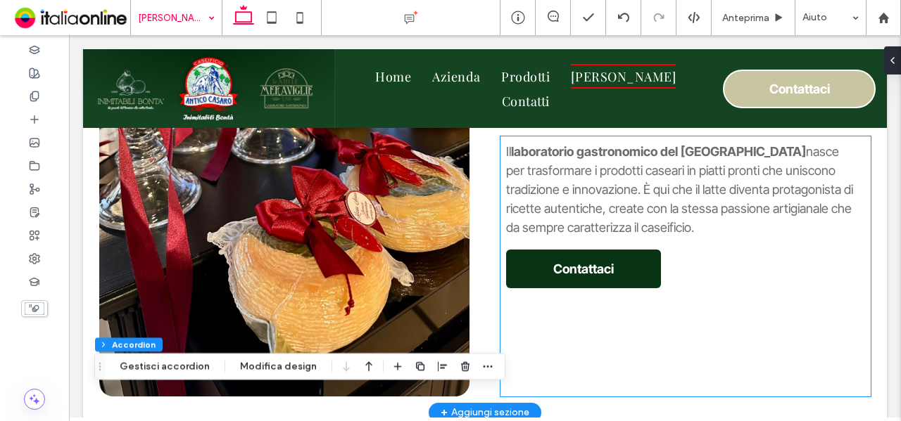
drag, startPoint x: 694, startPoint y: 220, endPoint x: 721, endPoint y: 219, distance: 26.8
click at [694, 220] on span "nasce per trasformare i prodotti caseari in piatti pronti che uniscono tradizio…" at bounding box center [679, 189] width 347 height 91
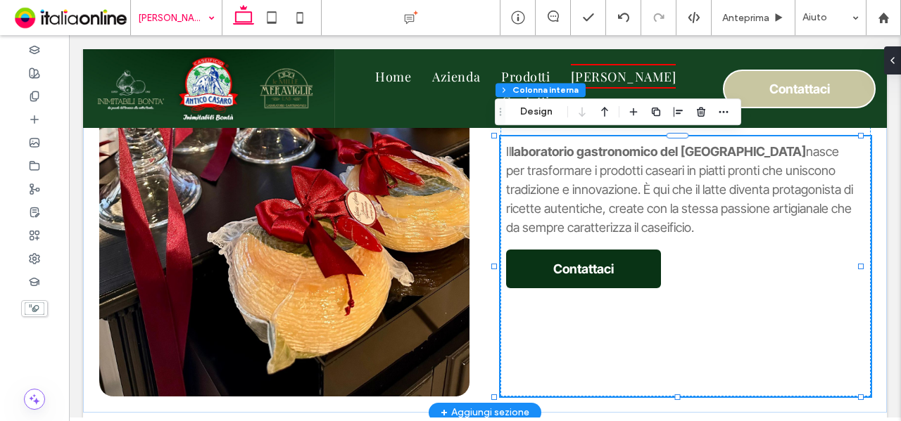
click at [733, 219] on span "nasce per trasformare i prodotti caseari in piatti pronti che uniscono tradizio…" at bounding box center [679, 189] width 347 height 91
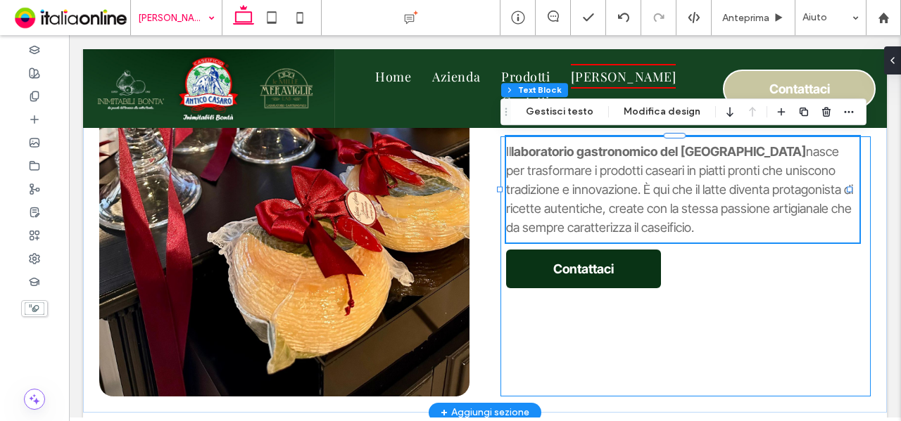
click at [793, 218] on p "Il laboratorio gastronomico del Caseificio Antico Casaro nasce per trasformare …" at bounding box center [682, 189] width 353 height 95
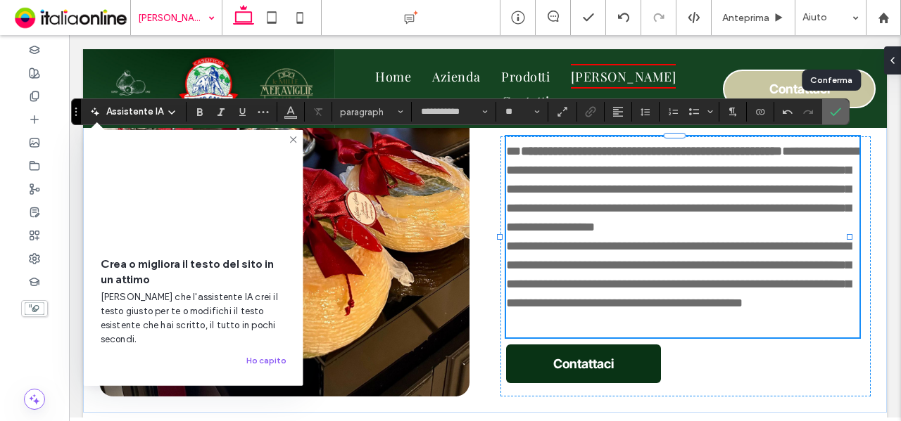
click at [830, 105] on span "Conferma" at bounding box center [833, 111] width 6 height 25
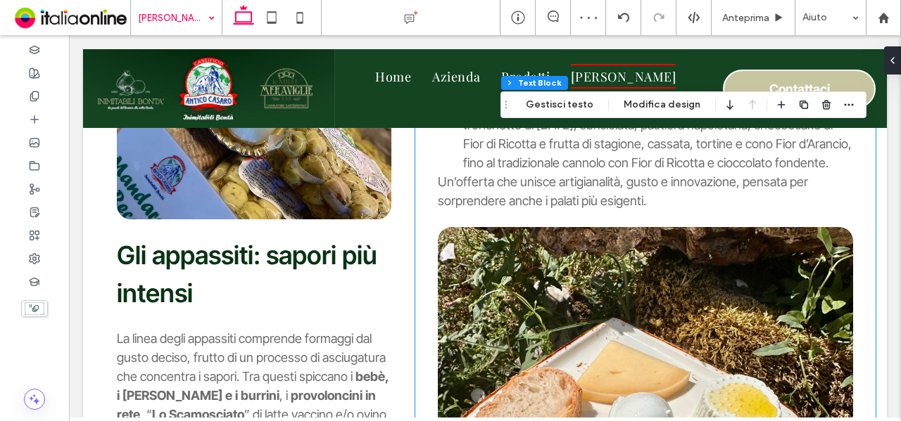
scroll to position [1513, 0]
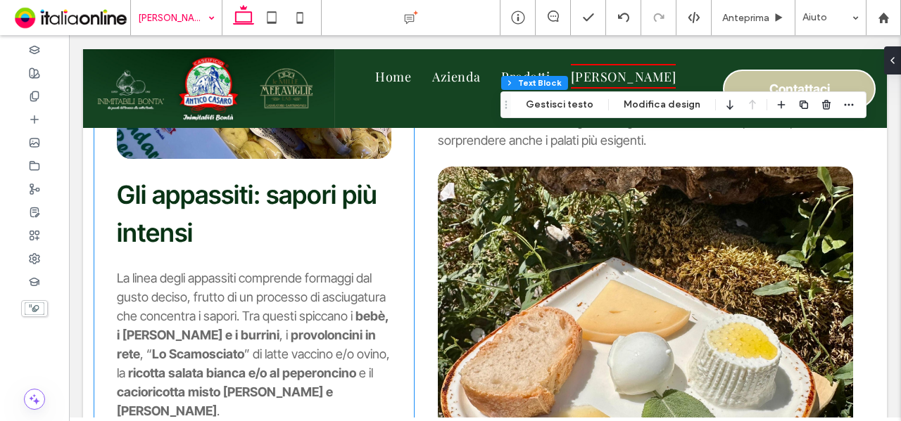
click at [155, 203] on span "Gli appassiti: sapori più intensi" at bounding box center [247, 213] width 260 height 69
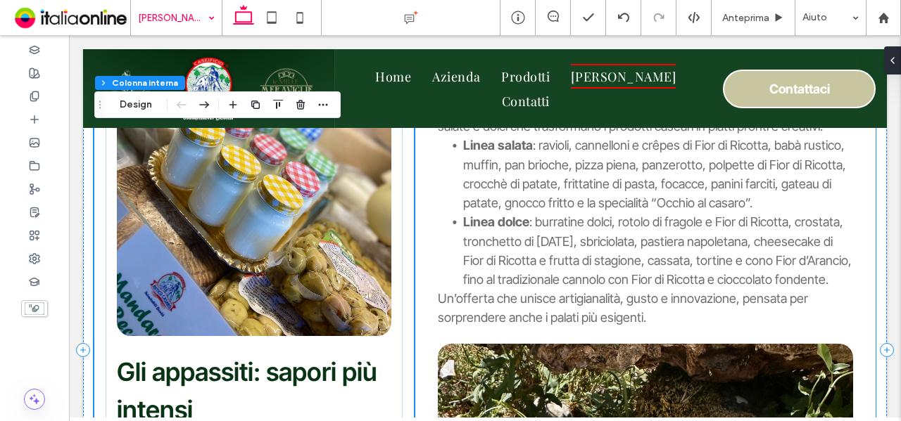
scroll to position [1442, 0]
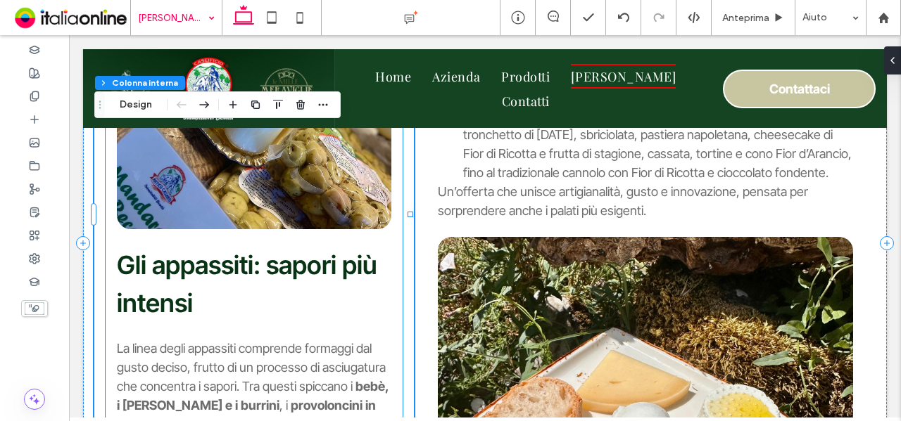
click at [170, 274] on span "Gli appassiti: sapori più intensi" at bounding box center [247, 284] width 260 height 69
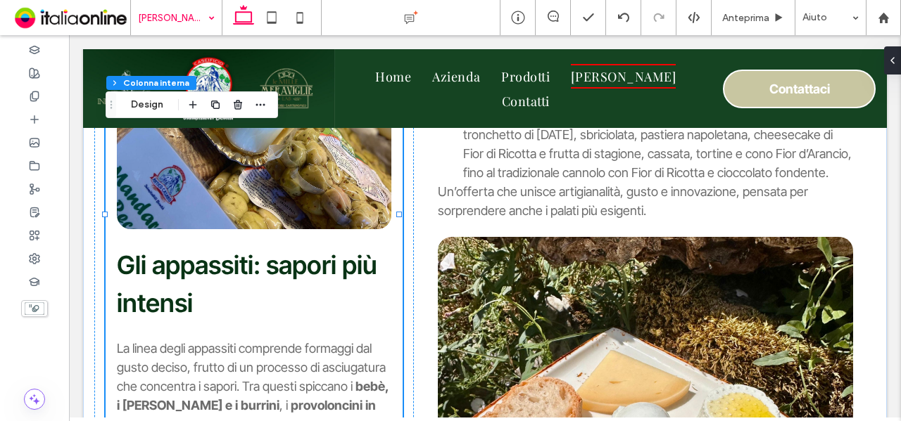
click at [169, 274] on span "Gli appassiti: sapori più intensi" at bounding box center [247, 284] width 260 height 69
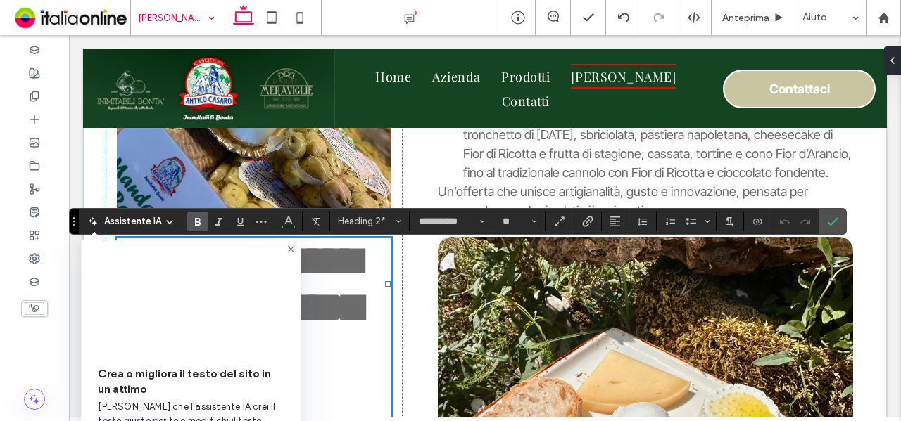
scroll to position [1628, 0]
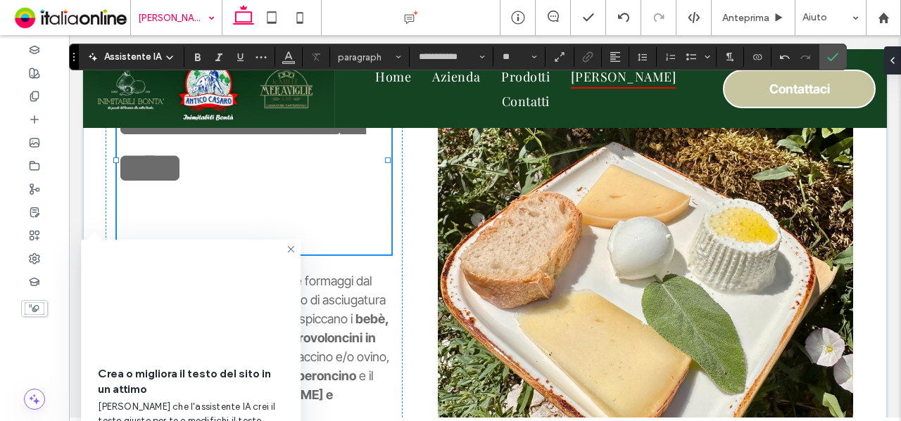
type input "**"
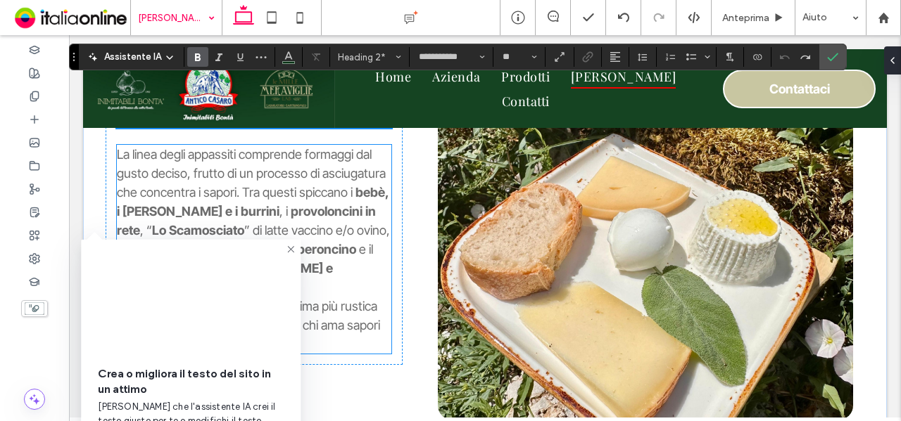
scroll to position [1496, 0]
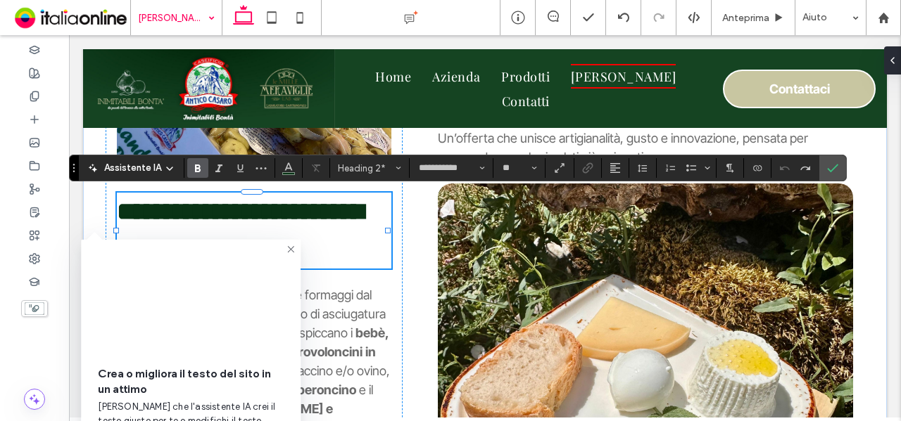
click at [293, 249] on icon at bounding box center [290, 249] width 11 height 11
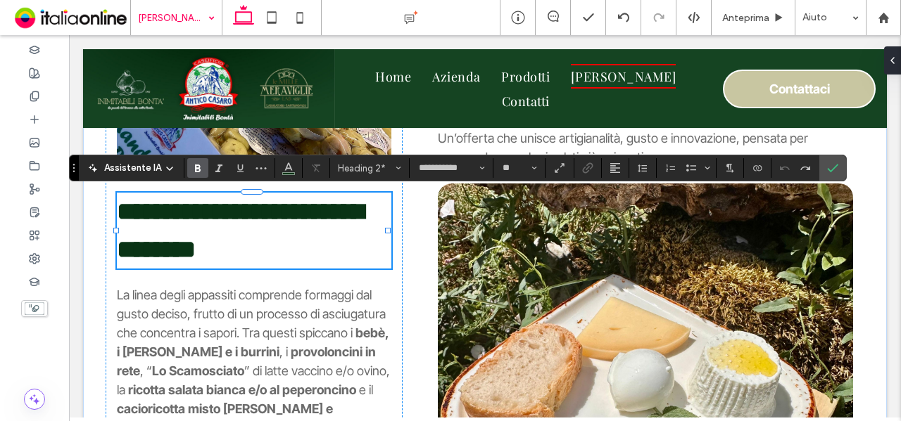
click at [269, 247] on h2 "**********" at bounding box center [254, 231] width 274 height 76
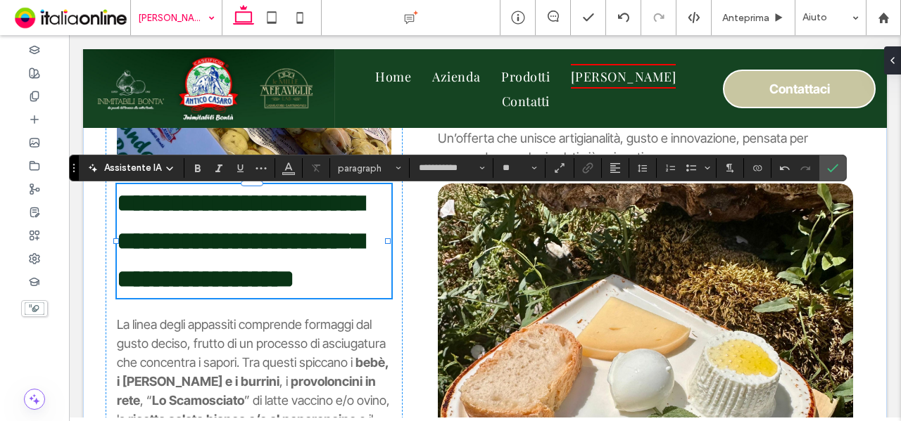
type input "**"
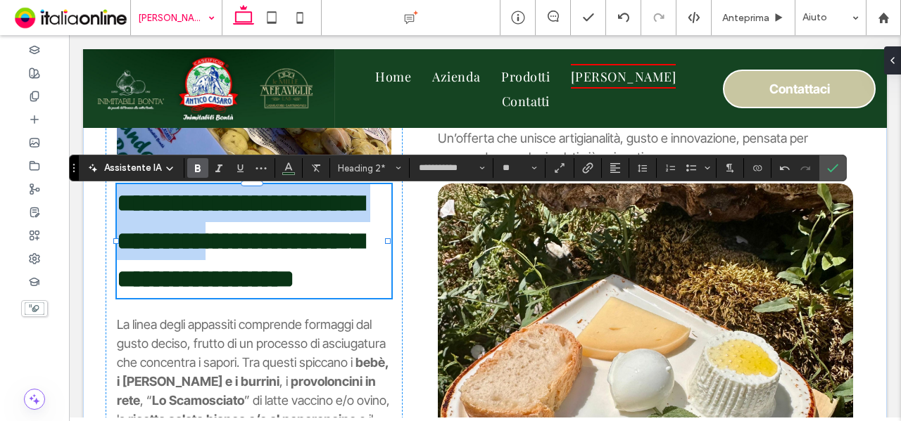
drag, startPoint x: 197, startPoint y: 236, endPoint x: 113, endPoint y: 209, distance: 87.9
click at [113, 209] on div "**********" at bounding box center [254, 172] width 297 height 728
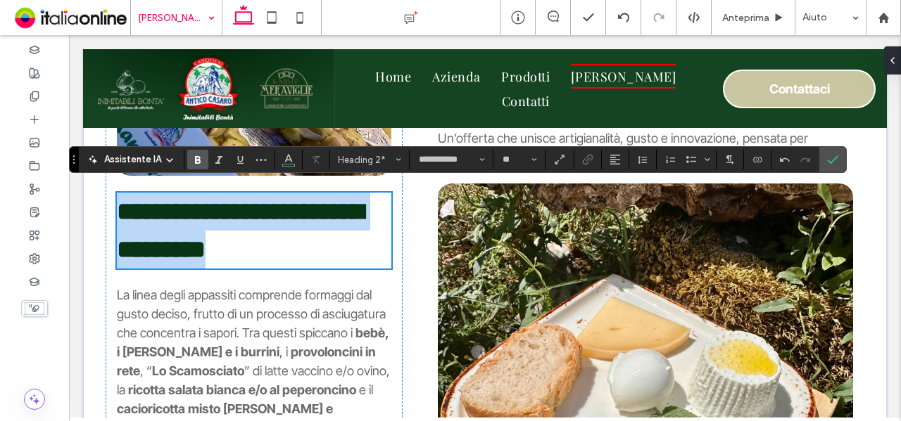
scroll to position [1504, 0]
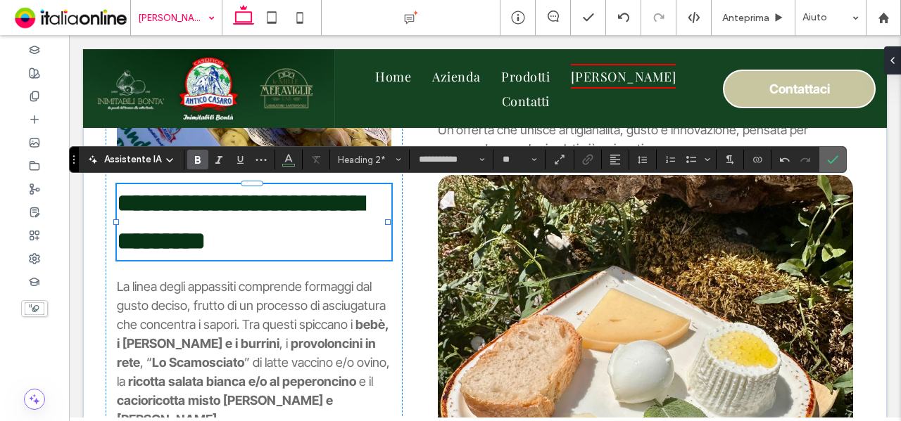
click at [829, 160] on icon "Conferma" at bounding box center [832, 159] width 11 height 11
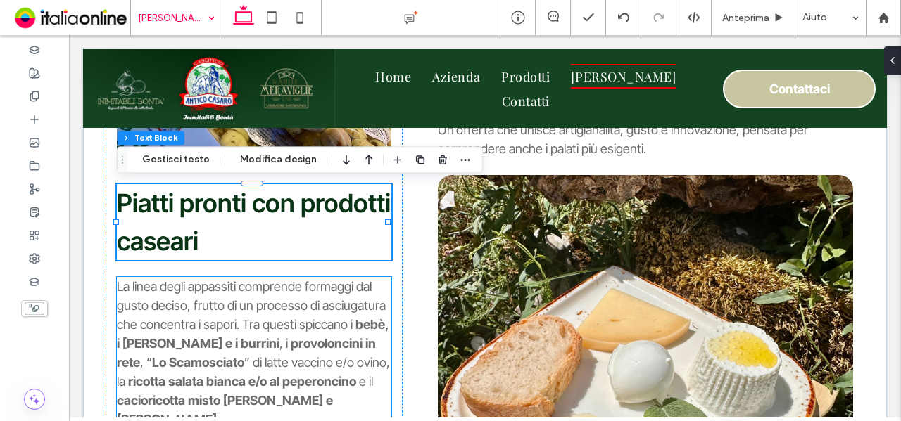
click at [231, 317] on span "La linea degli appassiti comprende formaggi dal gusto deciso, frutto di un proc…" at bounding box center [251, 305] width 269 height 53
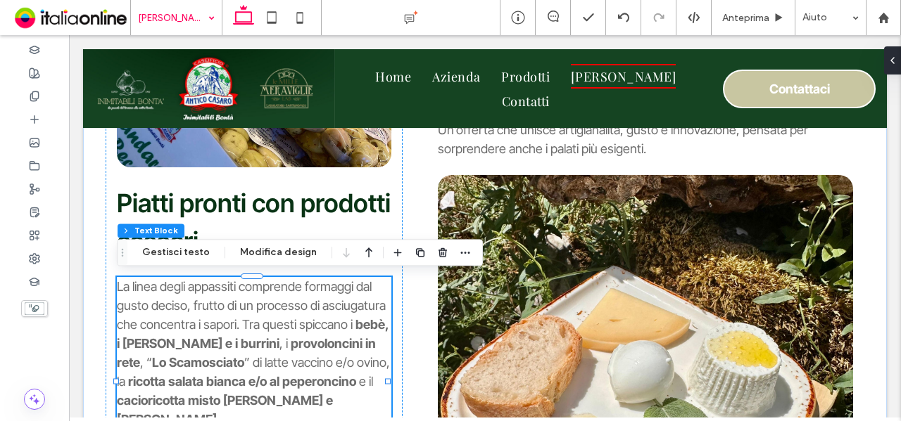
click at [231, 317] on div "La linea degli appassiti comprende formaggi dal gusto deciso, frutto di un proc…" at bounding box center [254, 381] width 274 height 209
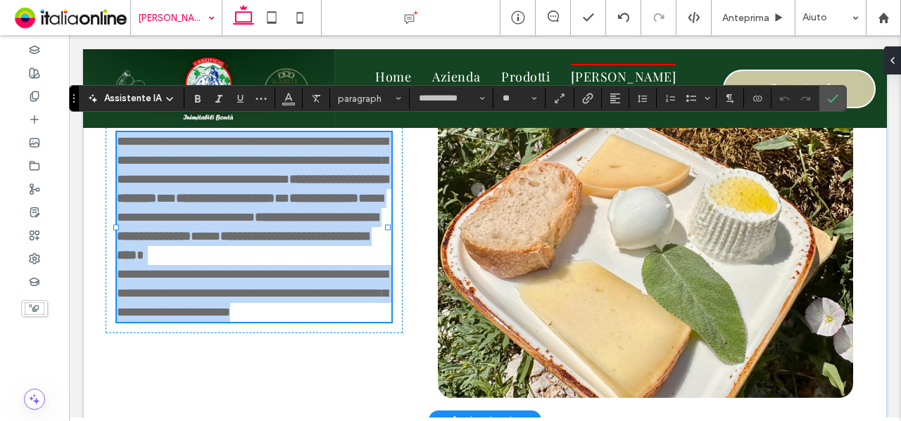
scroll to position [0, 0]
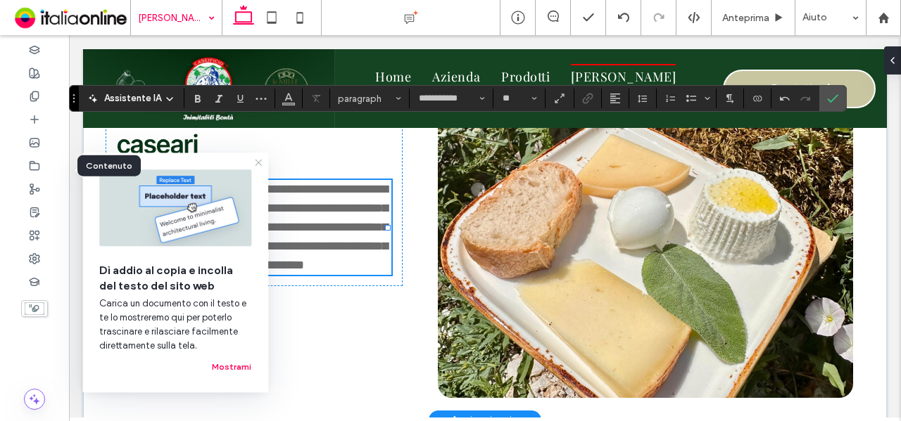
click at [258, 164] on icon at bounding box center [258, 162] width 11 height 11
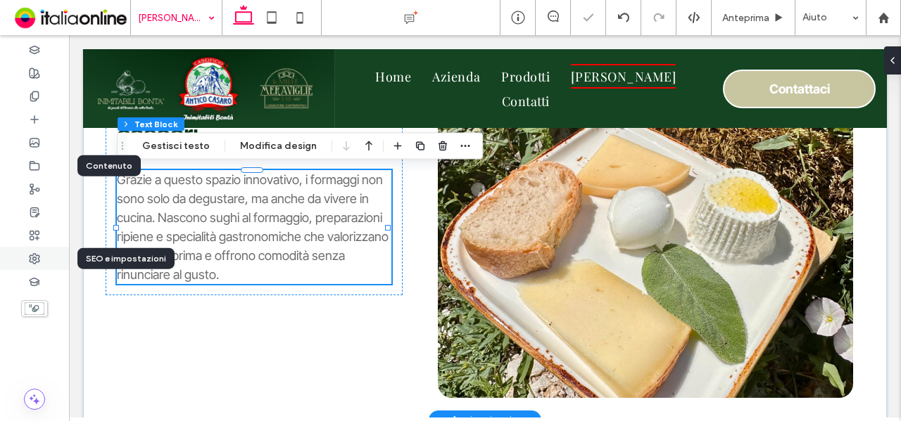
click at [42, 258] on div at bounding box center [34, 258] width 69 height 23
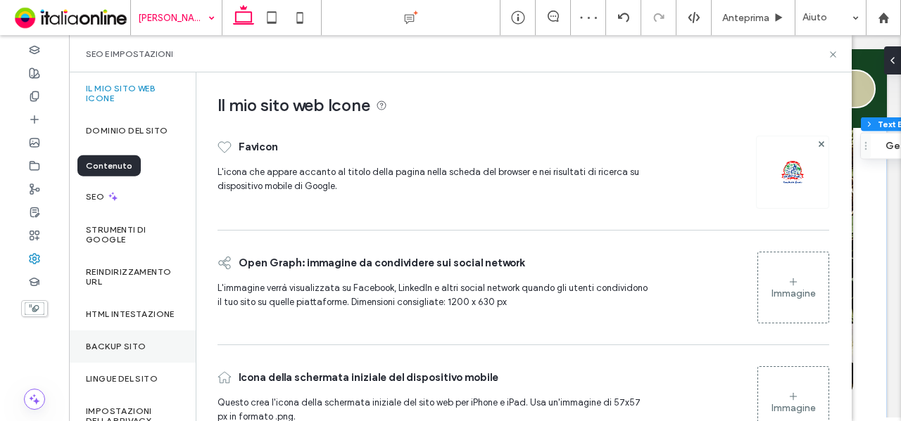
click at [99, 341] on div "Backup sito" at bounding box center [132, 347] width 127 height 32
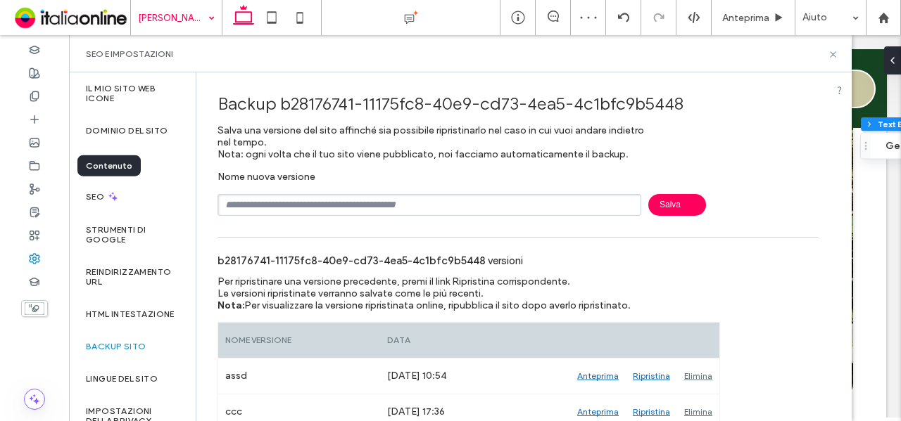
click at [296, 212] on input "text" at bounding box center [429, 205] width 424 height 22
type input "*******"
click at [687, 202] on span "Salva" at bounding box center [677, 205] width 58 height 22
type input "*********"
